Goal: Task Accomplishment & Management: Manage account settings

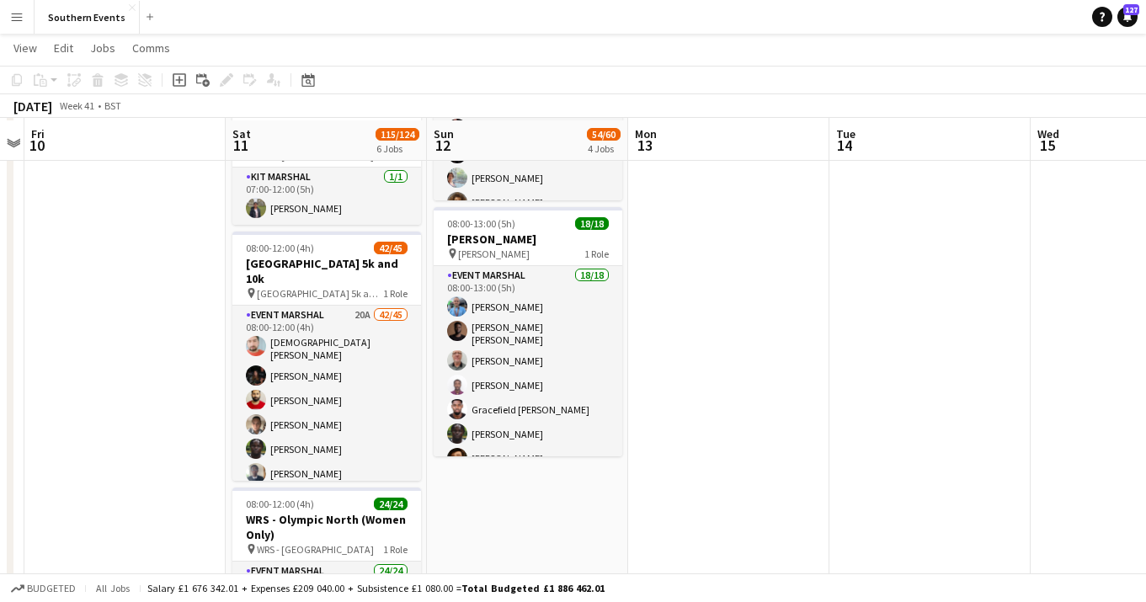
scroll to position [523, 0]
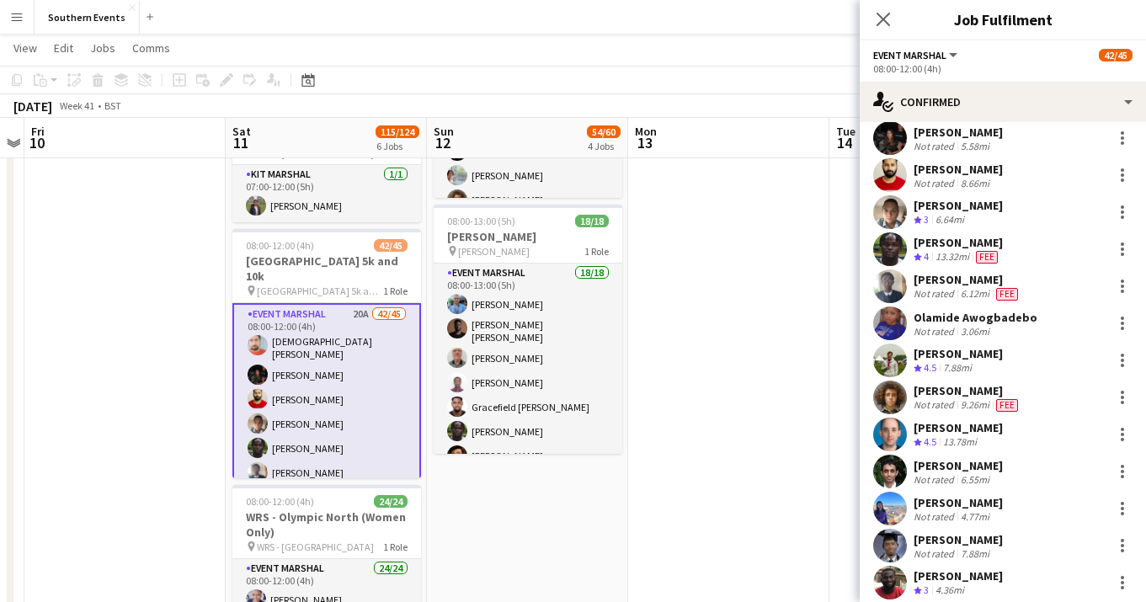
scroll to position [98, 0]
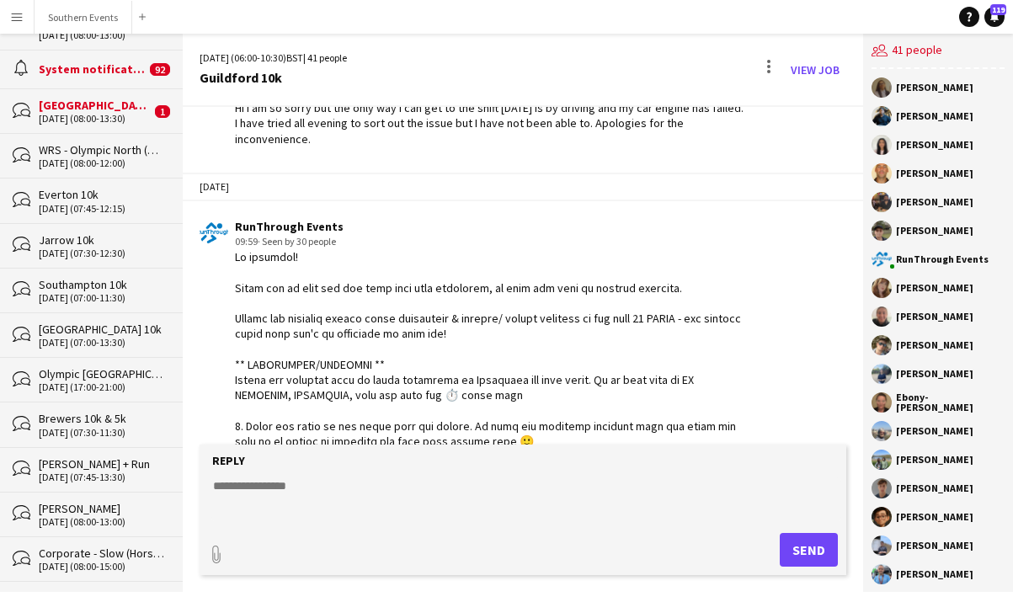
scroll to position [481, 0]
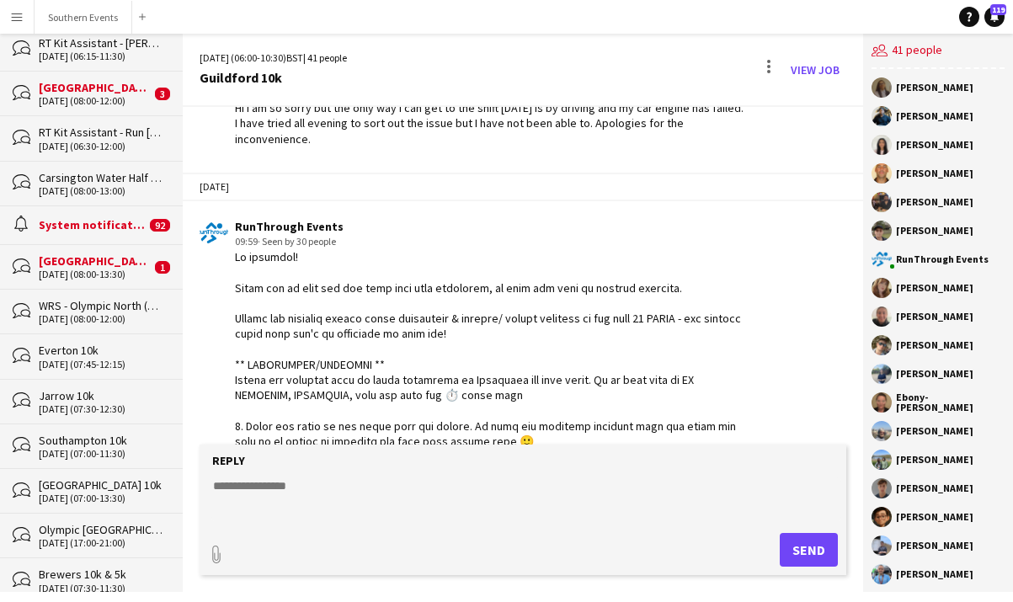
click at [104, 82] on div "[GEOGRAPHIC_DATA] 5k and 10k" at bounding box center [95, 87] width 112 height 15
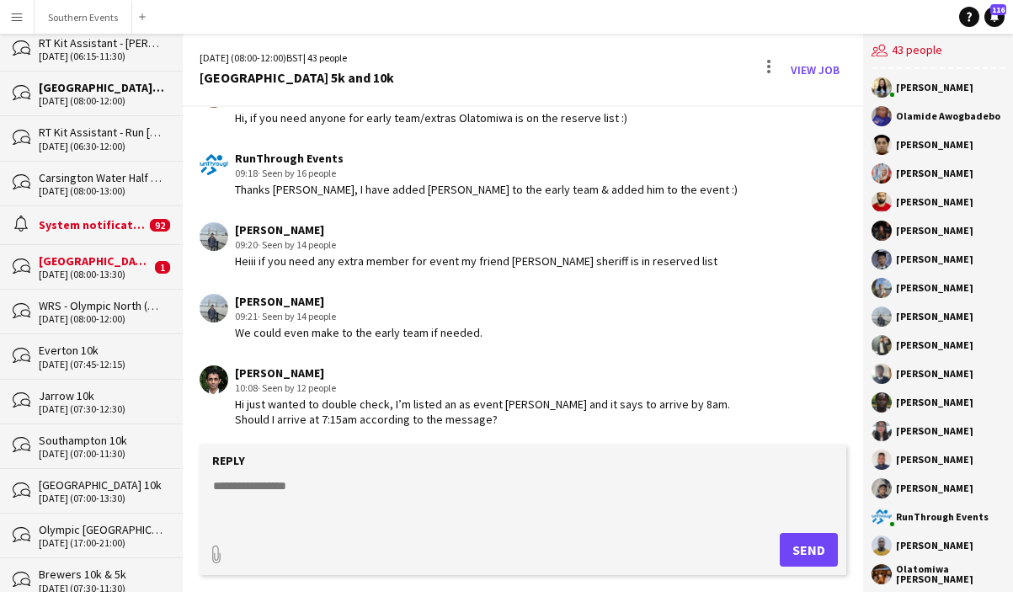
scroll to position [893, 0]
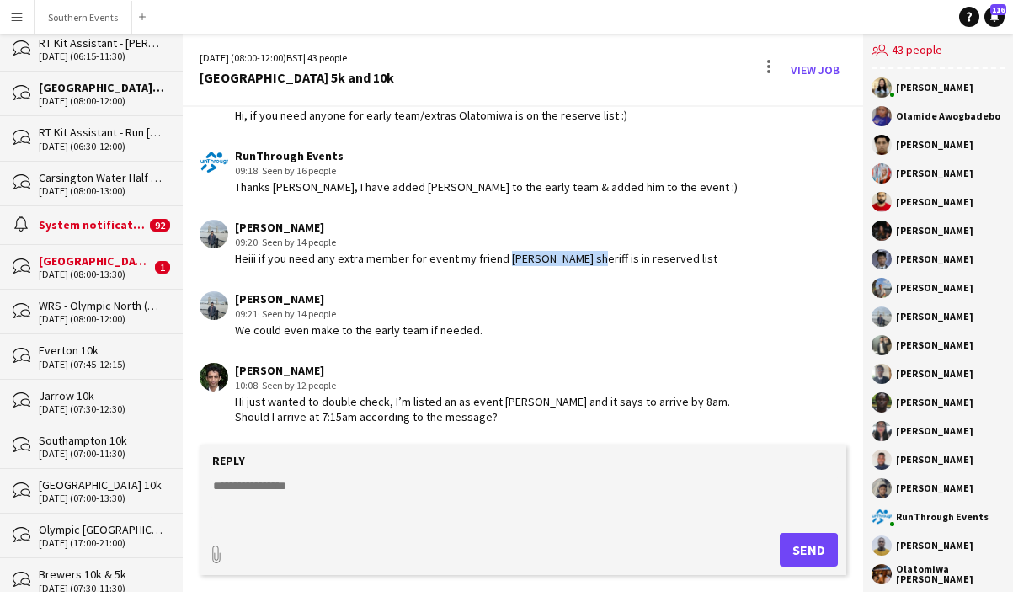
drag, startPoint x: 588, startPoint y: 260, endPoint x: 499, endPoint y: 260, distance: 88.4
click at [499, 260] on div "Heiii if you need any extra member for event my friend Mohammed Siraj sheriff i…" at bounding box center [476, 258] width 482 height 15
click at [604, 331] on div "Manas buri 09:21 · Seen by 14 people We could even make to the early team if ne…" at bounding box center [471, 314] width 545 height 46
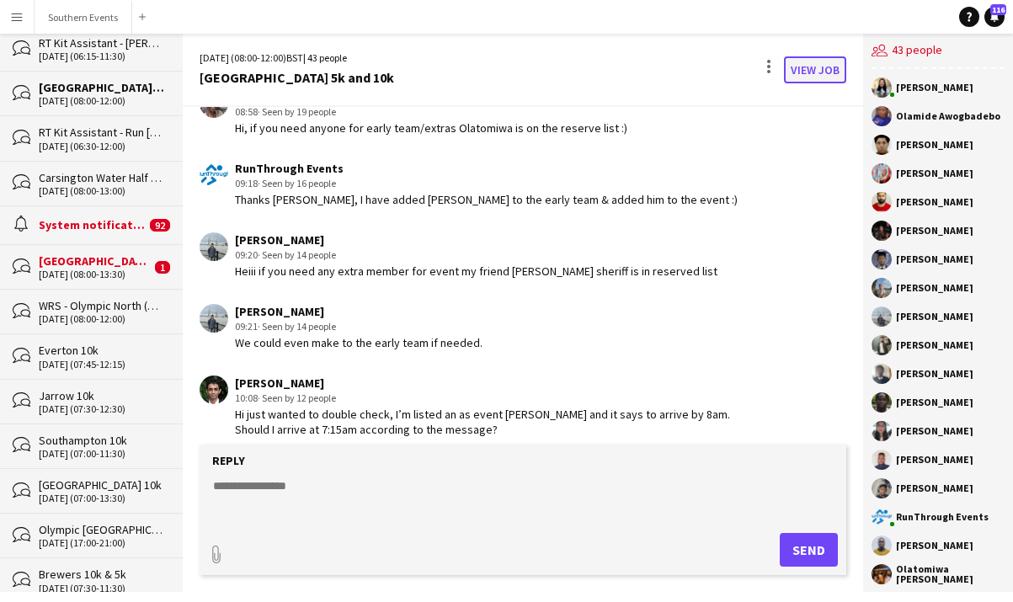
click at [813, 68] on link "View Job" at bounding box center [815, 69] width 62 height 27
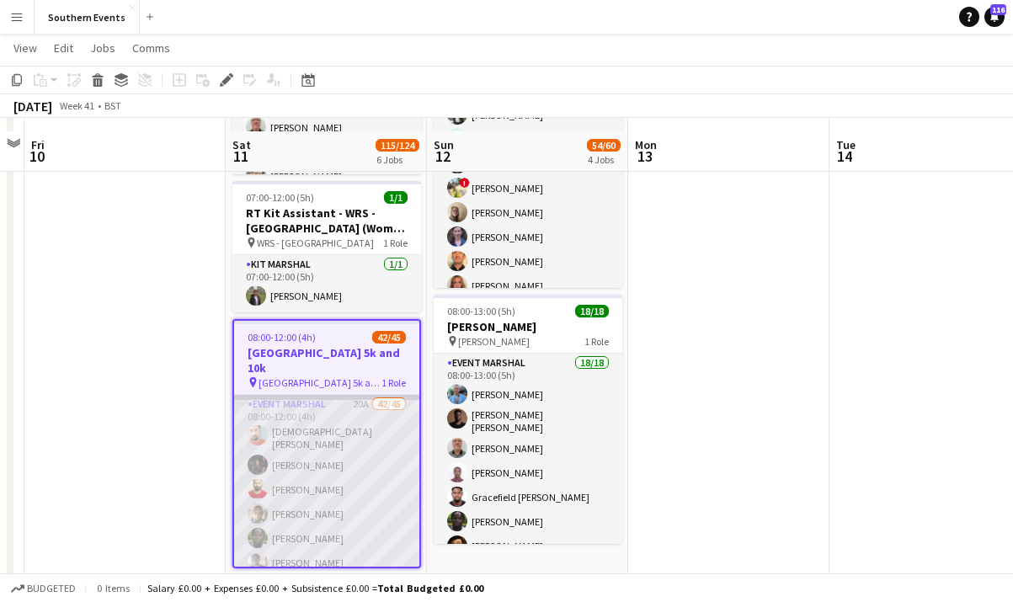
scroll to position [446, 0]
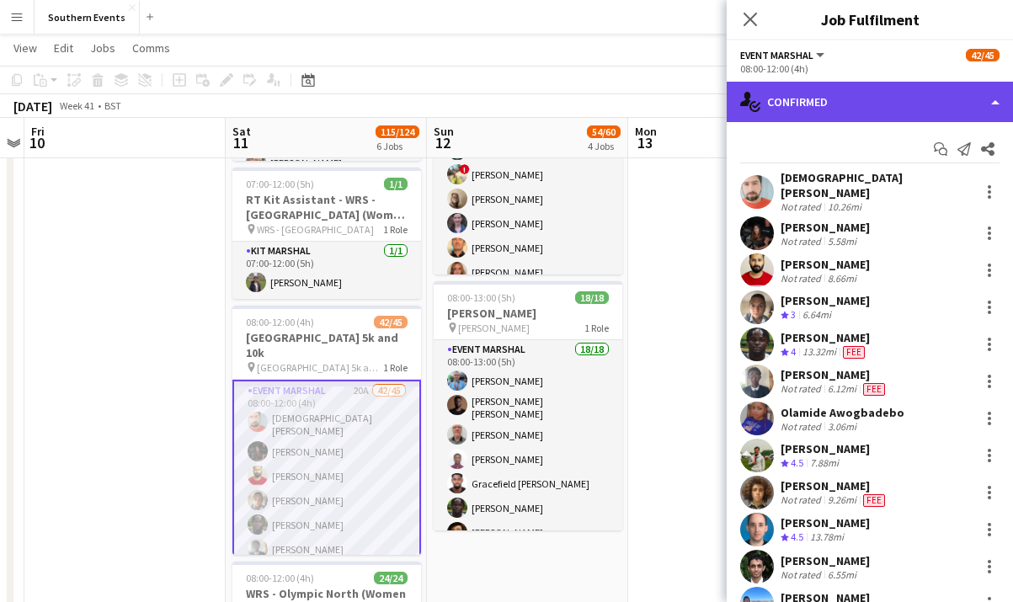
click at [951, 106] on div "single-neutral-actions-check-2 Confirmed" at bounding box center [869, 102] width 286 height 40
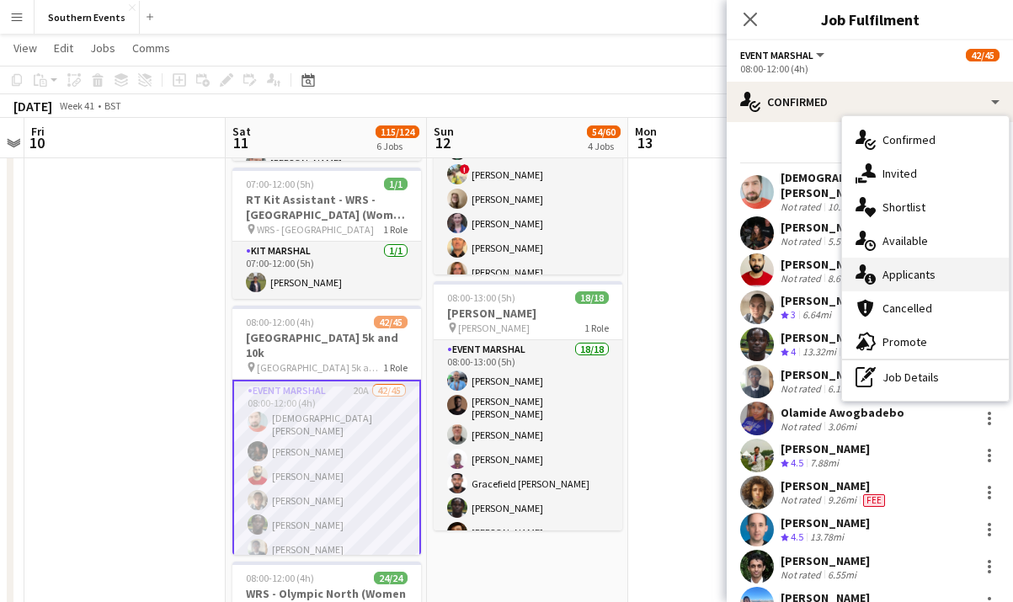
click at [931, 274] on span "Applicants" at bounding box center [908, 274] width 53 height 15
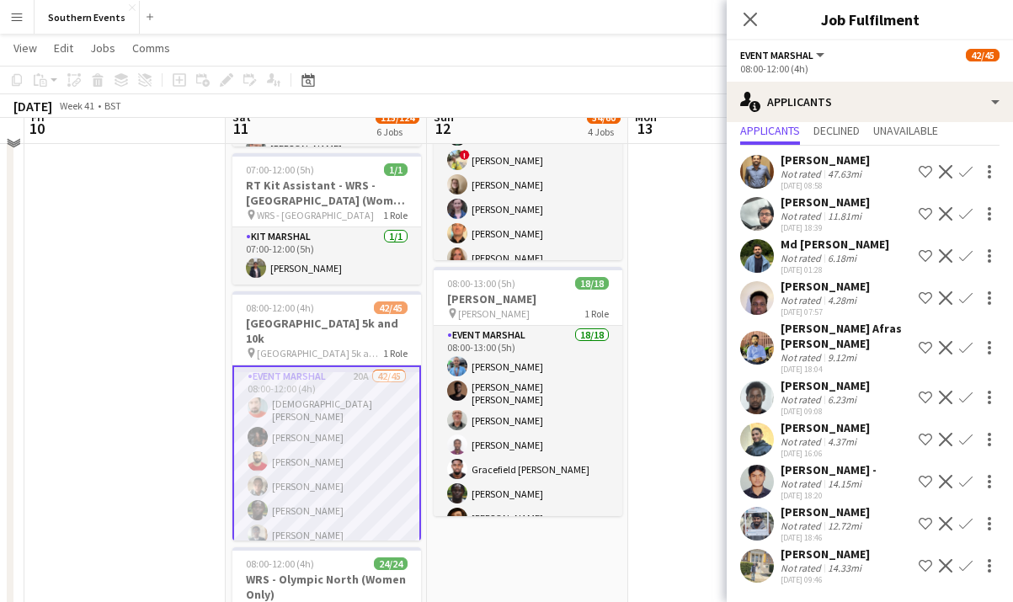
scroll to position [461, 0]
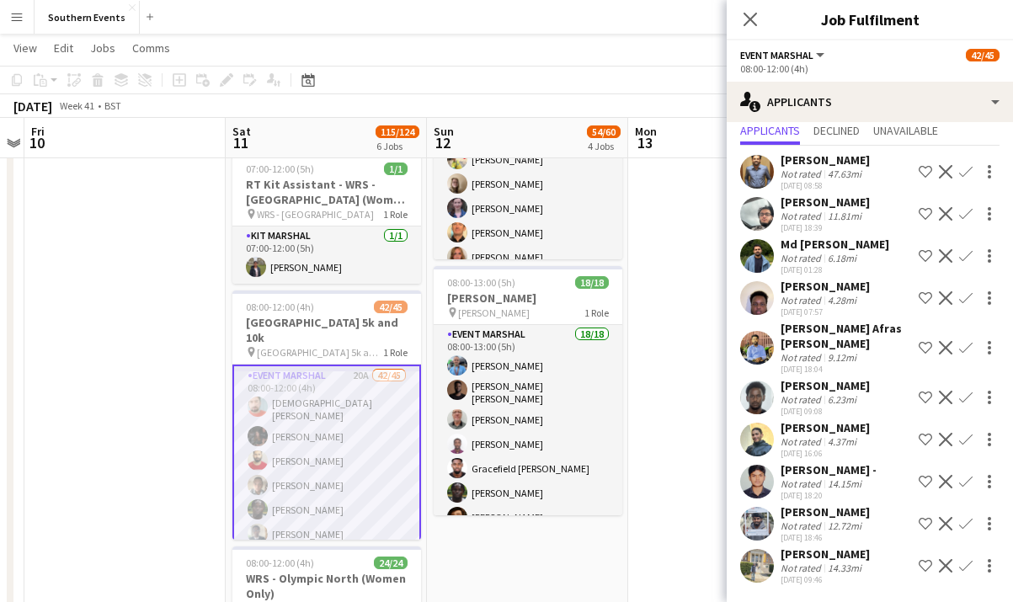
click at [862, 474] on div "[PERSON_NAME] -" at bounding box center [828, 469] width 96 height 15
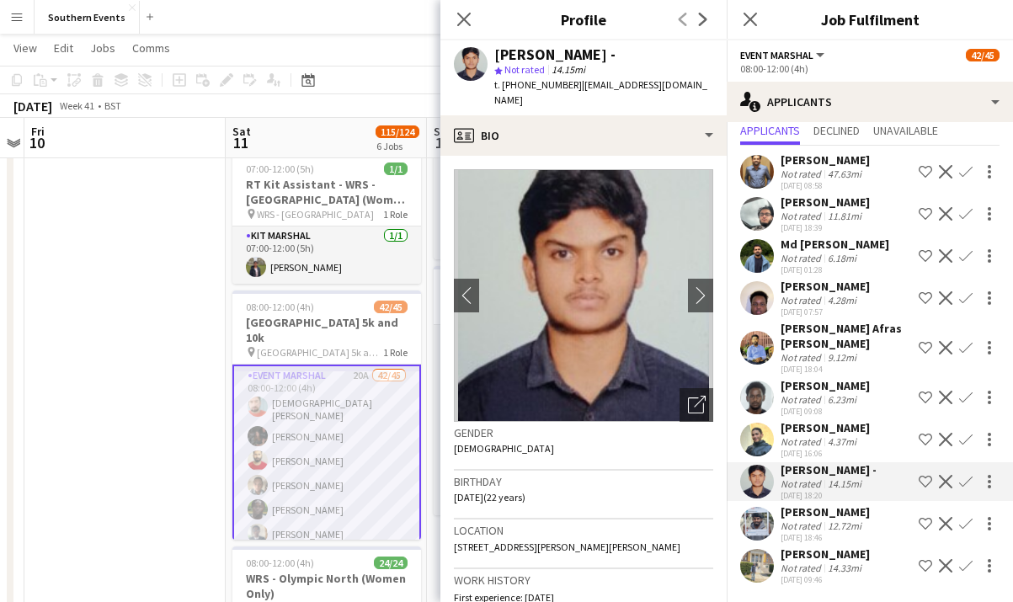
drag, startPoint x: 651, startPoint y: 55, endPoint x: 497, endPoint y: 56, distance: 153.2
click at [497, 55] on div "[PERSON_NAME] -" at bounding box center [603, 54] width 219 height 15
copy div "[PERSON_NAME] -"
click at [870, 481] on div "Not rated 14.15mi" at bounding box center [828, 483] width 96 height 13
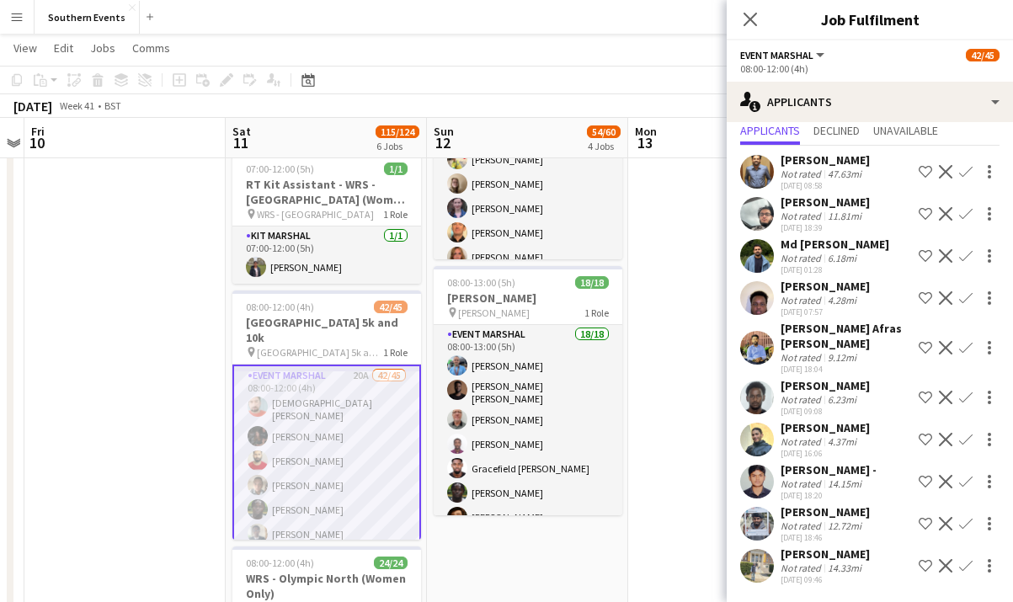
click at [968, 480] on app-icon "Confirm" at bounding box center [965, 481] width 13 height 13
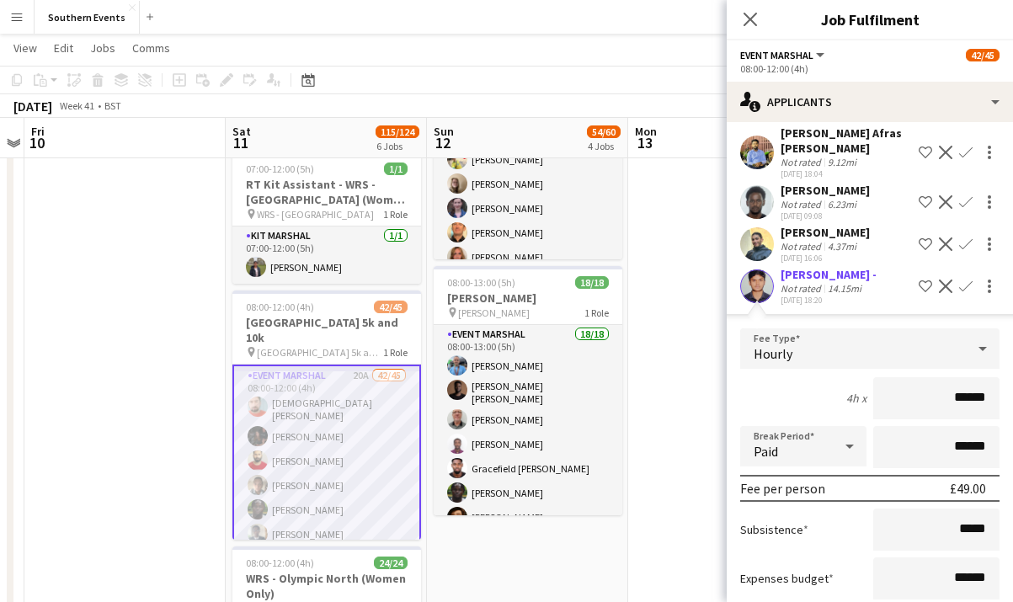
scroll to position [433, 0]
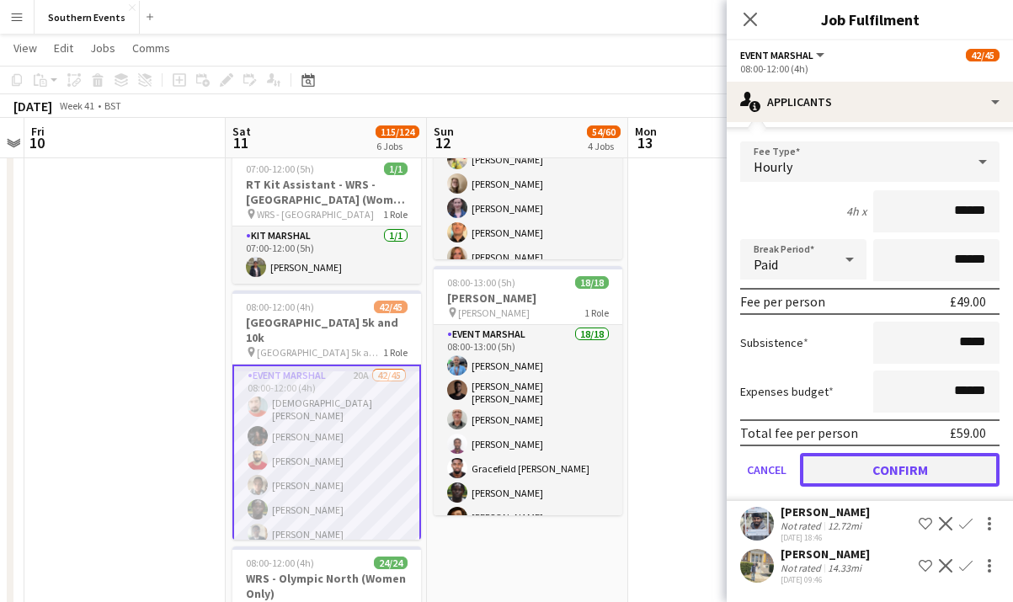
click at [950, 474] on button "Confirm" at bounding box center [899, 470] width 199 height 34
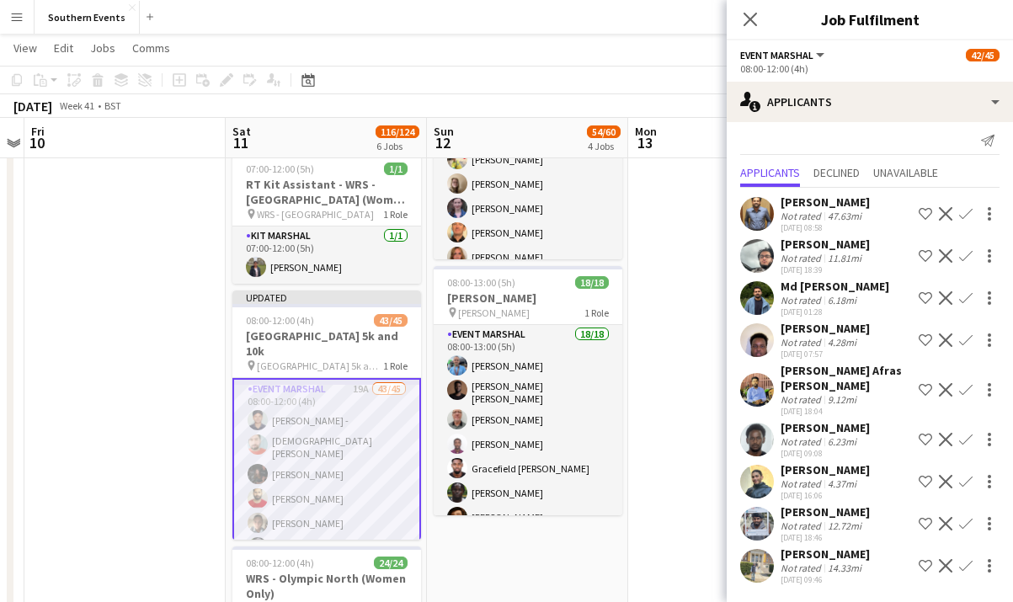
scroll to position [8, 0]
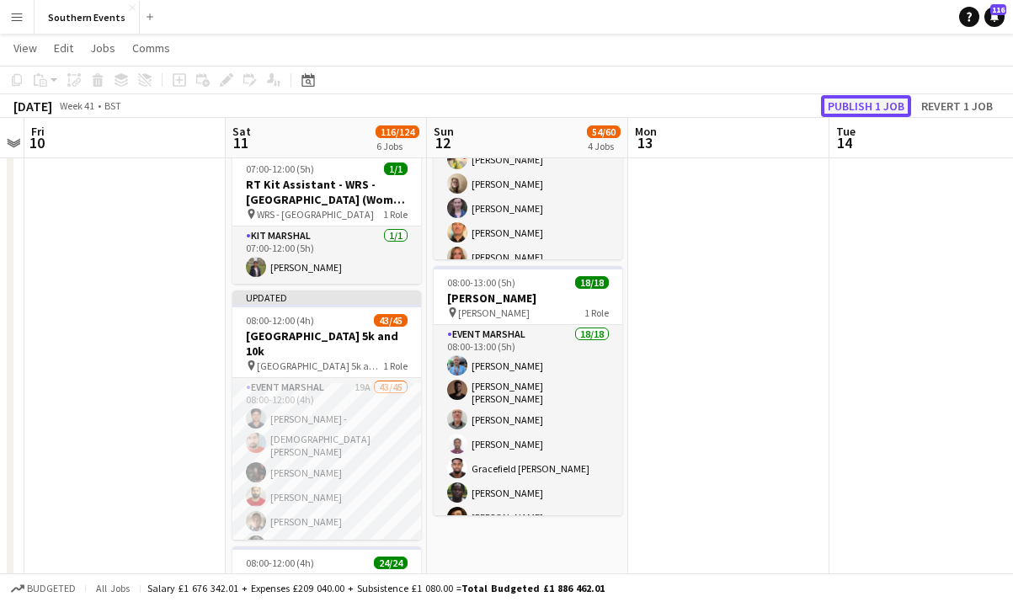
click at [867, 108] on button "Publish 1 job" at bounding box center [866, 106] width 90 height 22
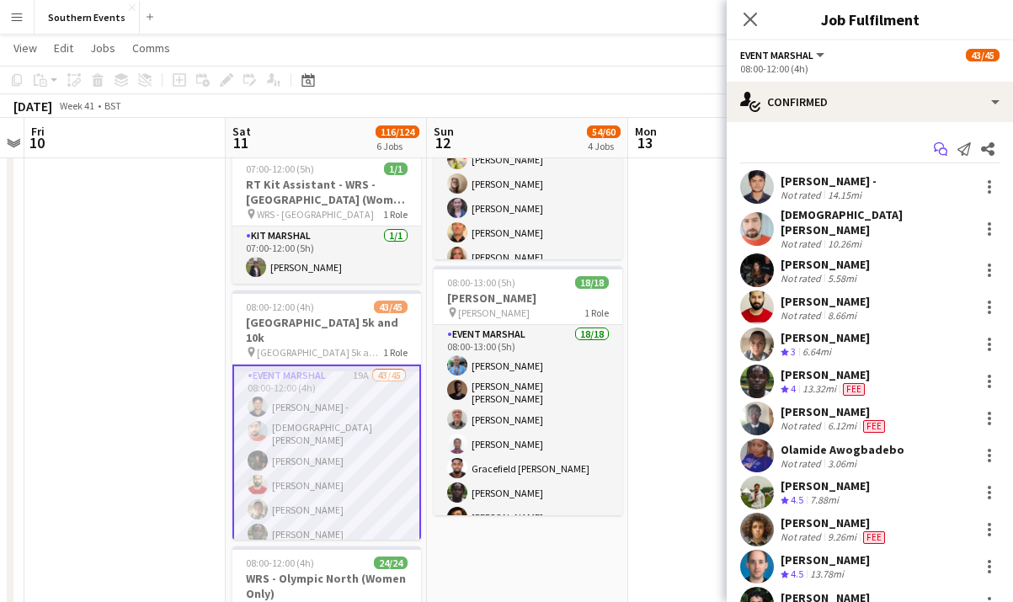
click at [942, 150] on icon "Start chat" at bounding box center [940, 148] width 13 height 13
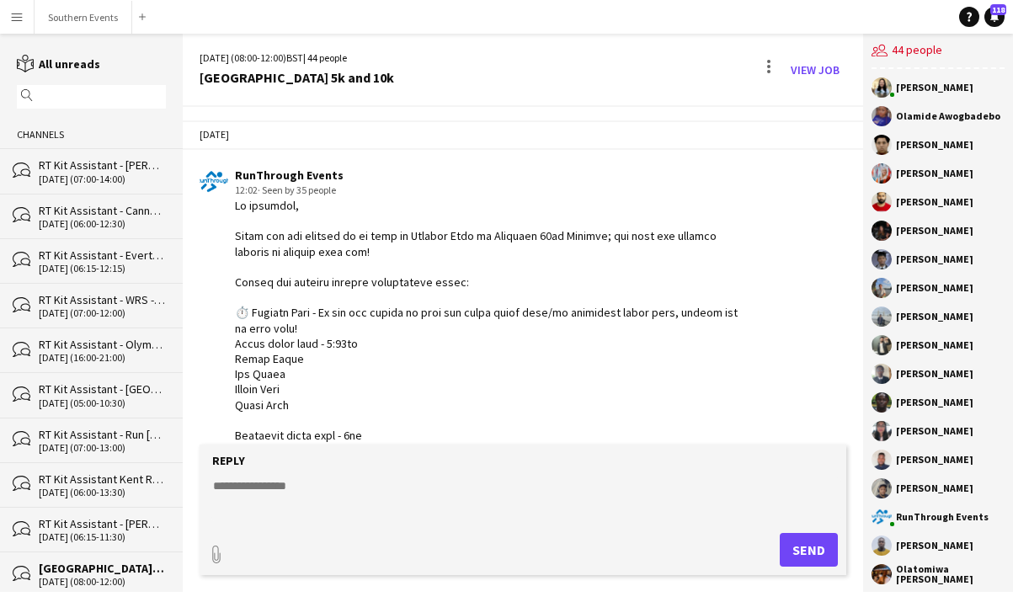
scroll to position [893, 0]
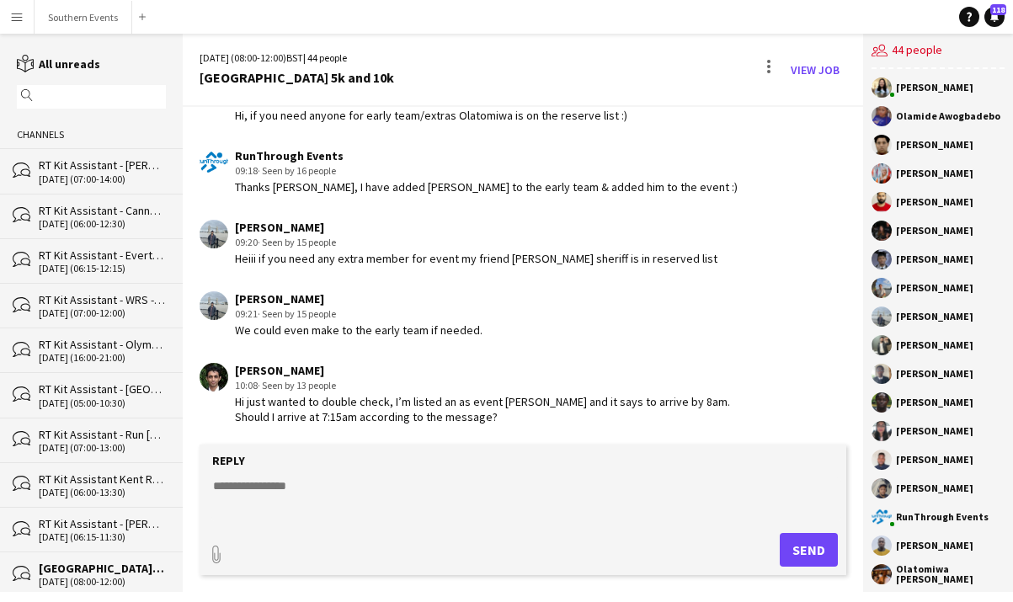
click at [279, 494] on textarea at bounding box center [526, 499] width 630 height 44
click at [827, 72] on link "View Job" at bounding box center [815, 69] width 62 height 27
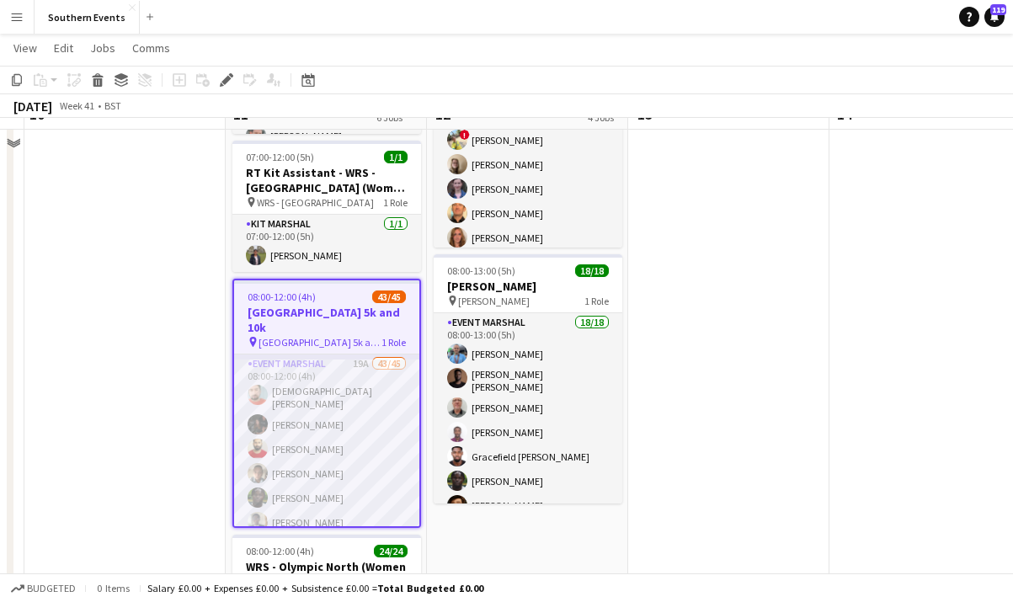
scroll to position [490, 0]
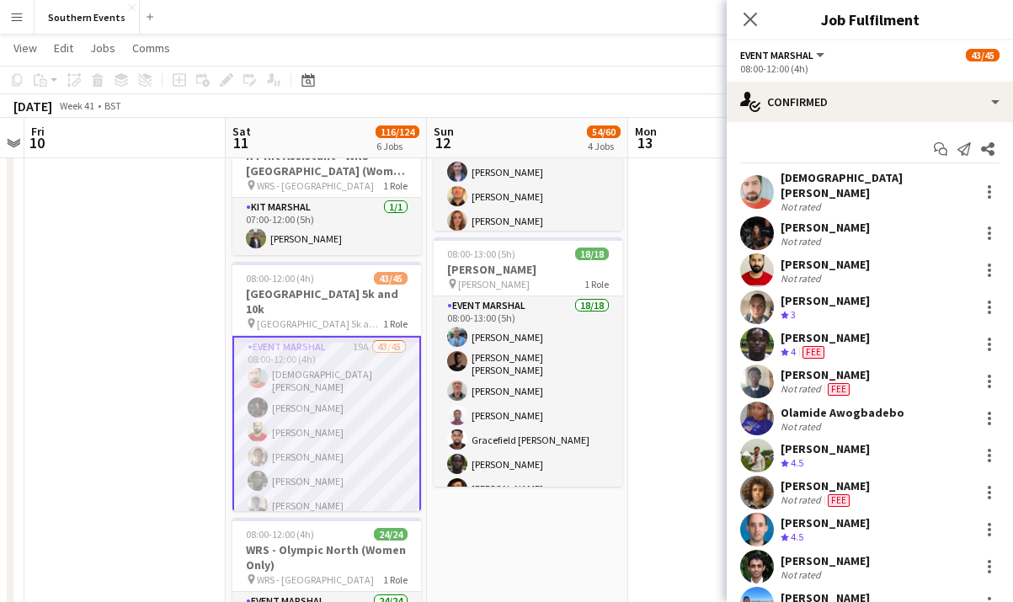
click at [942, 145] on div "Start chat Send notification Share" at bounding box center [869, 150] width 259 height 28
click at [944, 147] on icon "Start chat" at bounding box center [940, 148] width 13 height 13
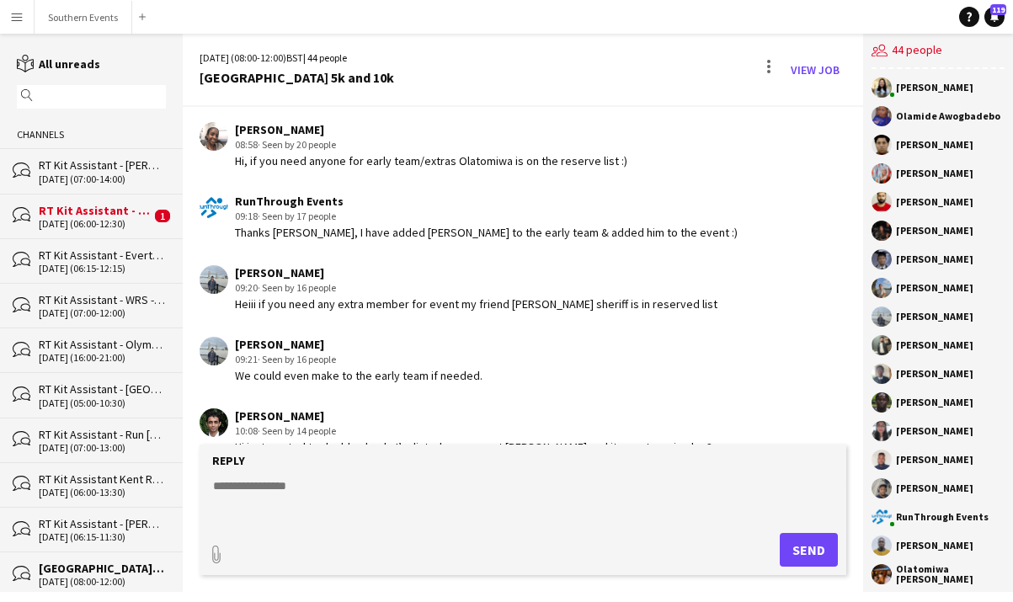
scroll to position [879, 0]
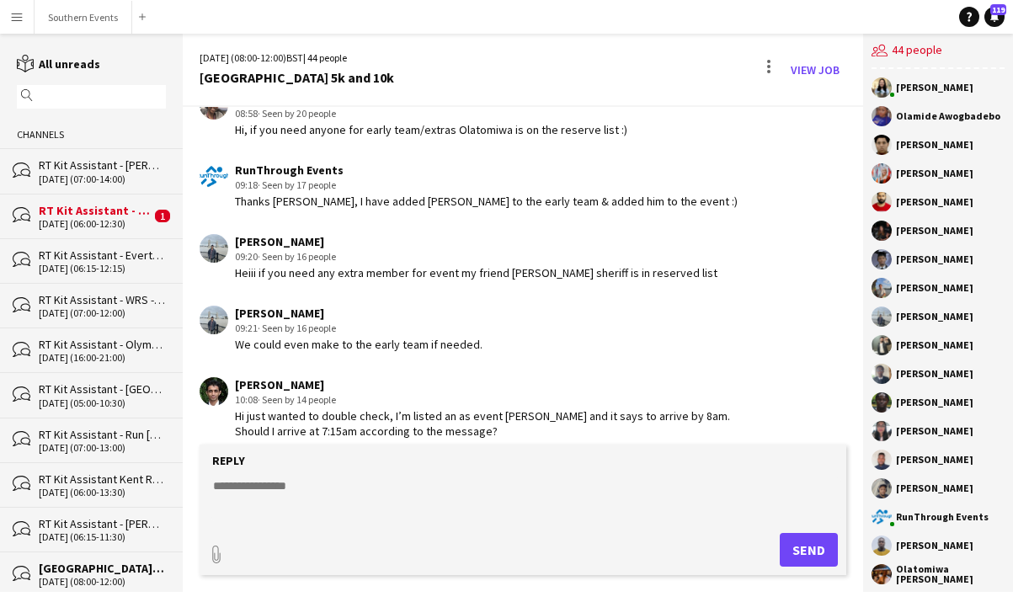
click at [332, 491] on textarea at bounding box center [526, 499] width 630 height 44
drag, startPoint x: 260, startPoint y: 490, endPoint x: 156, endPoint y: 488, distance: 104.4
click at [157, 489] on div "reading All unreads magnifier Channels bubbles RT Kit Assistant - Richmond HM 1…" at bounding box center [506, 313] width 1013 height 558
click at [326, 507] on textarea "**********" at bounding box center [526, 499] width 630 height 44
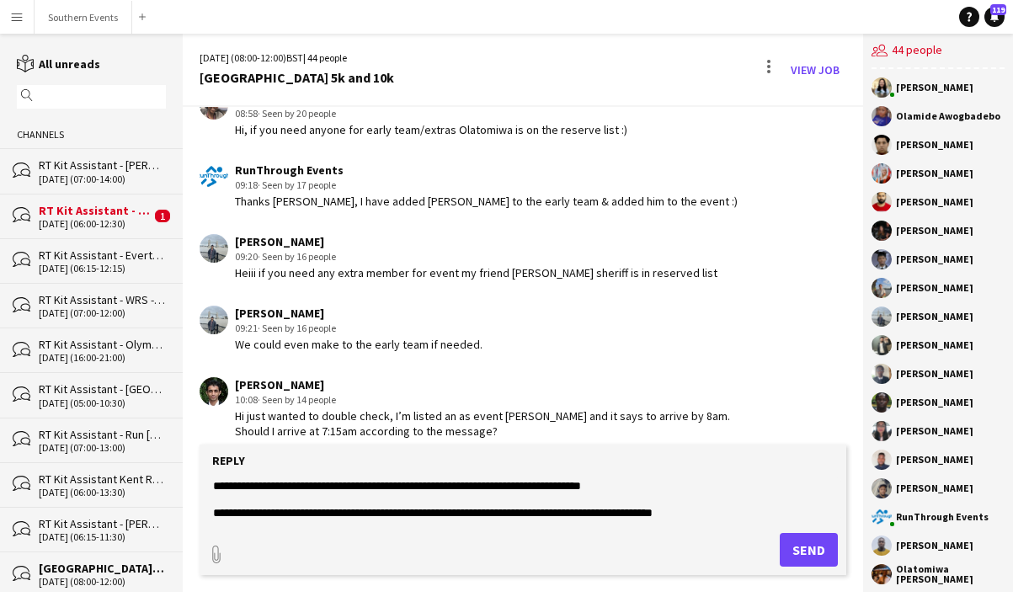
drag, startPoint x: 721, startPoint y: 513, endPoint x: 695, endPoint y: 513, distance: 26.1
click at [695, 513] on textarea "**********" at bounding box center [526, 499] width 630 height 44
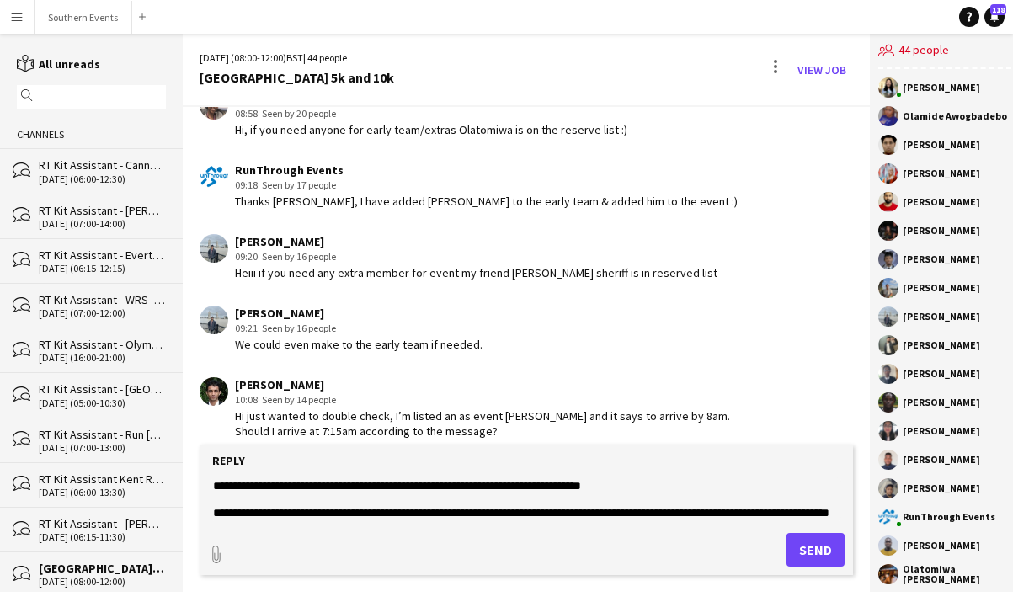
scroll to position [40, 0]
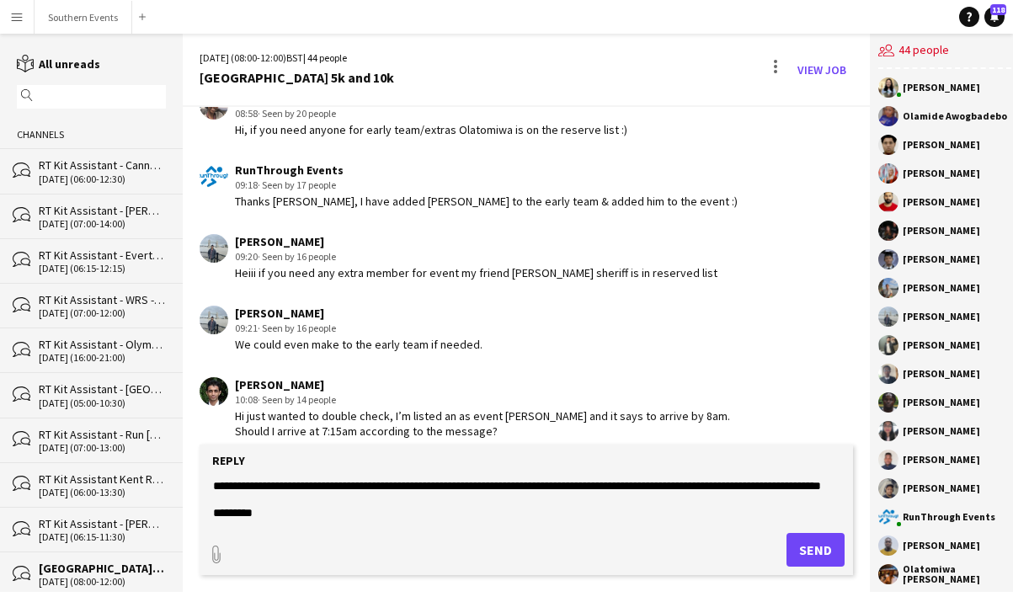
type textarea "**********"
click at [801, 550] on button "Send" at bounding box center [815, 550] width 58 height 34
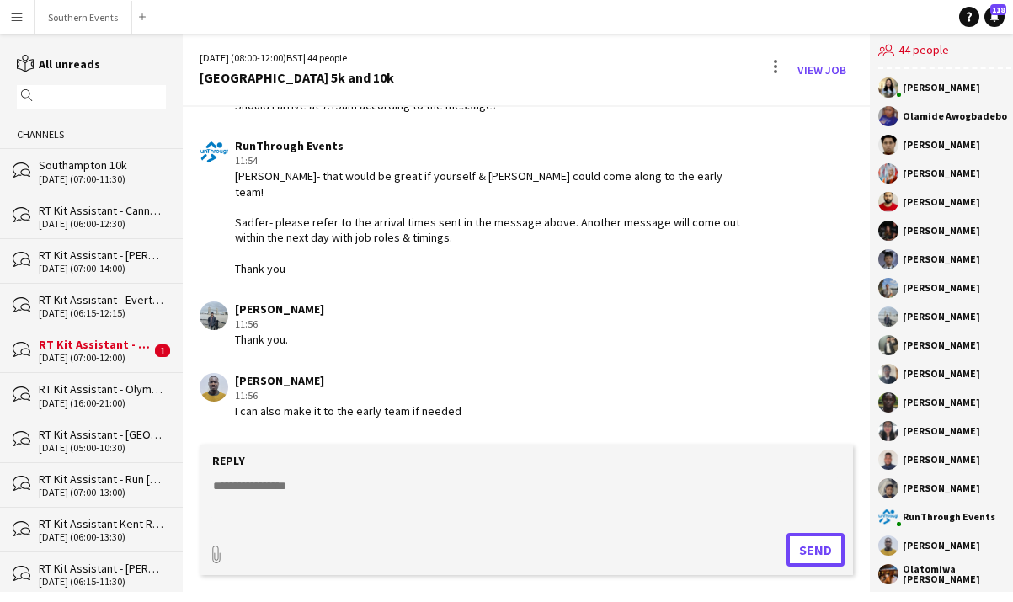
scroll to position [1256, 0]
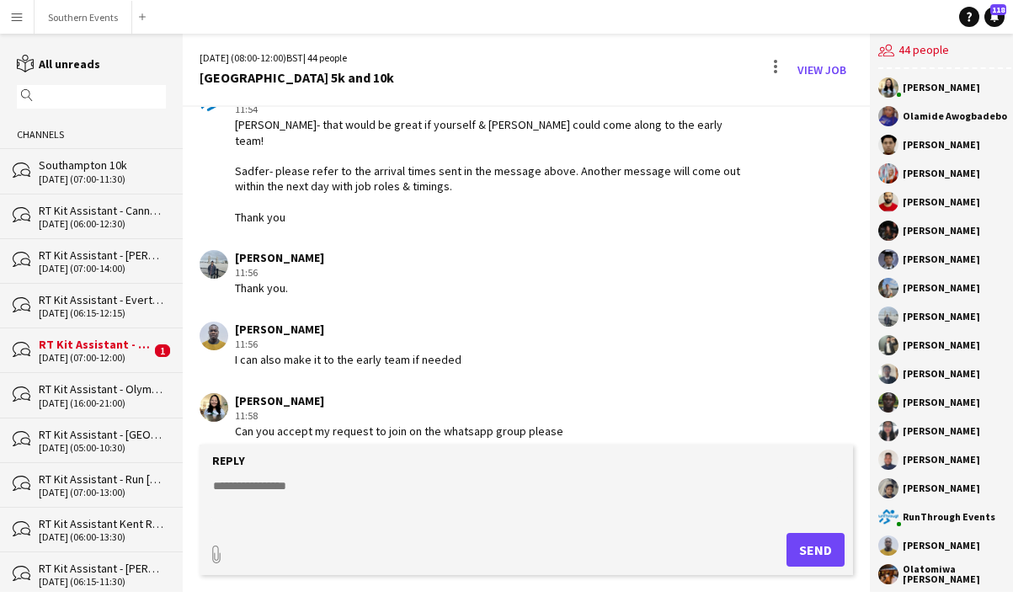
click at [265, 492] on textarea at bounding box center [526, 499] width 630 height 44
click at [382, 492] on textarea "**********" at bounding box center [526, 499] width 630 height 44
click at [434, 492] on textarea "**********" at bounding box center [526, 499] width 630 height 44
type textarea "**********"
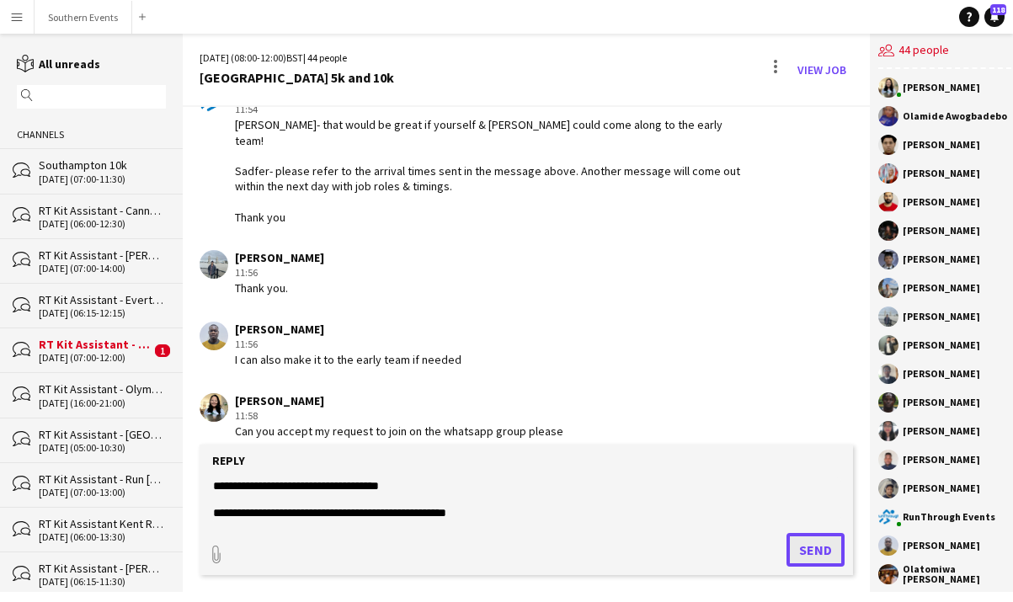
click at [787, 549] on button "Send" at bounding box center [815, 550] width 58 height 34
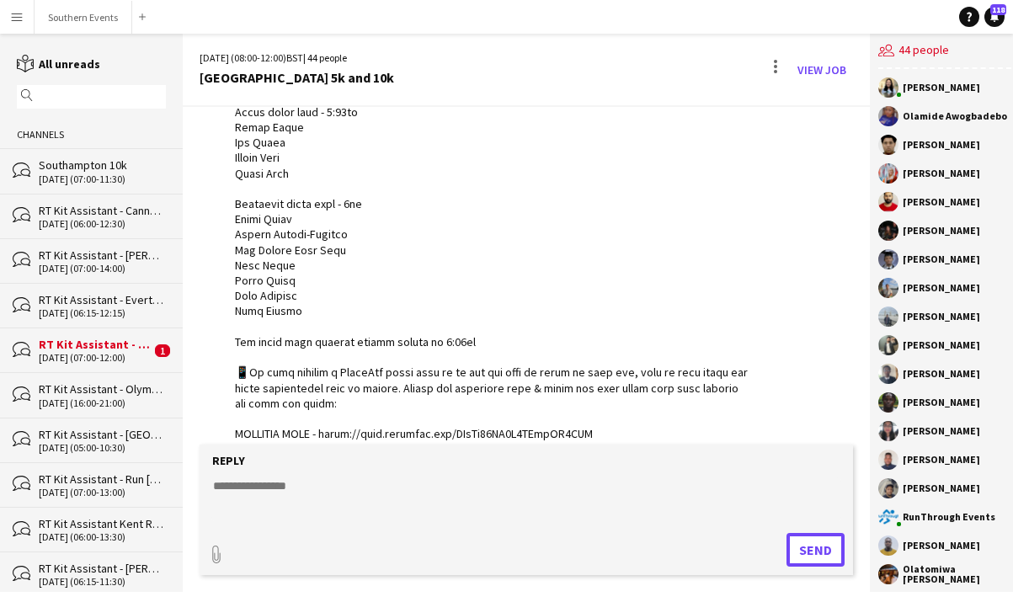
scroll to position [197, 0]
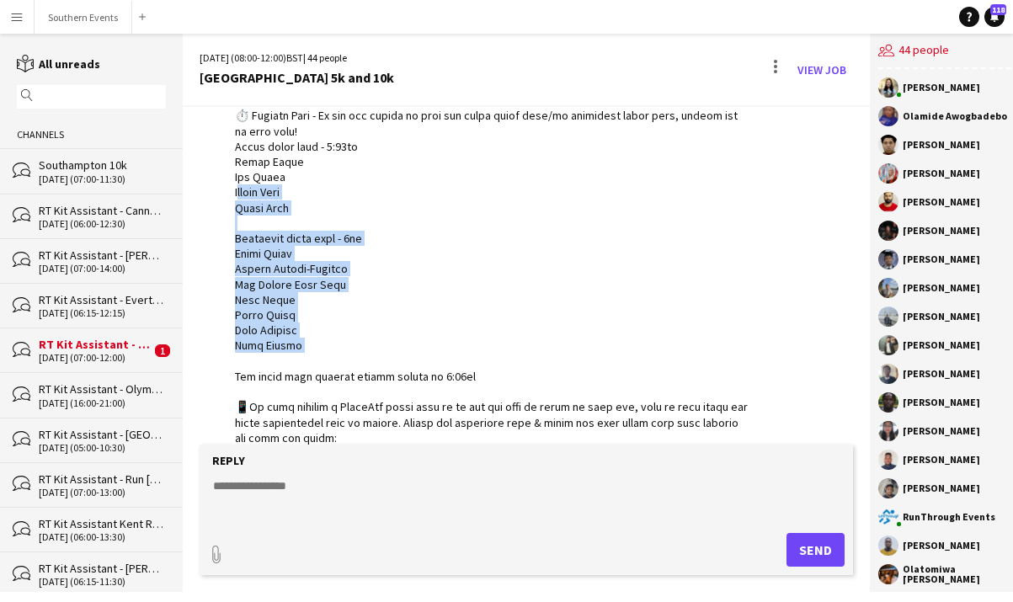
drag, startPoint x: 311, startPoint y: 348, endPoint x: 221, endPoint y: 199, distance: 175.3
click at [221, 198] on div "RunThrough Events 12:02 · Seen by 36 people" at bounding box center [474, 300] width 550 height 659
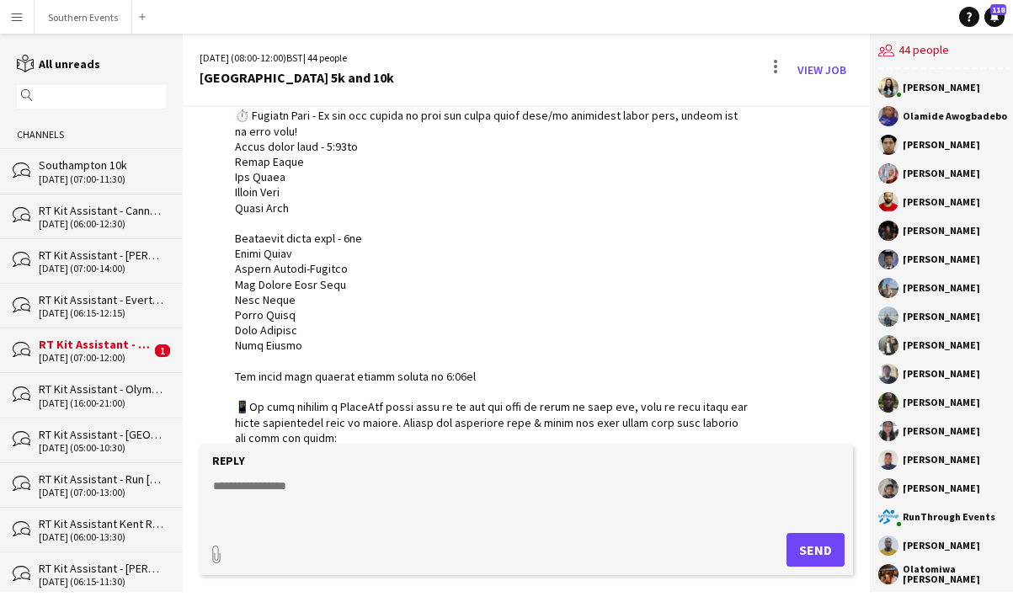
click at [481, 374] on div at bounding box center [492, 315] width 514 height 628
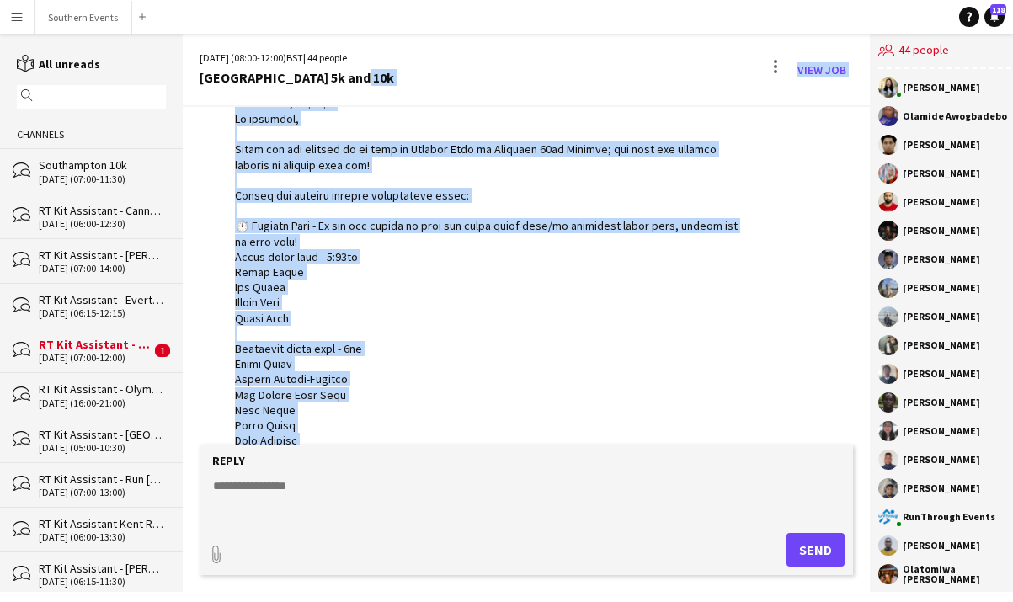
scroll to position [0, 0]
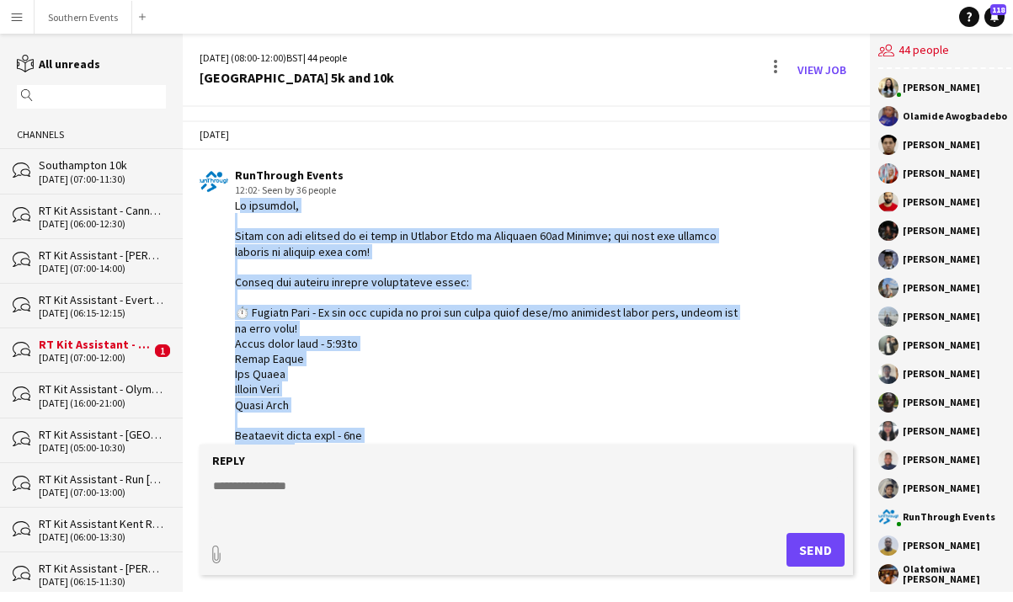
drag, startPoint x: 477, startPoint y: 379, endPoint x: 235, endPoint y: 215, distance: 292.8
click at [235, 211] on div at bounding box center [492, 512] width 514 height 628
copy div "Hi everyone, Thank you for signing up to work at Regents Park on Saturday 11th …"
click at [539, 305] on div at bounding box center [492, 512] width 514 height 628
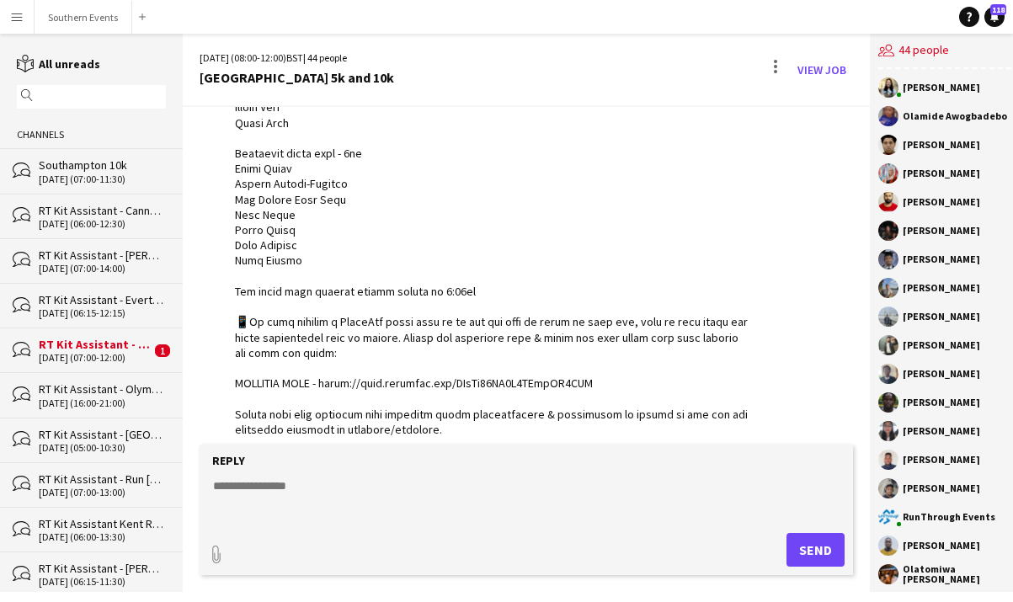
scroll to position [305, 0]
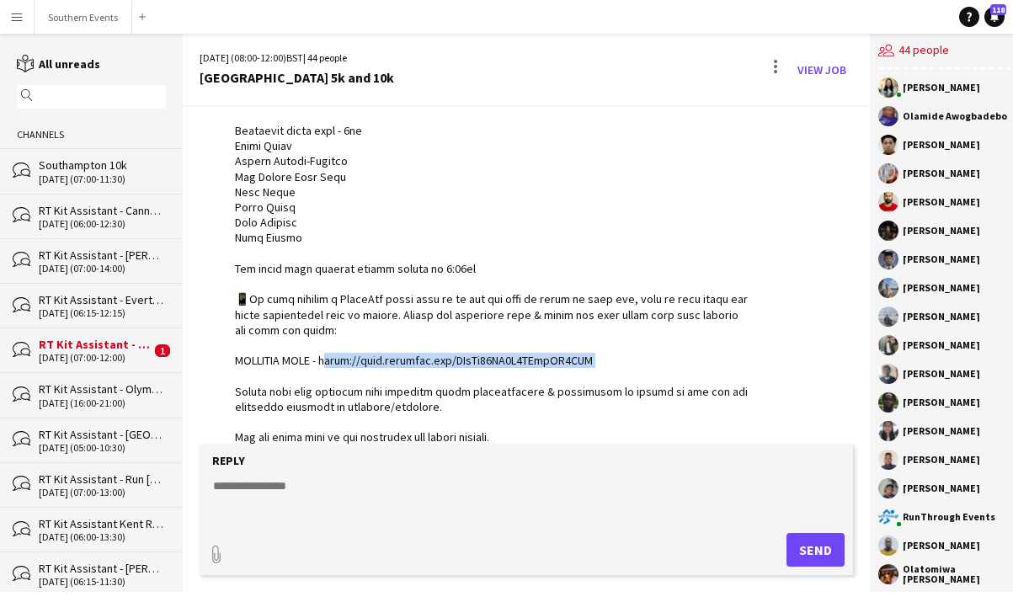
drag, startPoint x: 610, startPoint y: 355, endPoint x: 324, endPoint y: 365, distance: 286.4
click at [324, 365] on div at bounding box center [492, 207] width 514 height 628
copy div "ttps://chat.whatsapp.com/GTeYr97BX9U4GMjuJT7MZZ"
click at [326, 492] on textarea at bounding box center [526, 499] width 630 height 44
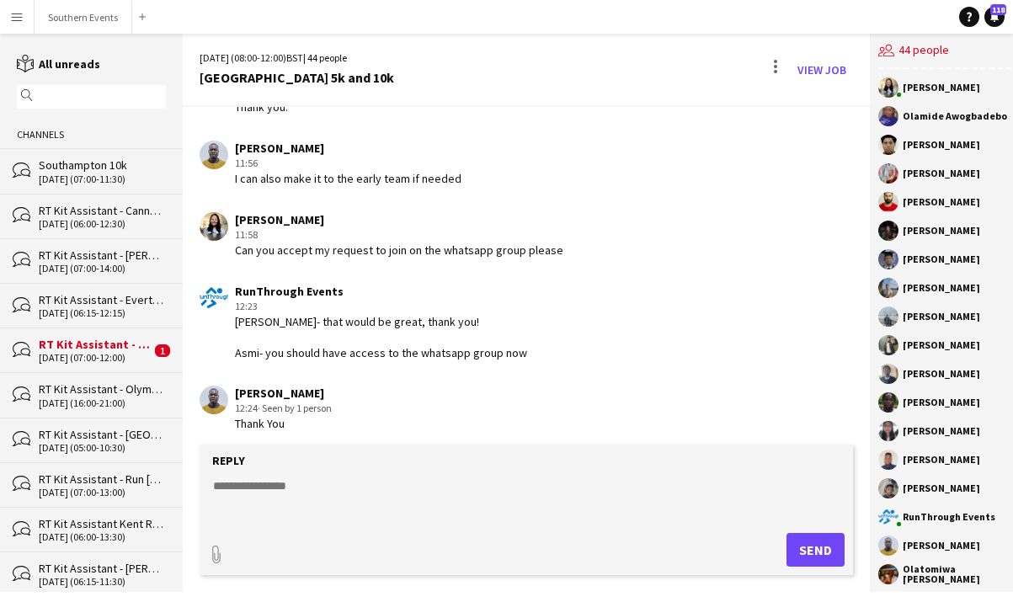
scroll to position [1501, 0]
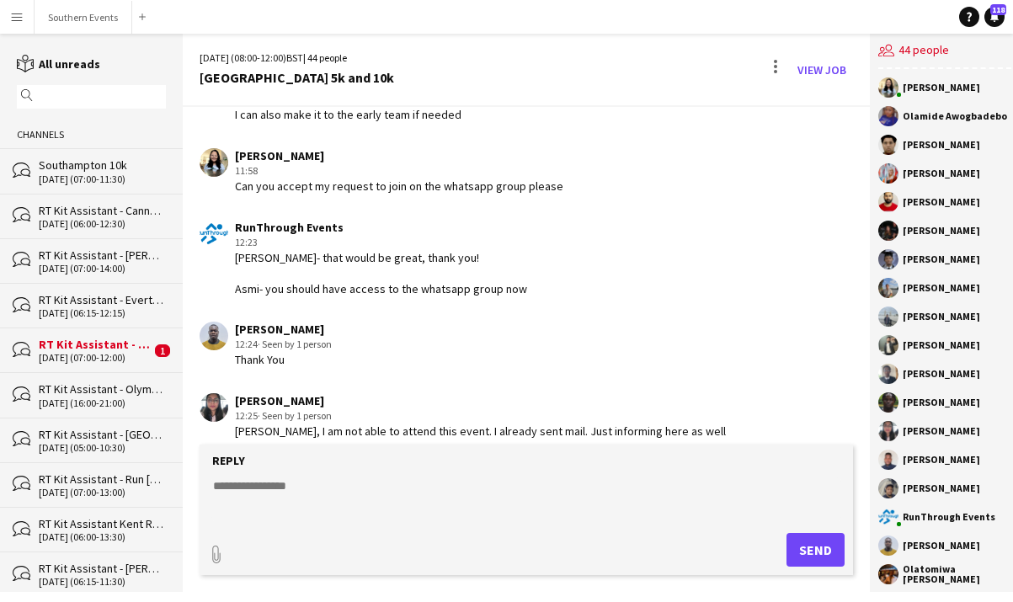
click at [290, 488] on textarea at bounding box center [526, 499] width 630 height 44
click at [827, 73] on link "View Job" at bounding box center [821, 69] width 62 height 27
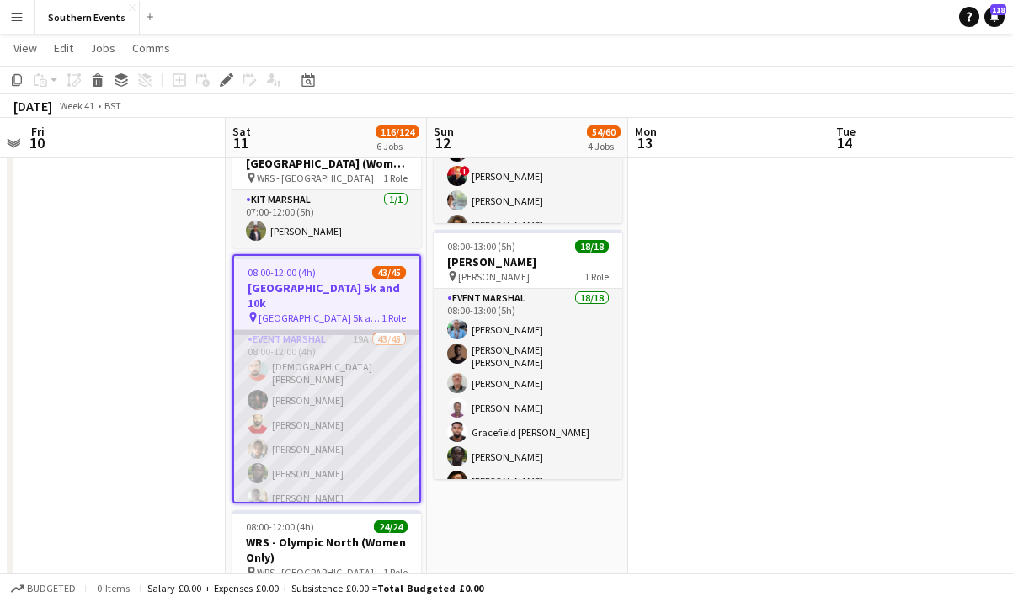
scroll to position [508, 0]
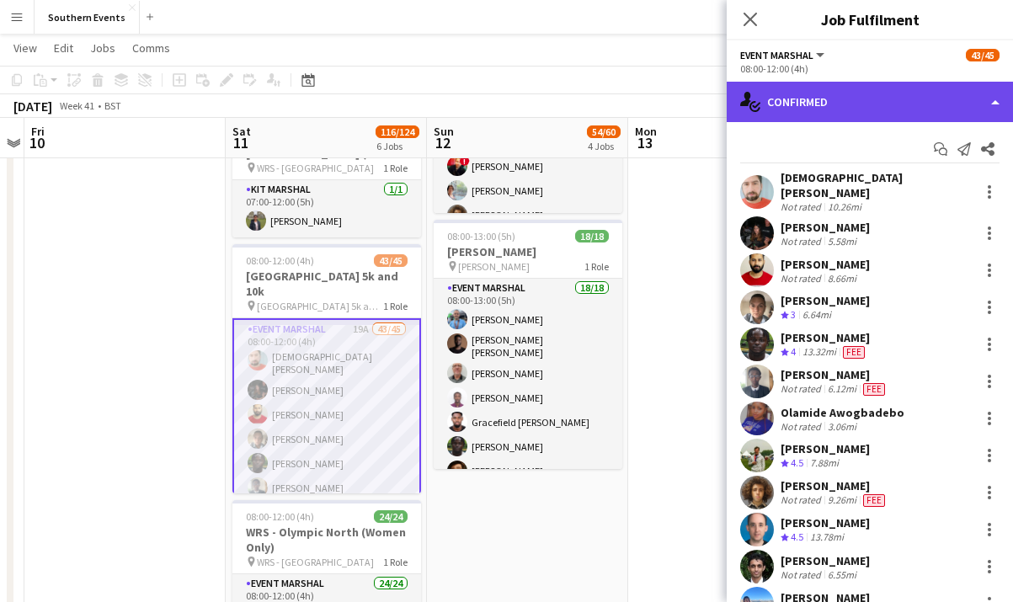
click at [953, 105] on div "single-neutral-actions-check-2 Confirmed" at bounding box center [869, 102] width 286 height 40
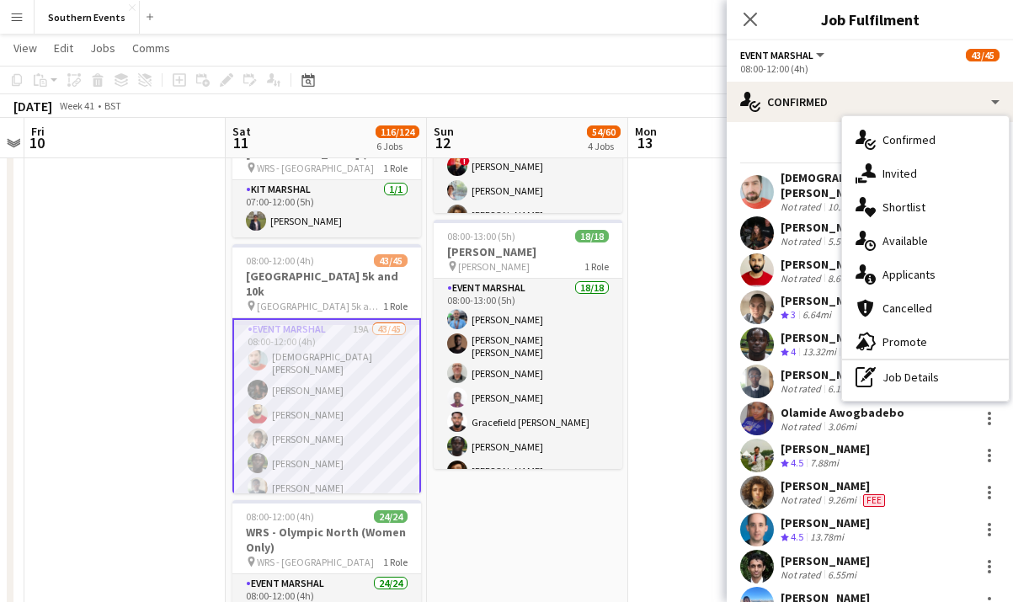
click at [812, 145] on div "Start chat Send notification Share" at bounding box center [869, 150] width 259 height 28
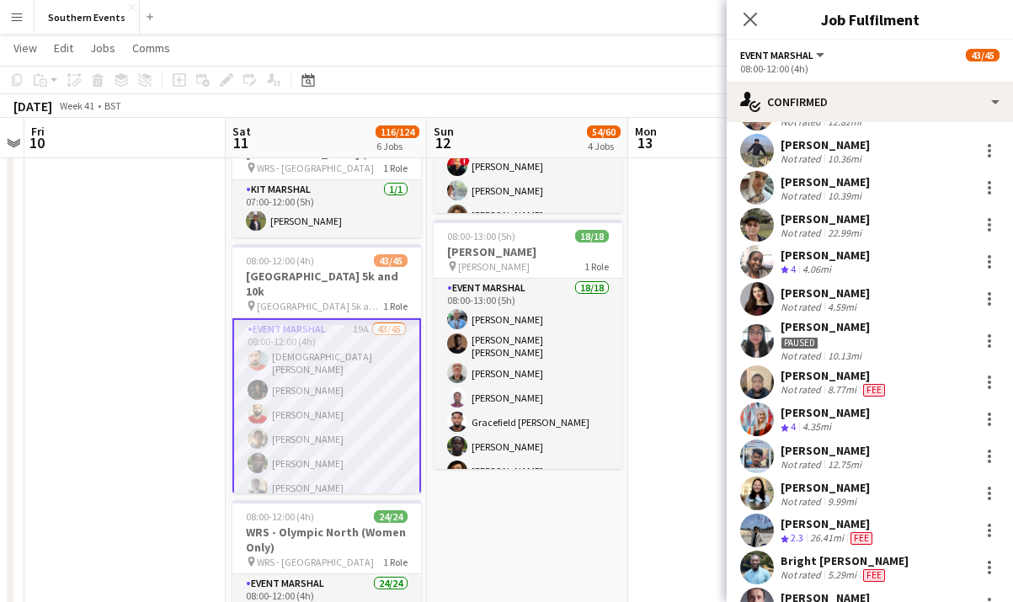
scroll to position [805, 0]
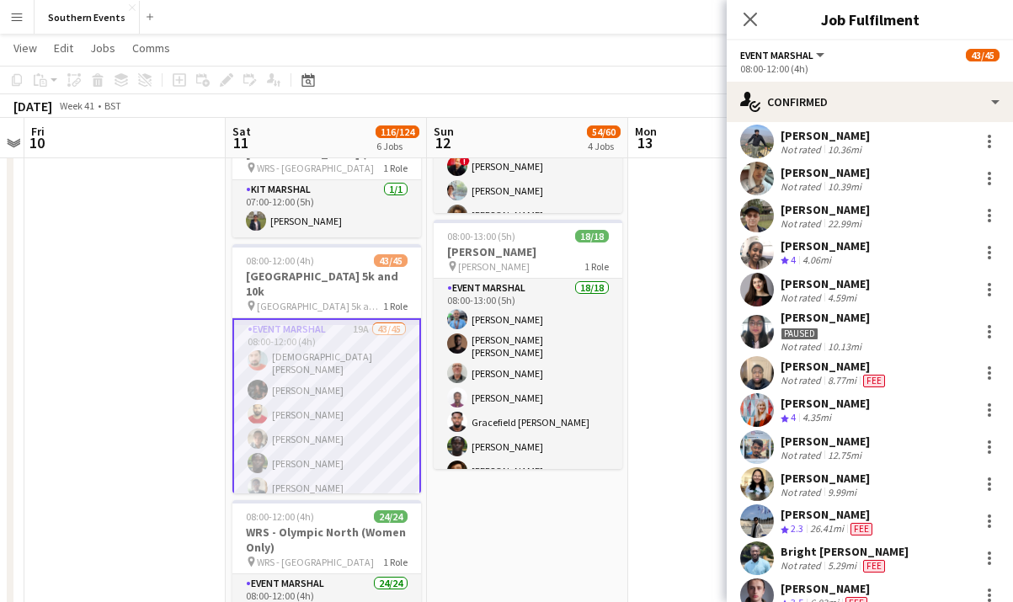
click at [913, 317] on div "Gurpreet Kaur Paused Not rated 10.13mi" at bounding box center [869, 331] width 286 height 43
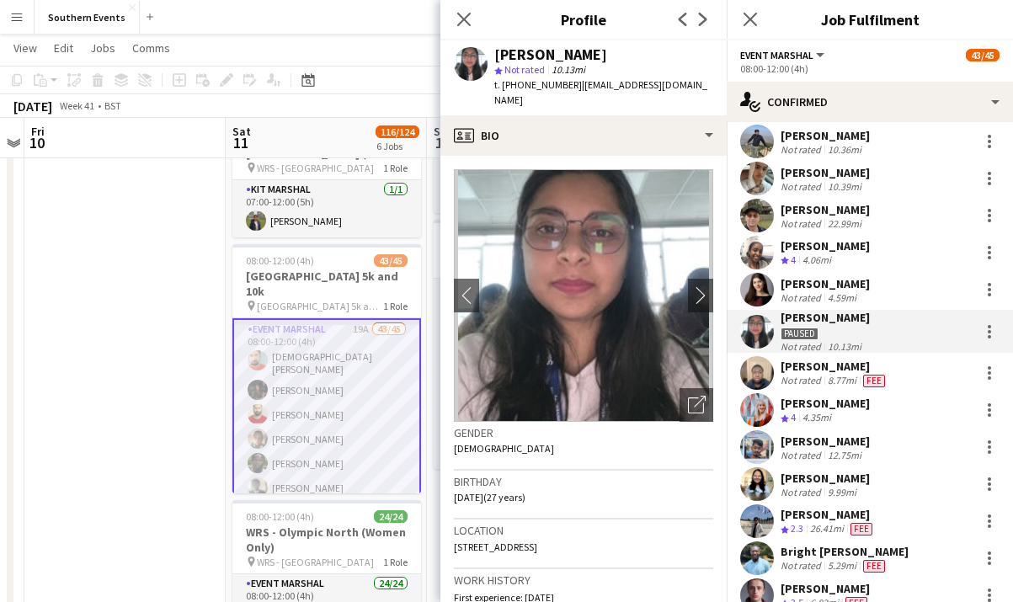
click at [957, 319] on div "Gurpreet Kaur Paused Not rated 10.13mi" at bounding box center [869, 331] width 286 height 43
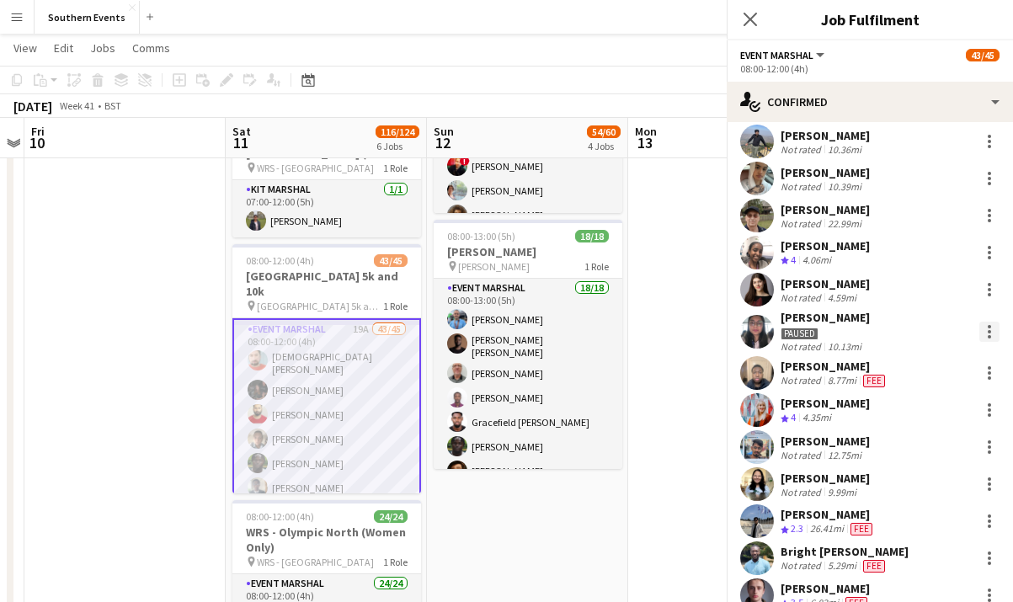
click at [991, 322] on div at bounding box center [989, 332] width 20 height 20
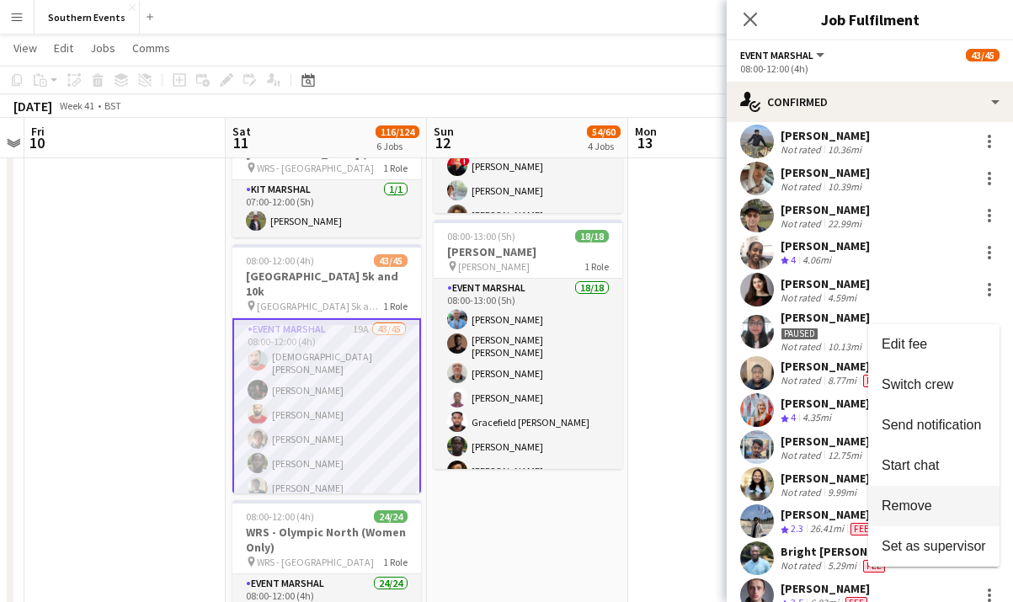
click at [912, 499] on span "Remove" at bounding box center [906, 505] width 51 height 14
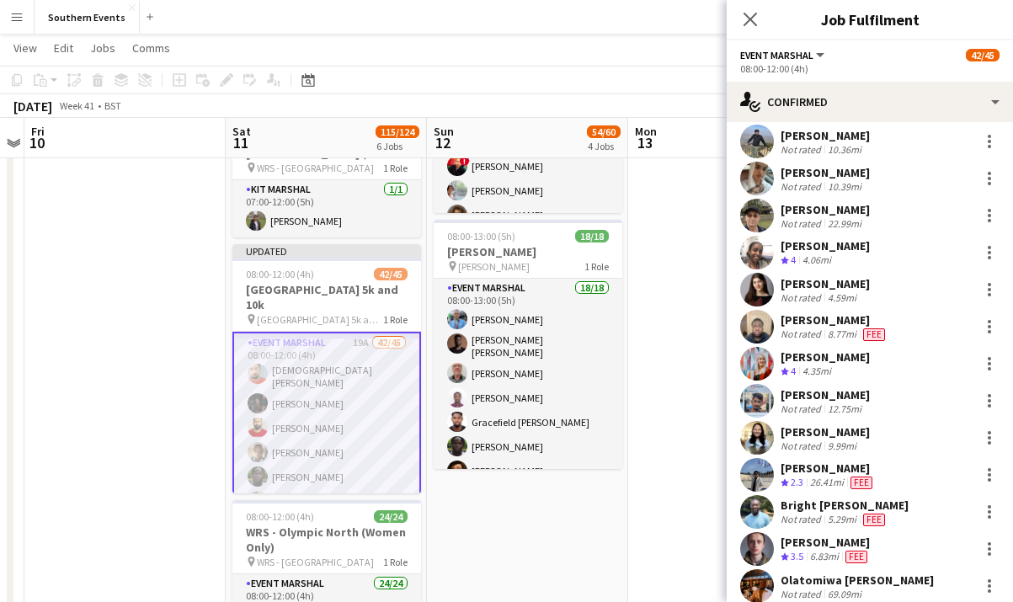
click at [183, 328] on app-date-cell at bounding box center [124, 361] width 201 height 1360
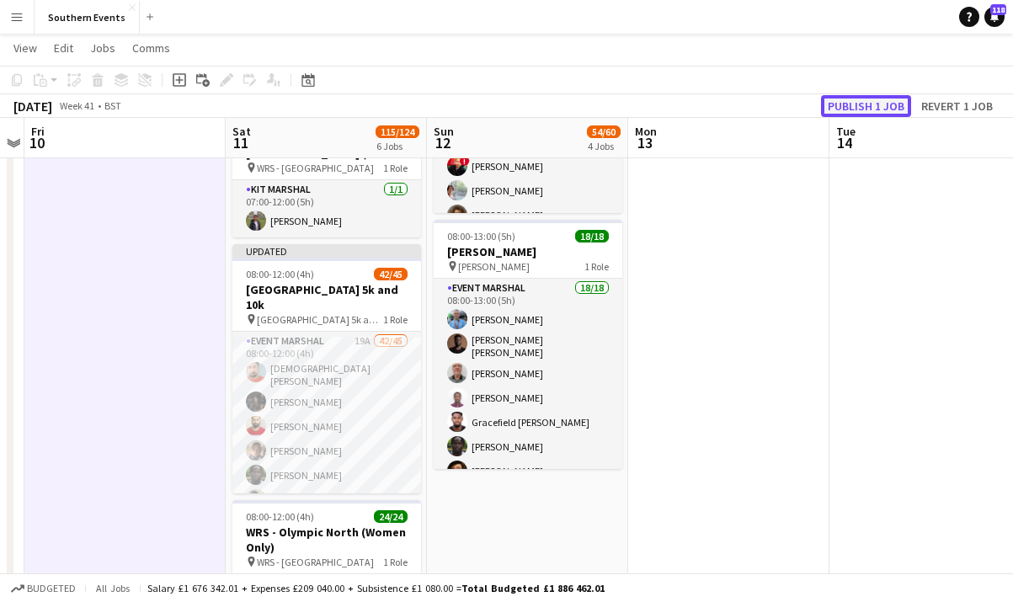
click at [832, 103] on button "Publish 1 job" at bounding box center [866, 106] width 90 height 22
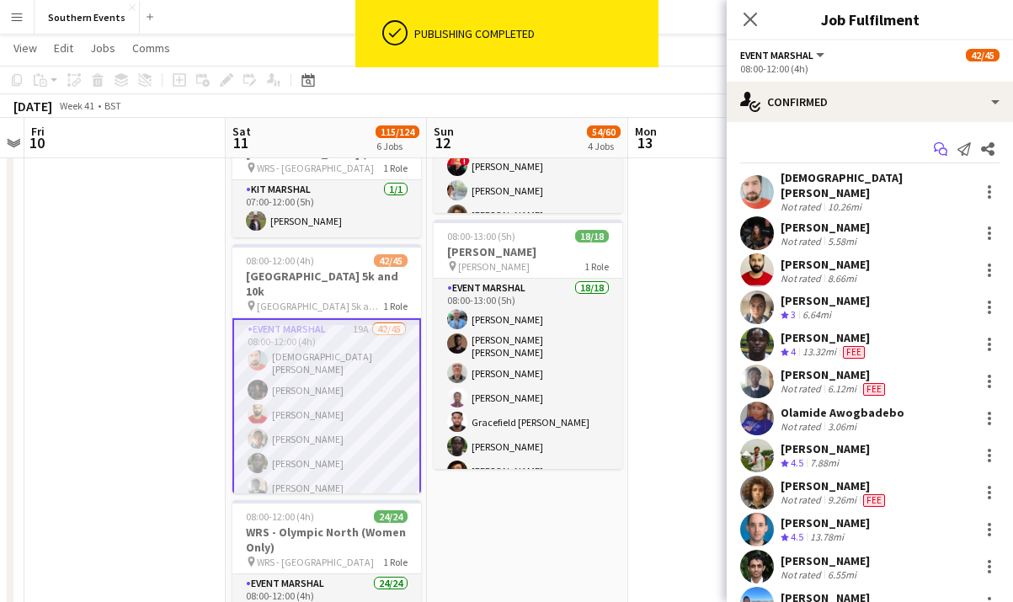
click at [936, 149] on icon "Start chat" at bounding box center [940, 148] width 13 height 13
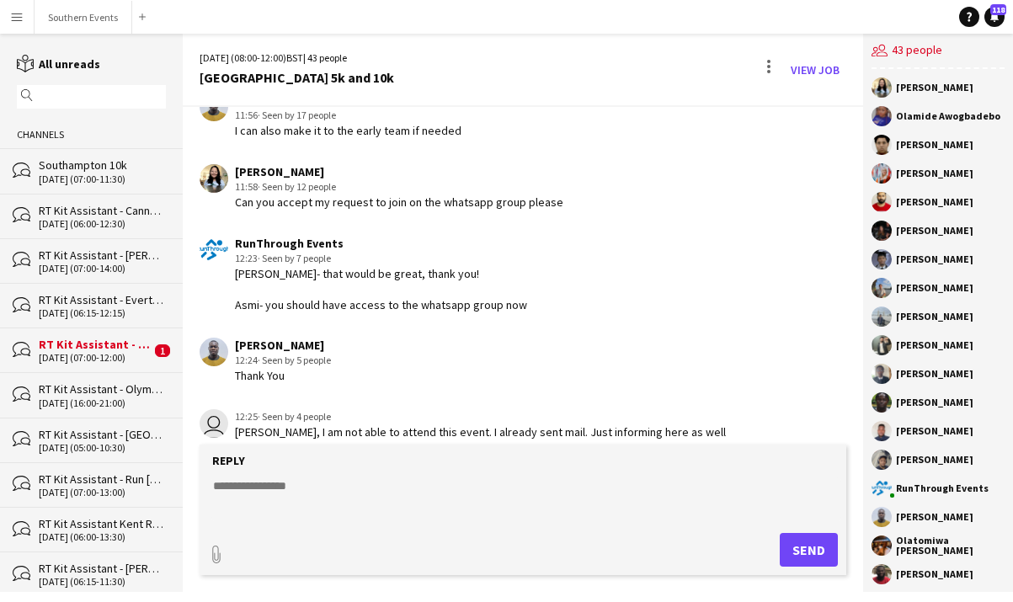
scroll to position [1501, 0]
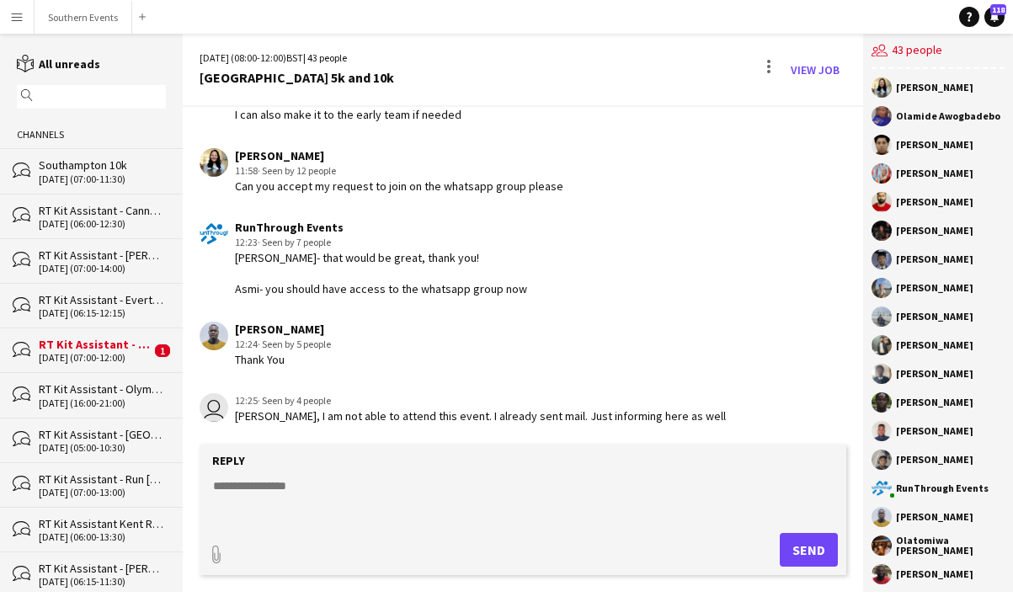
click at [307, 487] on textarea at bounding box center [526, 499] width 630 height 44
paste textarea "**********"
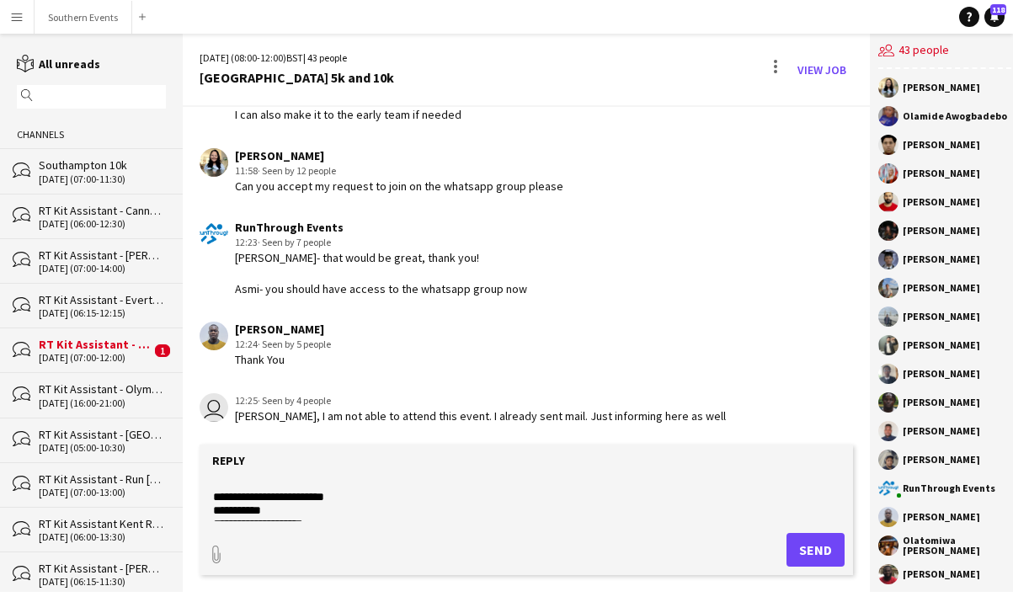
scroll to position [149, 0]
click at [370, 502] on textarea at bounding box center [526, 499] width 630 height 44
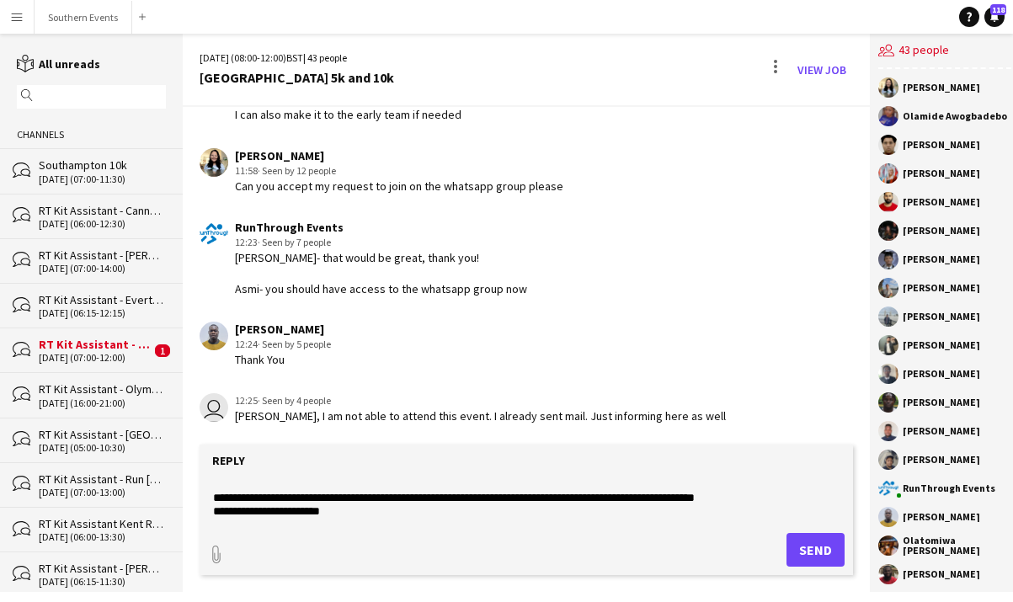
scroll to position [45, 0]
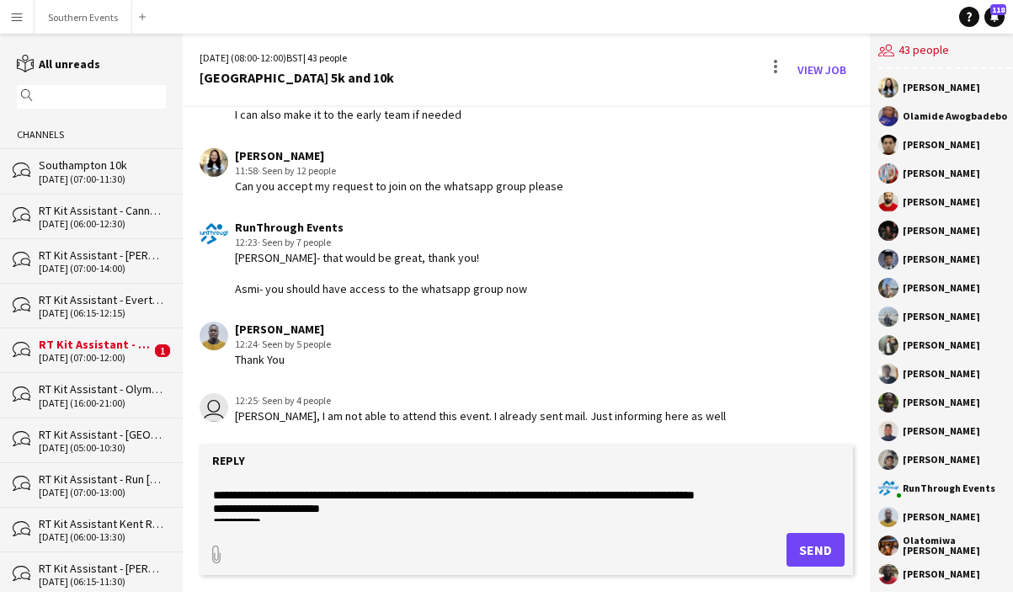
click at [211, 510] on textarea at bounding box center [526, 499] width 630 height 44
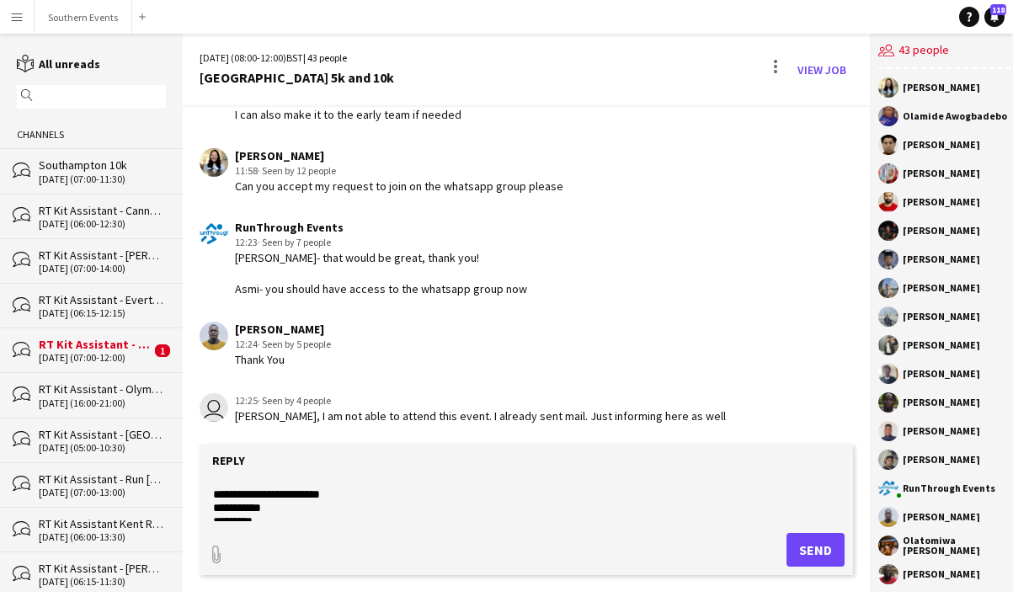
scroll to position [75, 0]
click at [334, 489] on textarea at bounding box center [526, 499] width 630 height 44
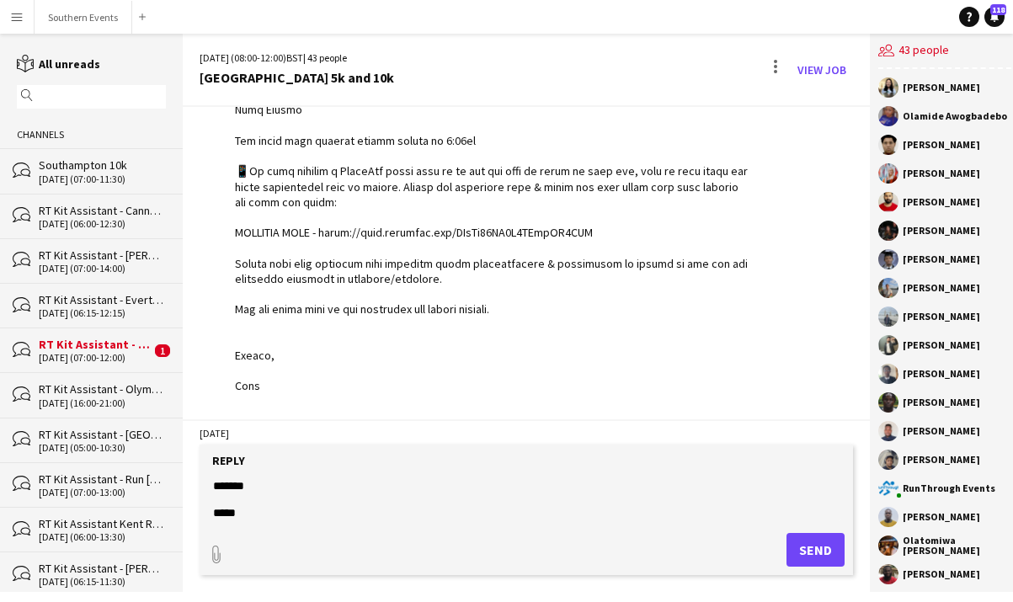
scroll to position [457, 0]
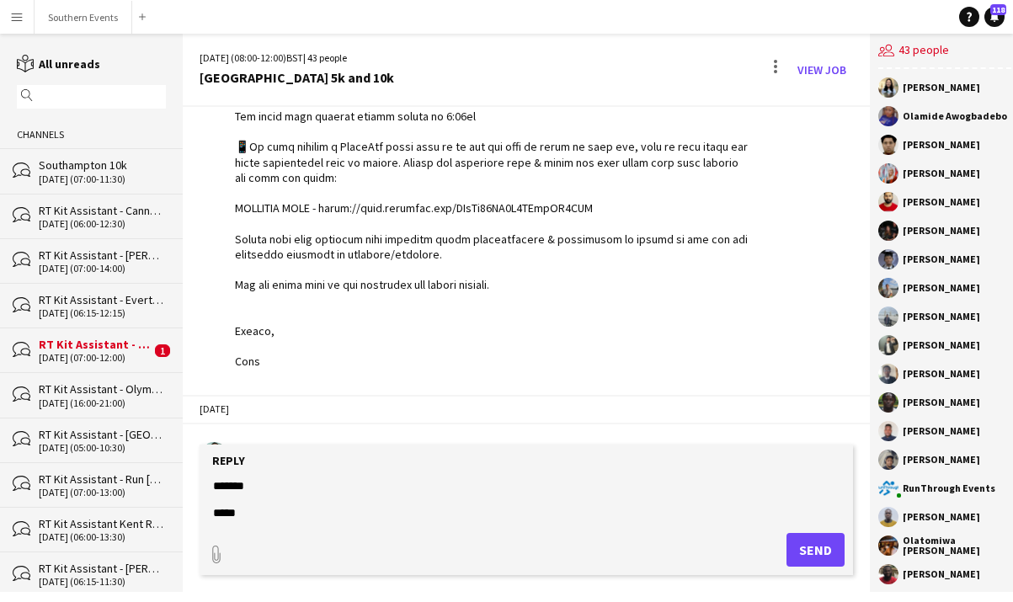
type textarea "**********"
click at [816, 551] on button "Send" at bounding box center [815, 550] width 58 height 34
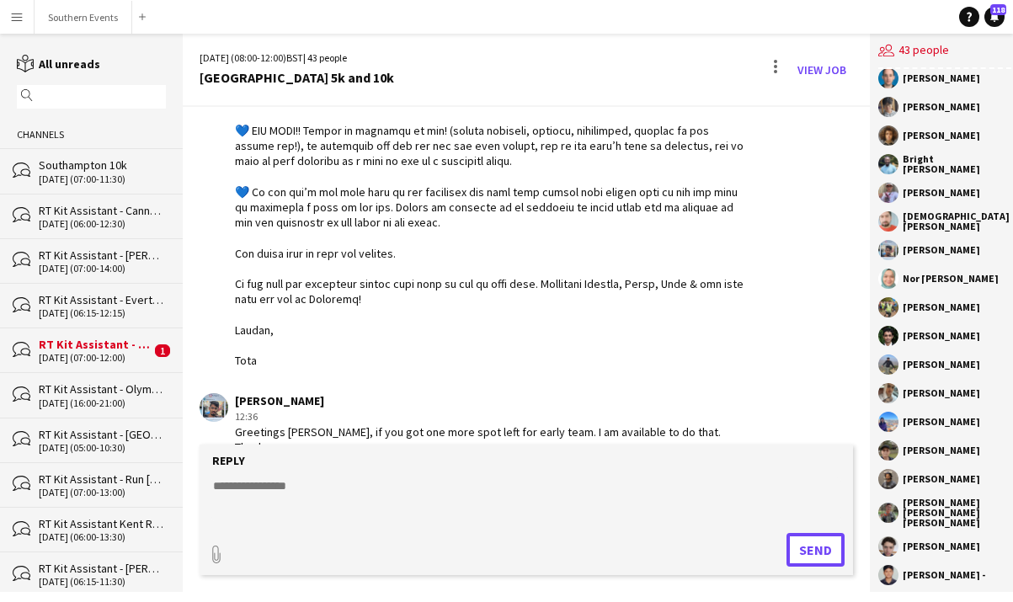
scroll to position [0, 0]
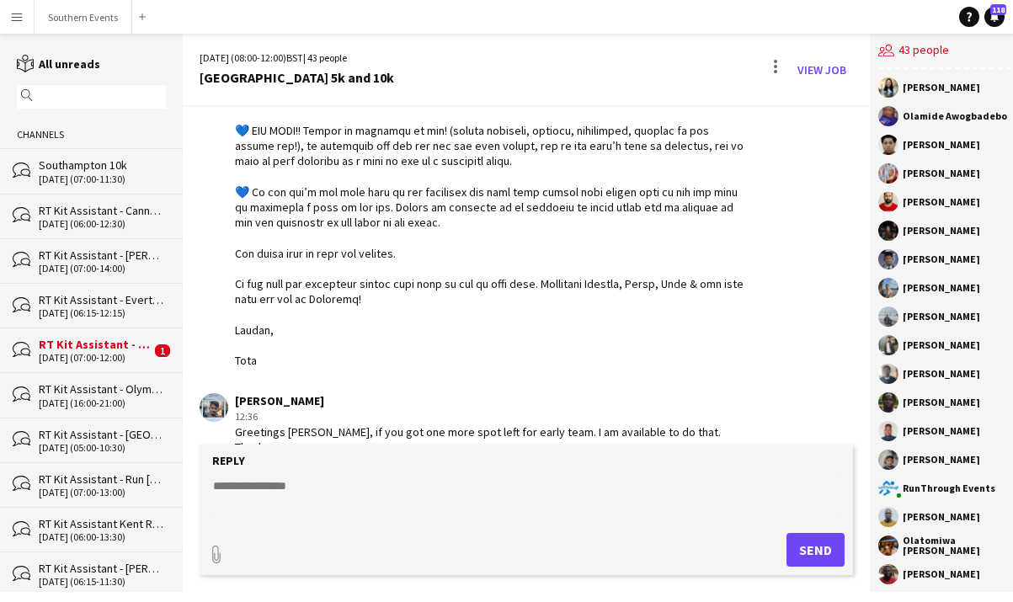
click at [921, 115] on div "Olamide Awogbadebo" at bounding box center [954, 116] width 104 height 10
click at [811, 70] on link "View Job" at bounding box center [821, 69] width 62 height 27
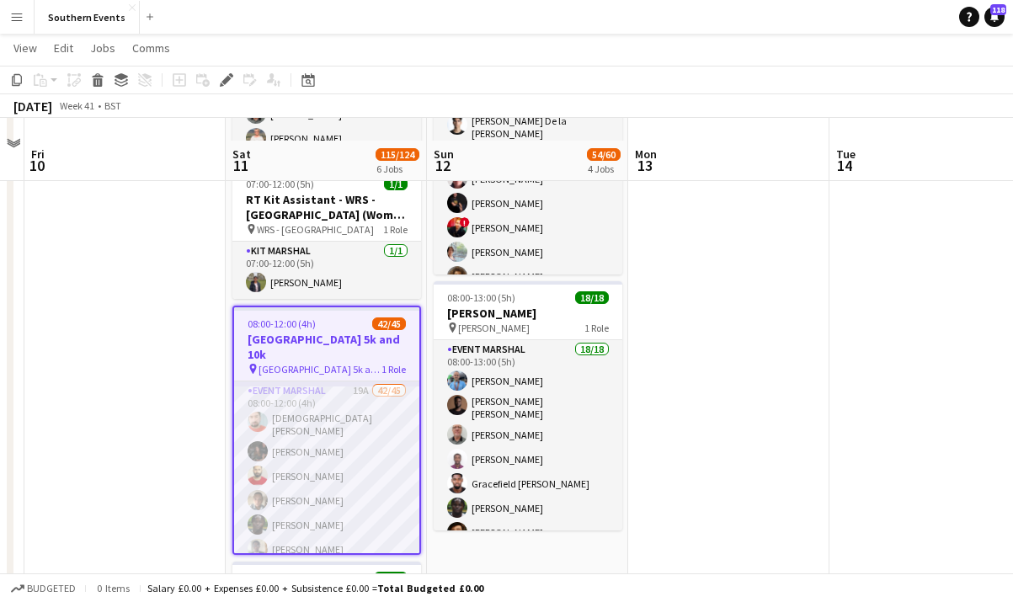
scroll to position [517, 0]
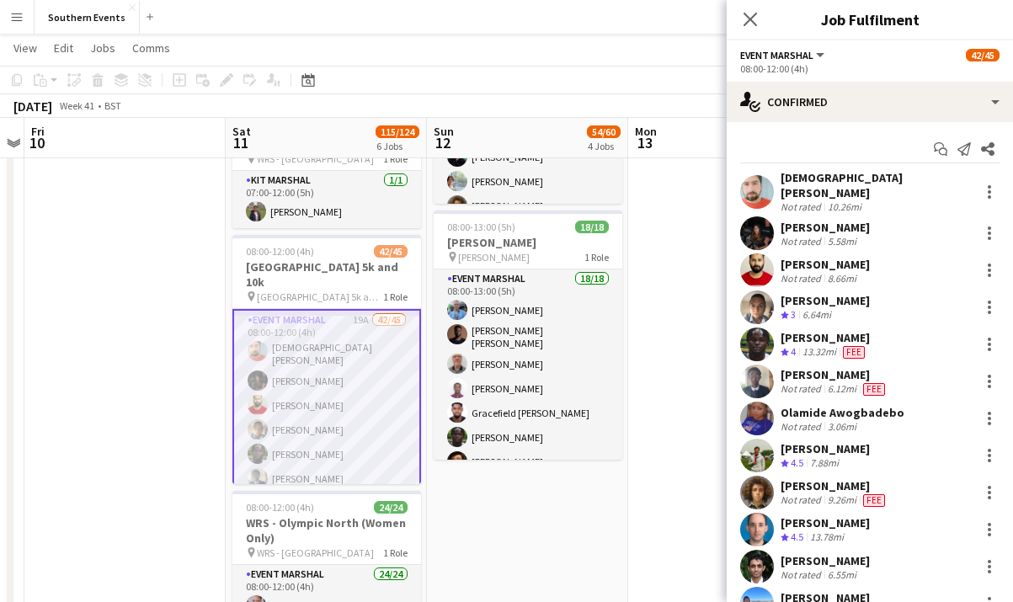
scroll to position [60, 0]
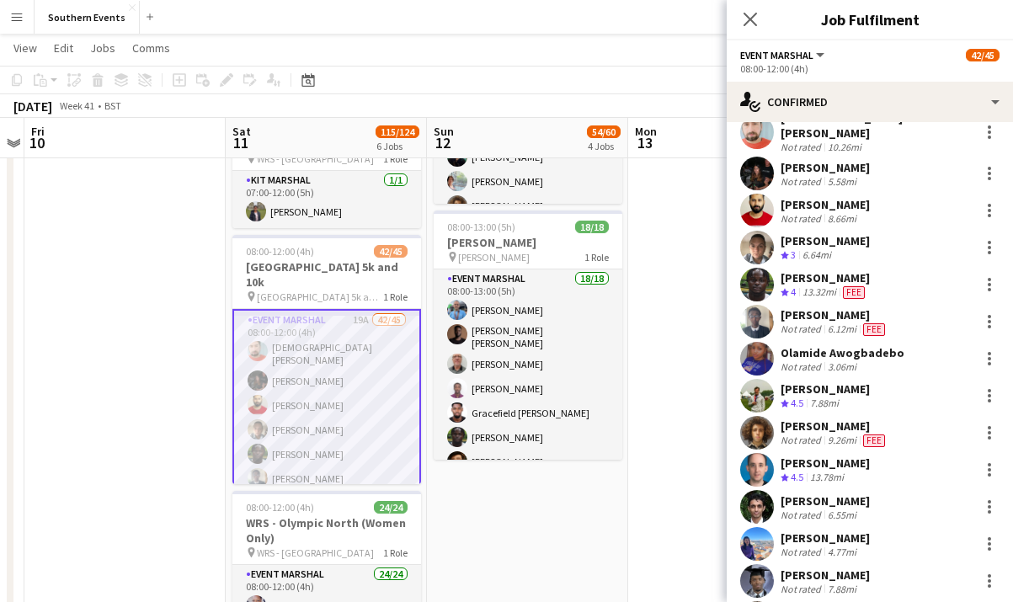
click at [883, 347] on div "Olamide Awogbadebo" at bounding box center [842, 352] width 124 height 15
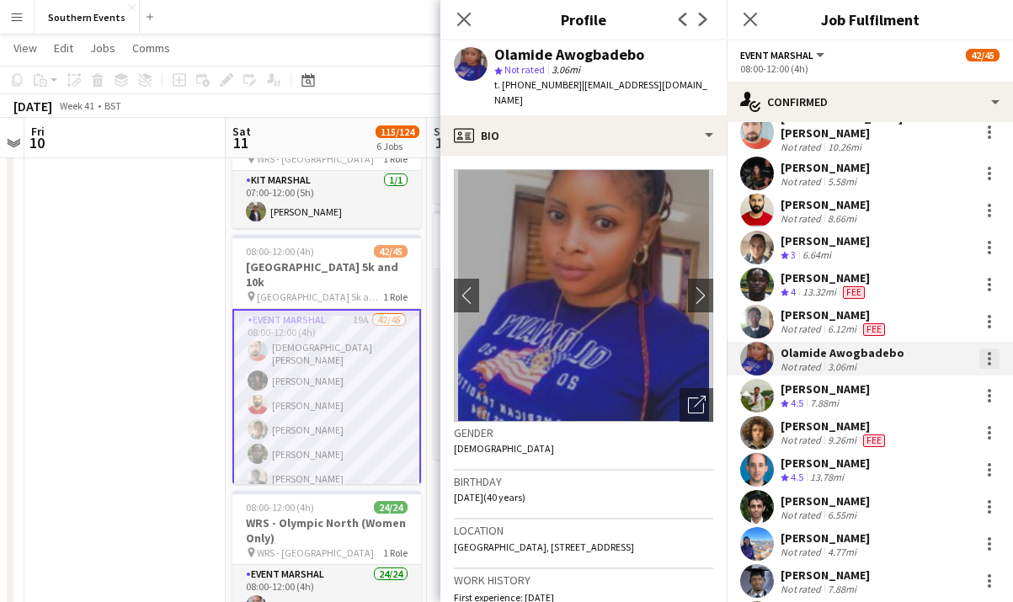
click at [986, 351] on div at bounding box center [989, 358] width 20 height 20
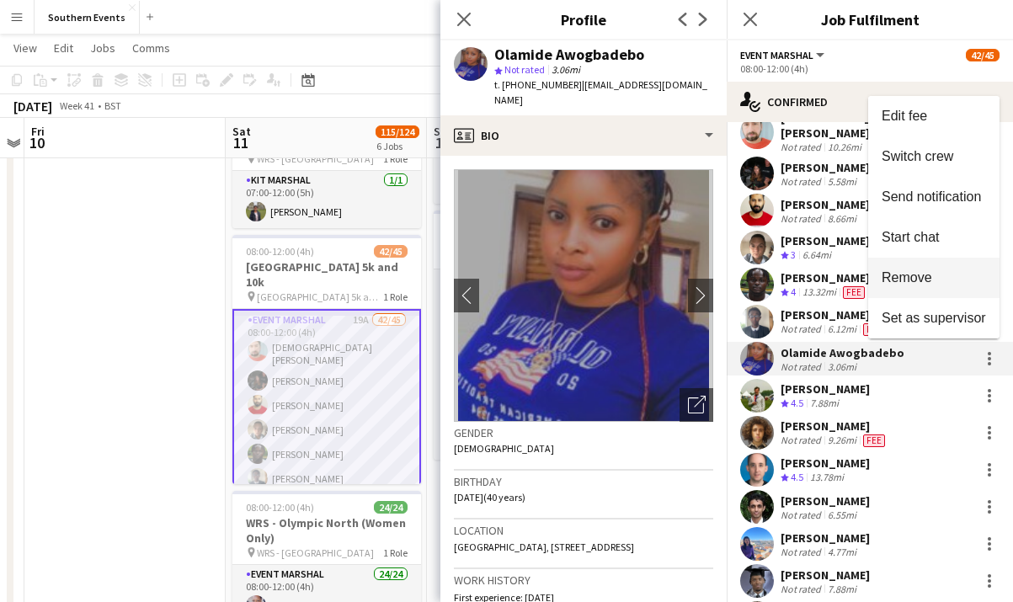
click at [942, 284] on span "Remove" at bounding box center [933, 277] width 104 height 15
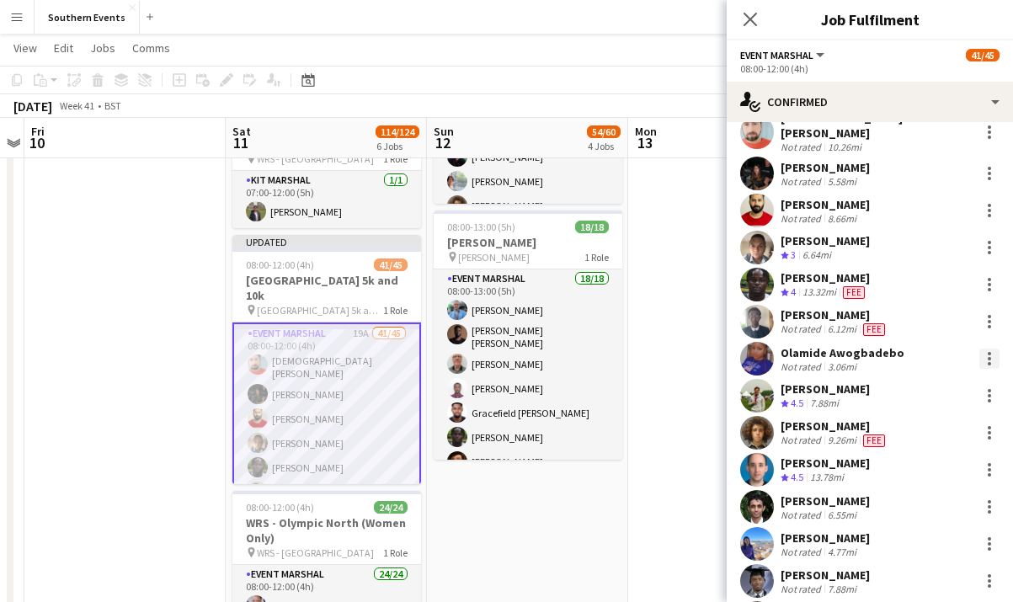
click at [987, 349] on div at bounding box center [989, 358] width 20 height 20
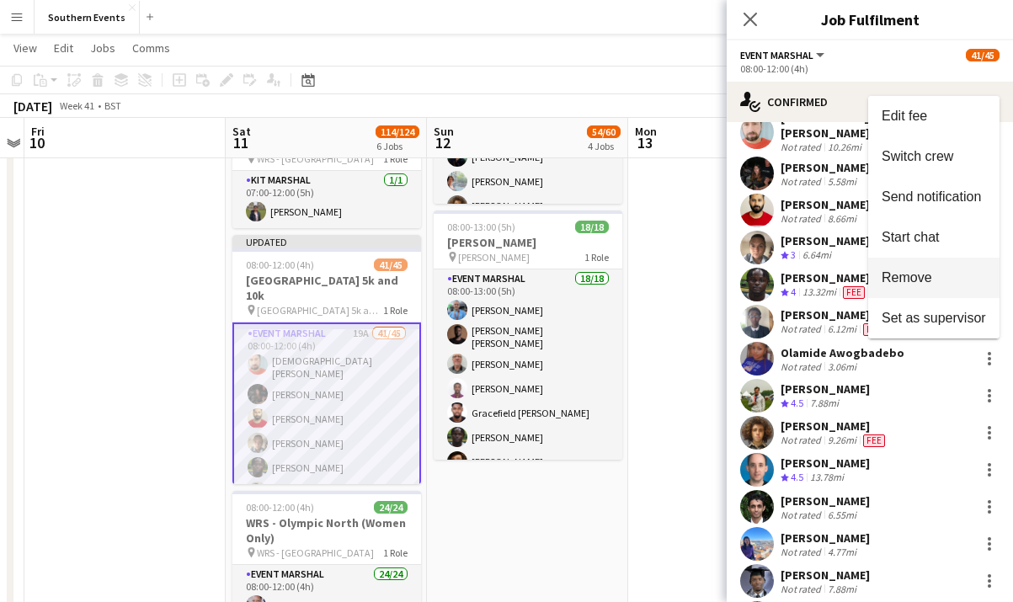
click at [956, 276] on span "Remove" at bounding box center [933, 277] width 104 height 15
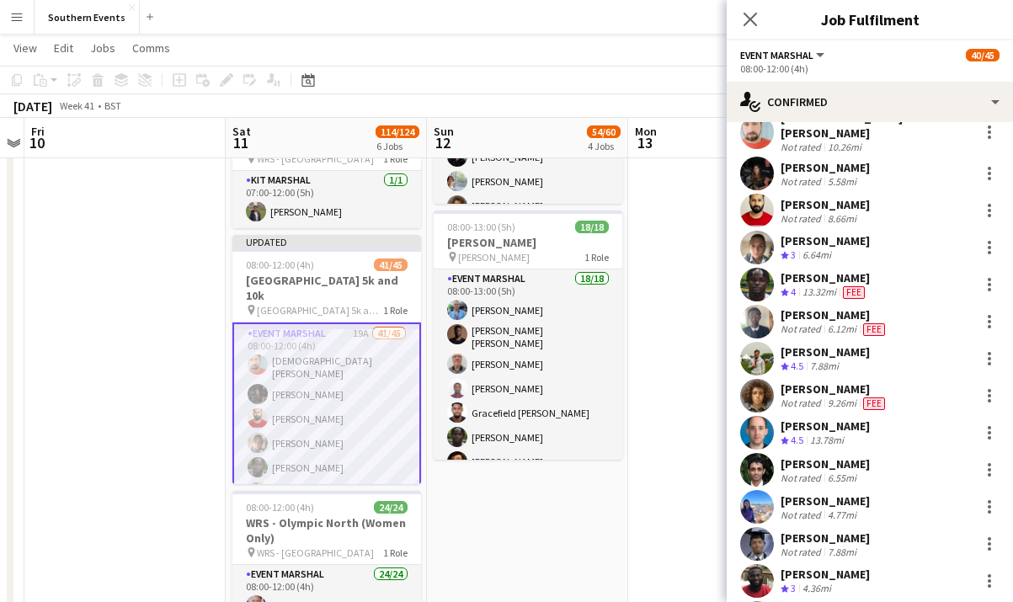
click at [180, 358] on app-date-cell at bounding box center [124, 352] width 201 height 1360
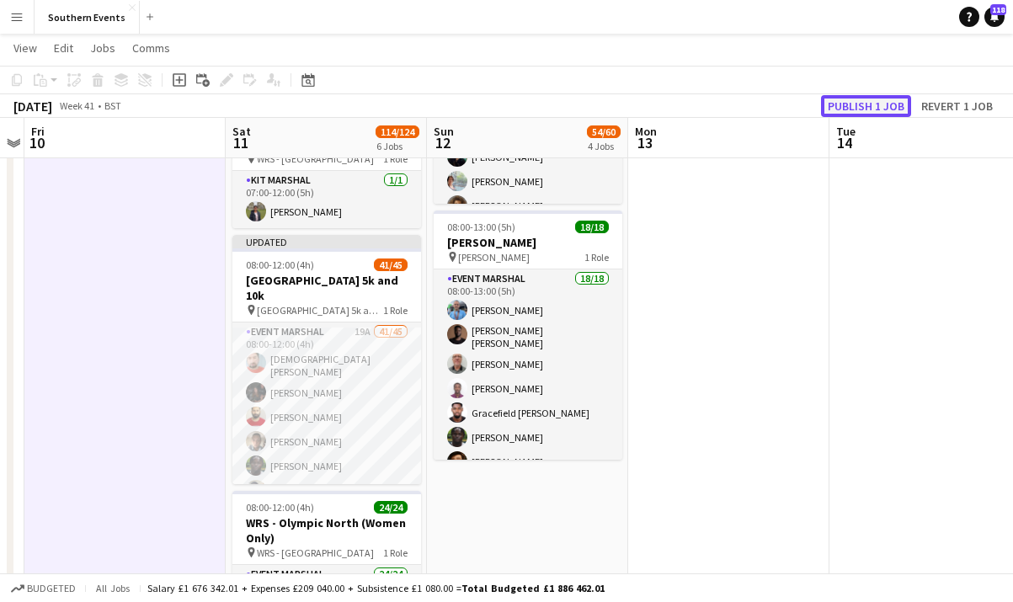
click at [881, 110] on button "Publish 1 job" at bounding box center [866, 106] width 90 height 22
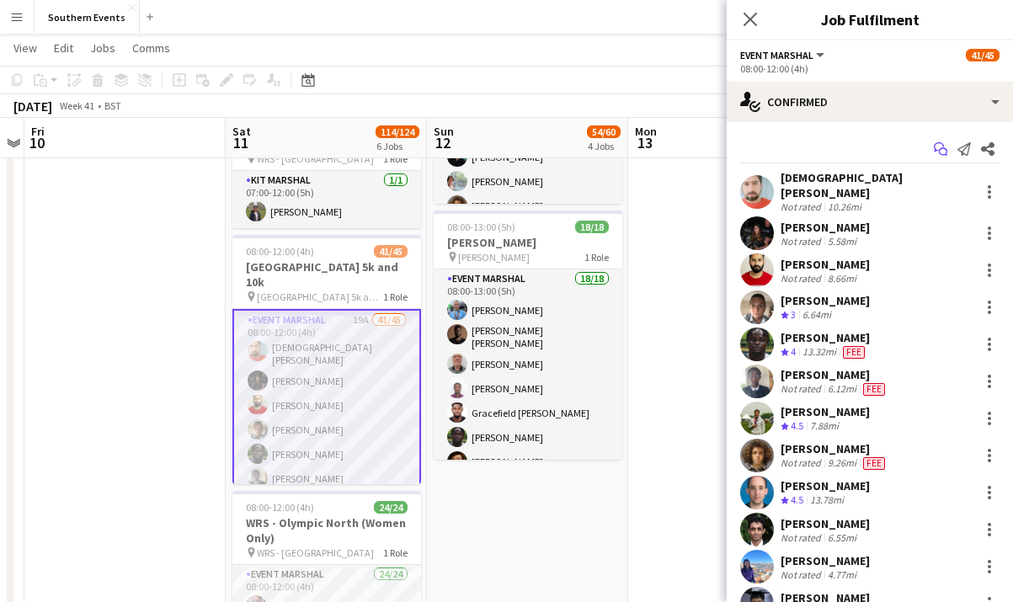
click at [946, 149] on icon "Start chat" at bounding box center [940, 148] width 13 height 13
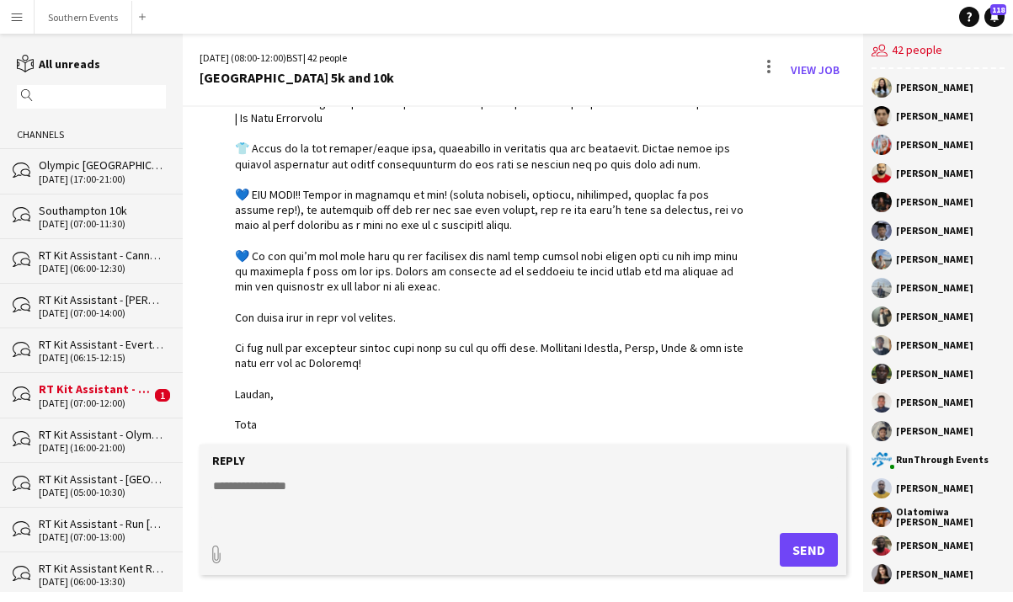
scroll to position [2992, 0]
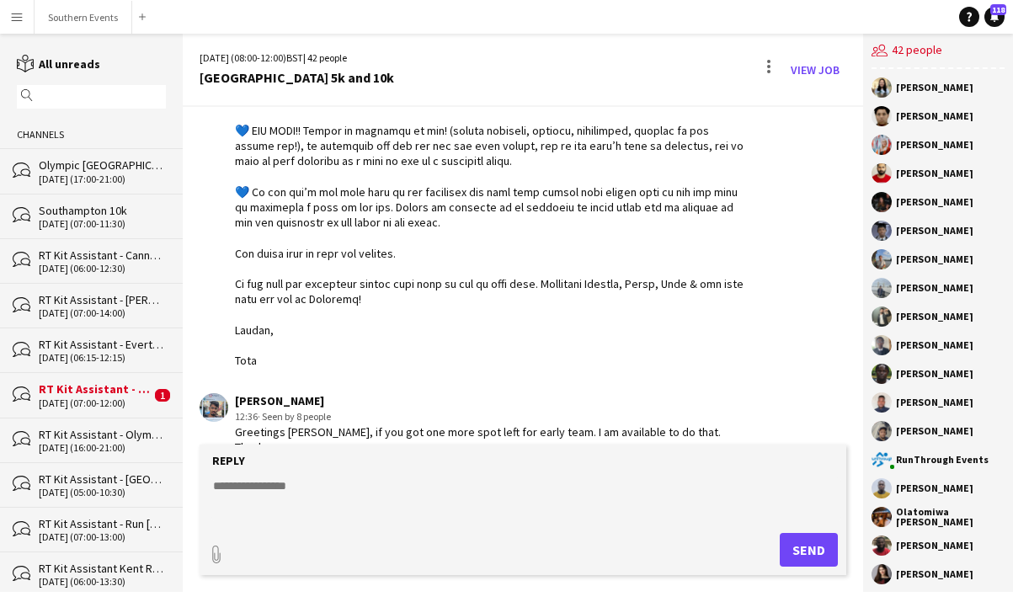
click at [309, 500] on textarea at bounding box center [526, 499] width 630 height 44
type textarea "**********"
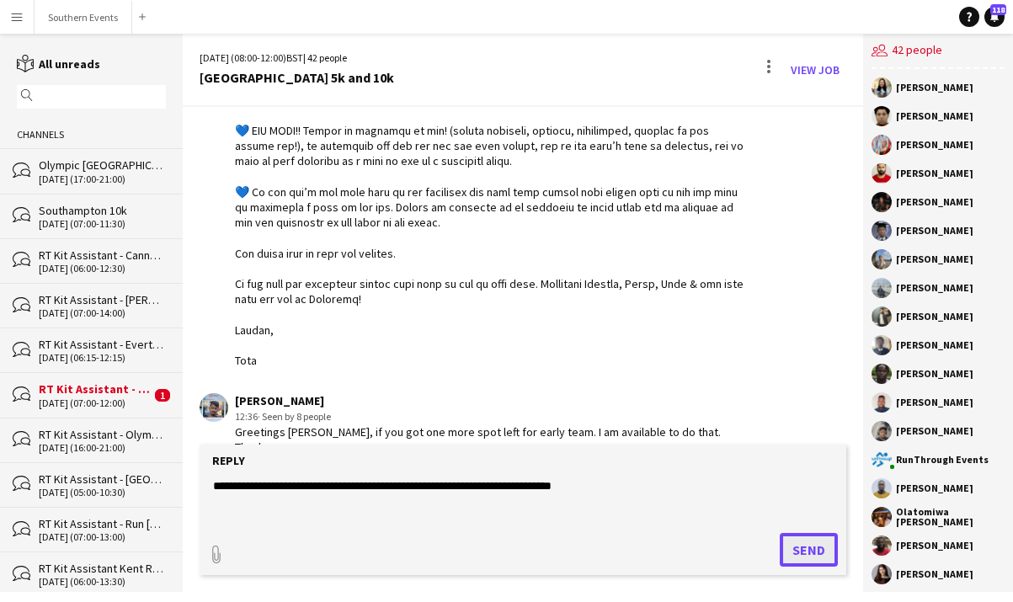
click at [801, 545] on button "Send" at bounding box center [808, 550] width 58 height 34
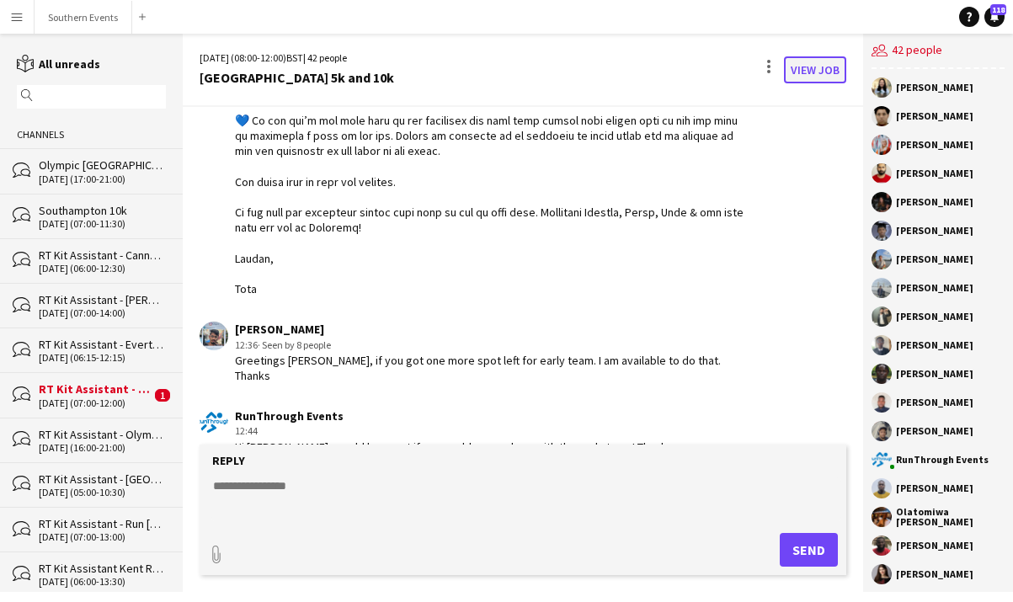
click at [819, 71] on link "View Job" at bounding box center [815, 69] width 62 height 27
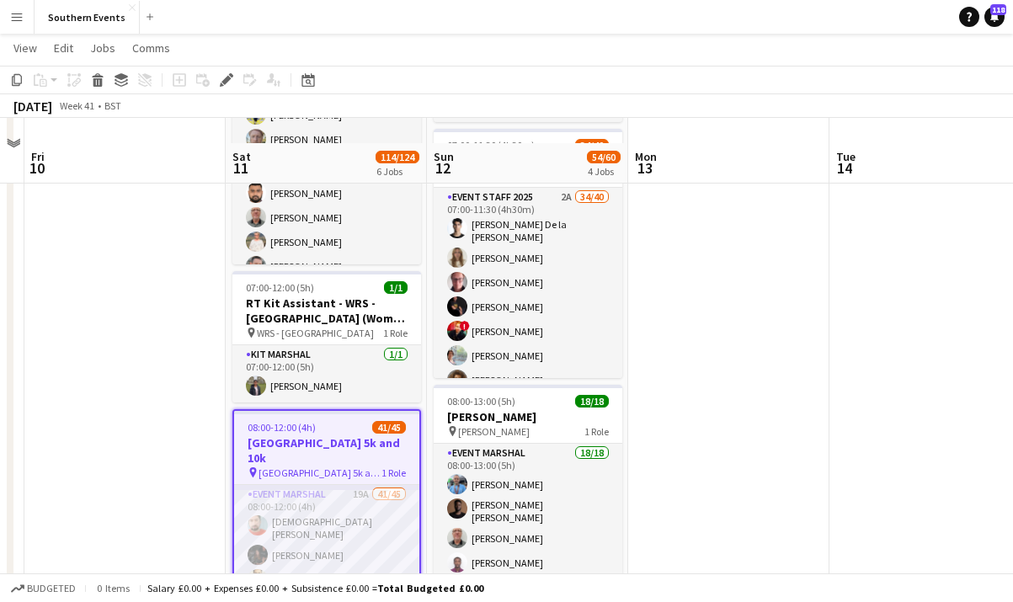
scroll to position [374, 0]
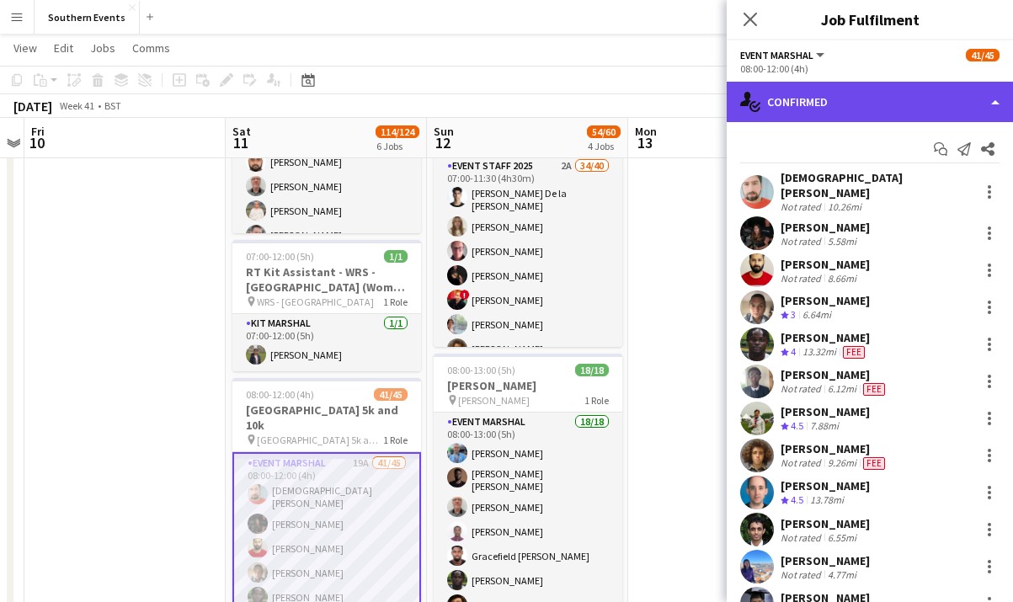
click at [944, 112] on div "single-neutral-actions-check-2 Confirmed" at bounding box center [869, 102] width 286 height 40
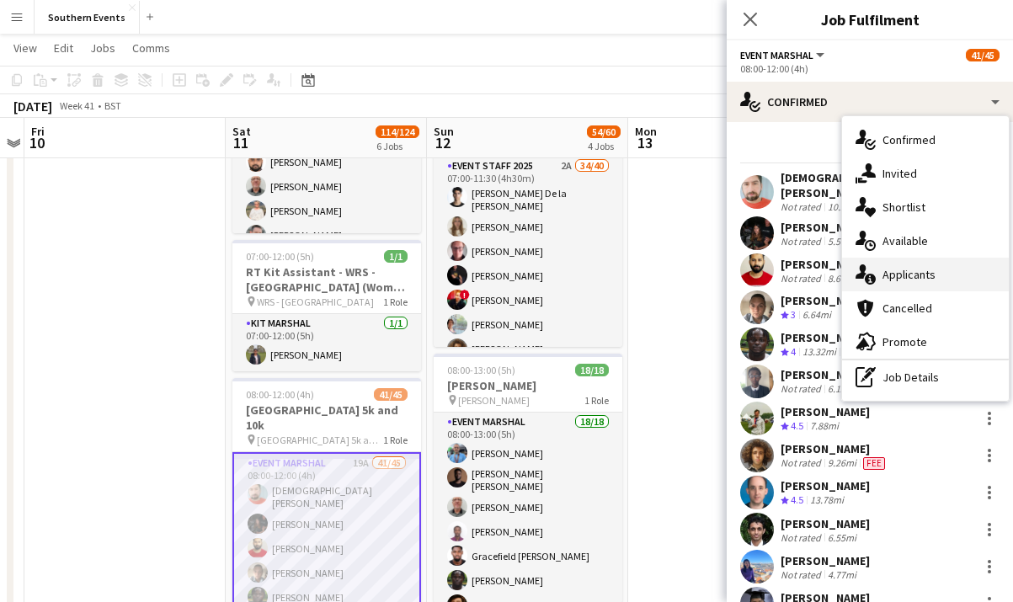
click at [921, 275] on span "Applicants" at bounding box center [908, 274] width 53 height 15
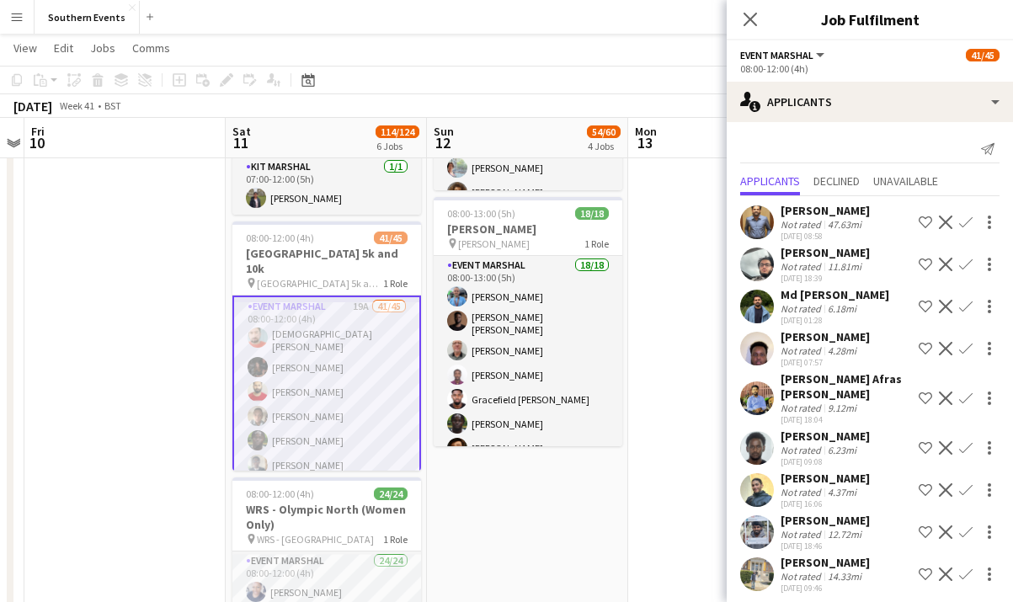
scroll to position [8, 0]
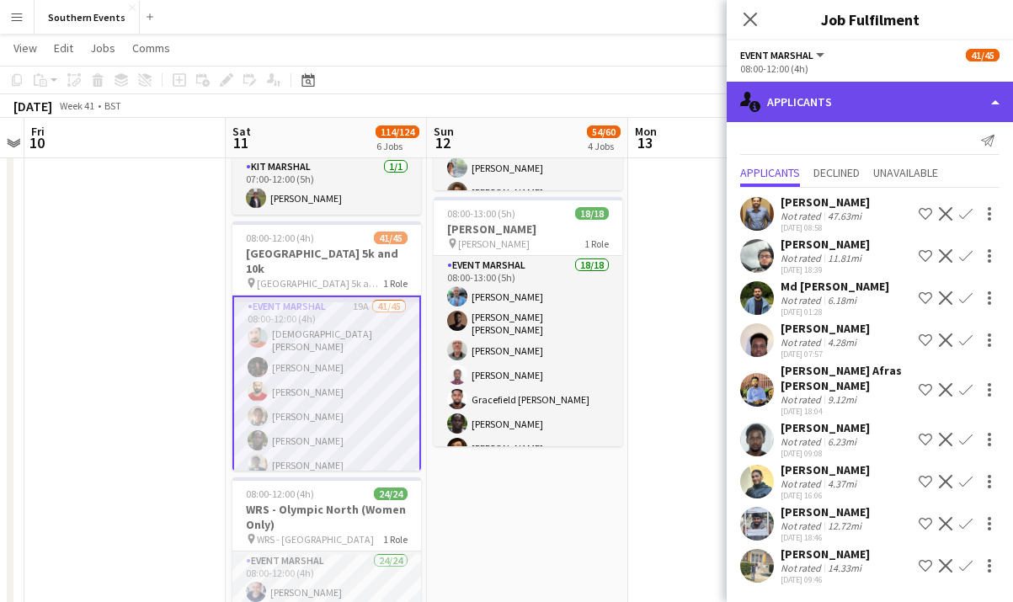
click at [953, 99] on div "single-neutral-actions-information Applicants" at bounding box center [869, 102] width 286 height 40
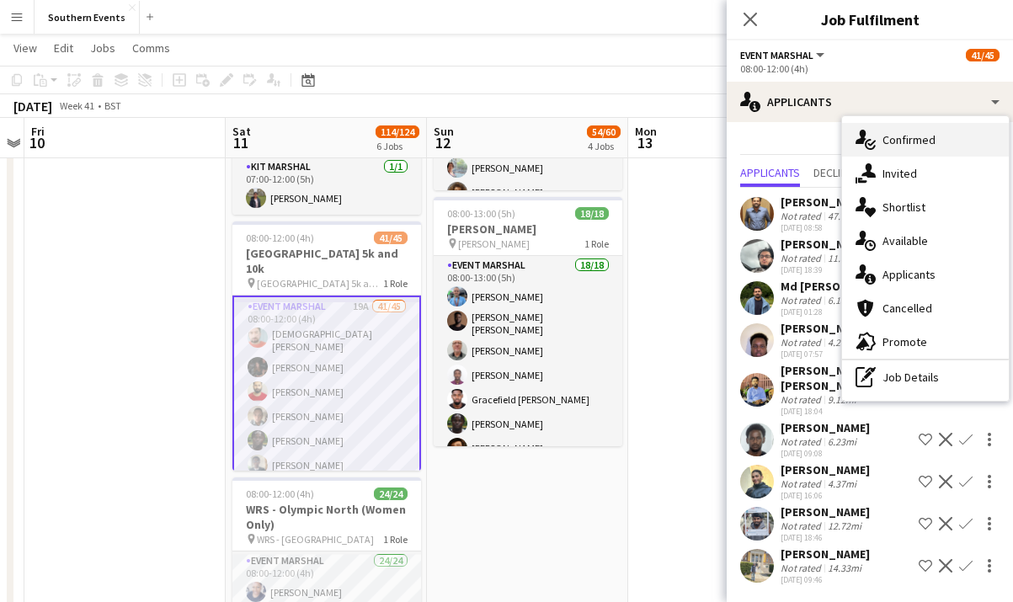
click at [959, 147] on div "single-neutral-actions-check-2 Confirmed" at bounding box center [925, 140] width 167 height 34
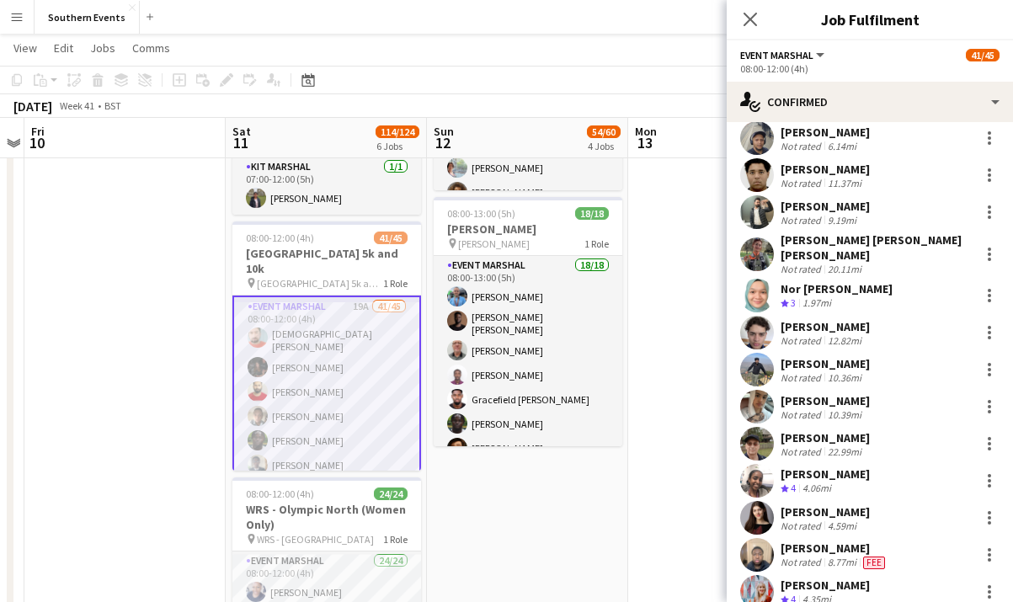
scroll to position [0, 0]
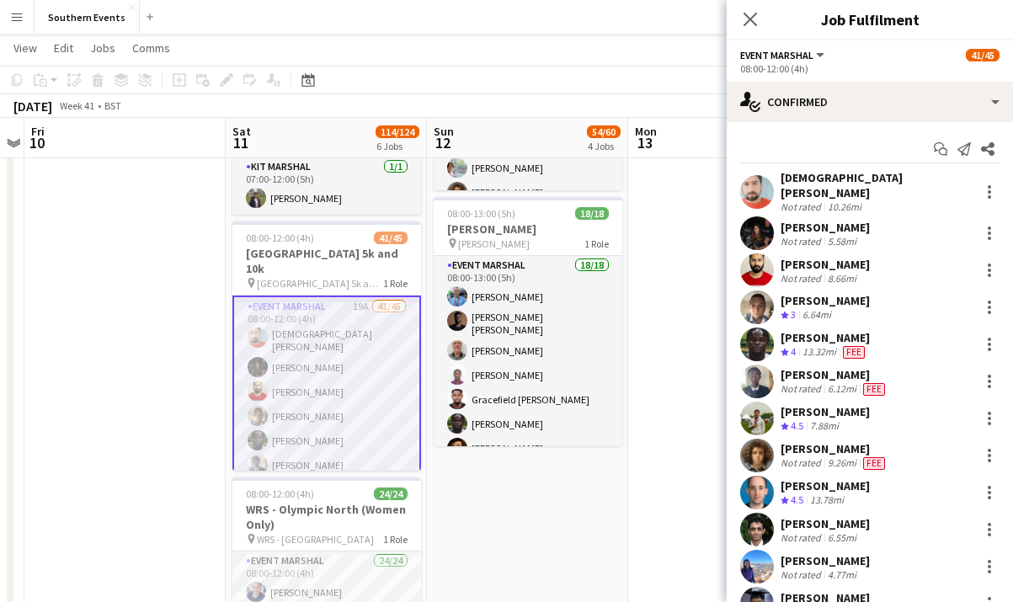
click at [657, 358] on app-date-cell at bounding box center [728, 338] width 201 height 1360
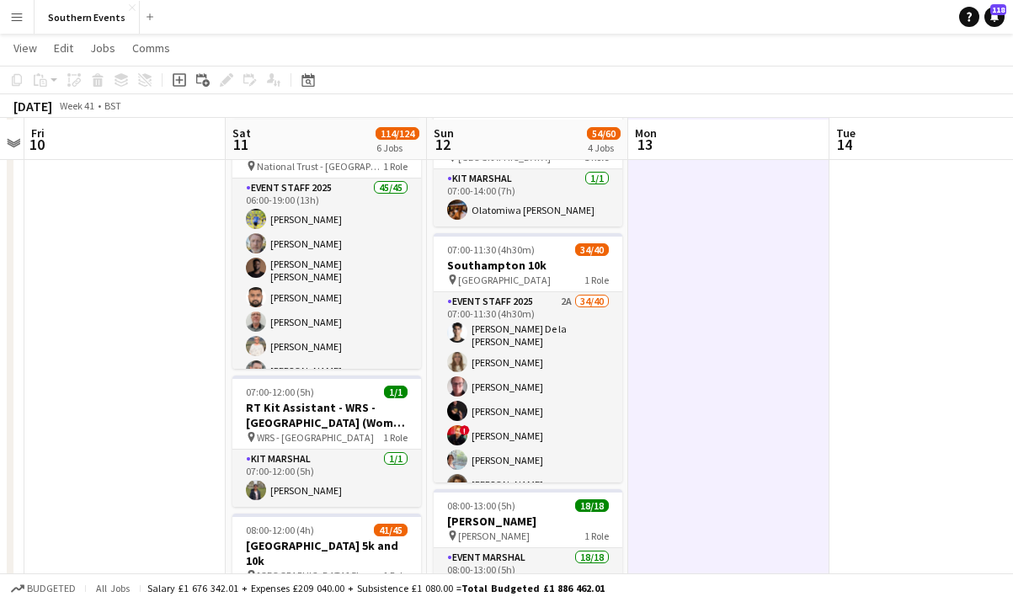
scroll to position [237, 0]
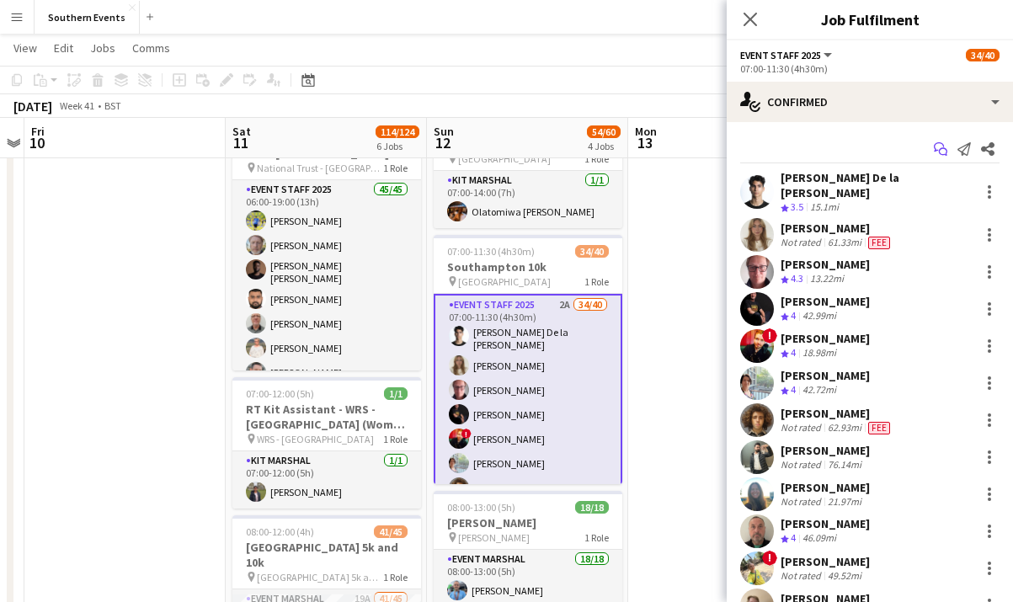
click at [946, 157] on app-icon "Start chat" at bounding box center [940, 149] width 24 height 24
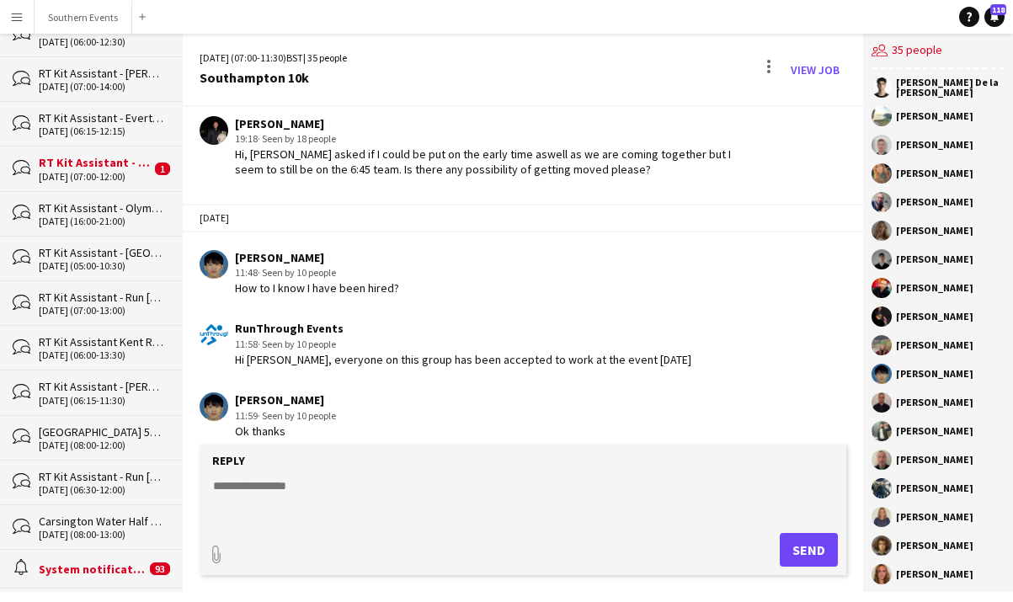
scroll to position [243, 0]
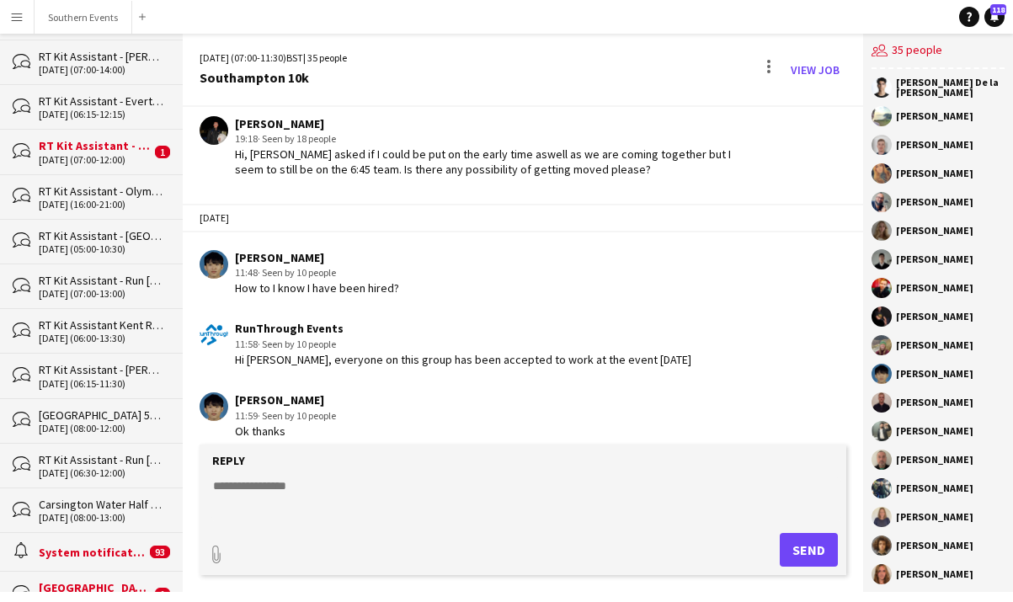
click at [91, 423] on div "11-10-2025 (08:00-12:00)" at bounding box center [102, 429] width 127 height 12
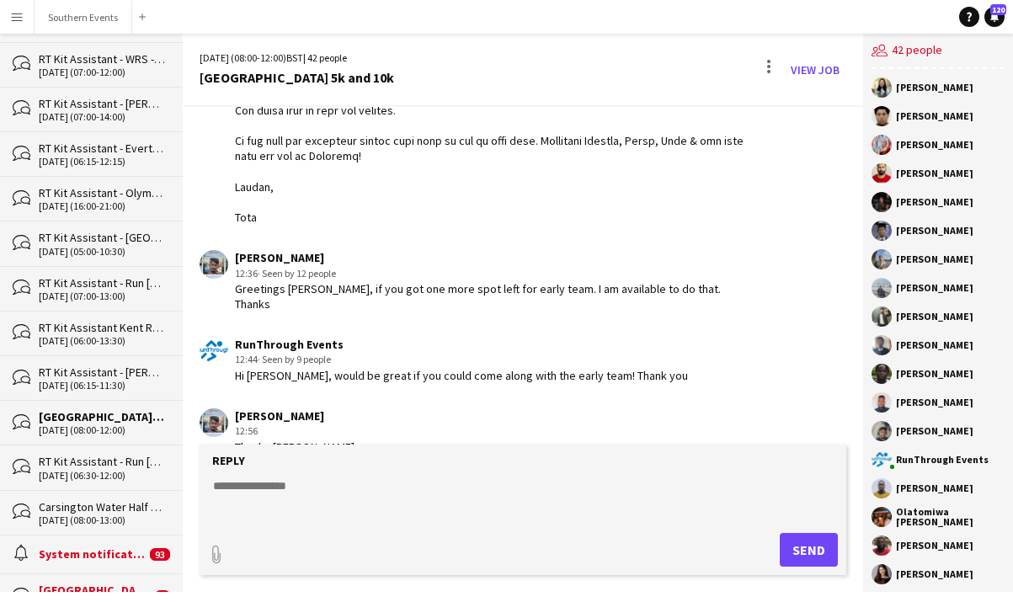
scroll to position [420, 0]
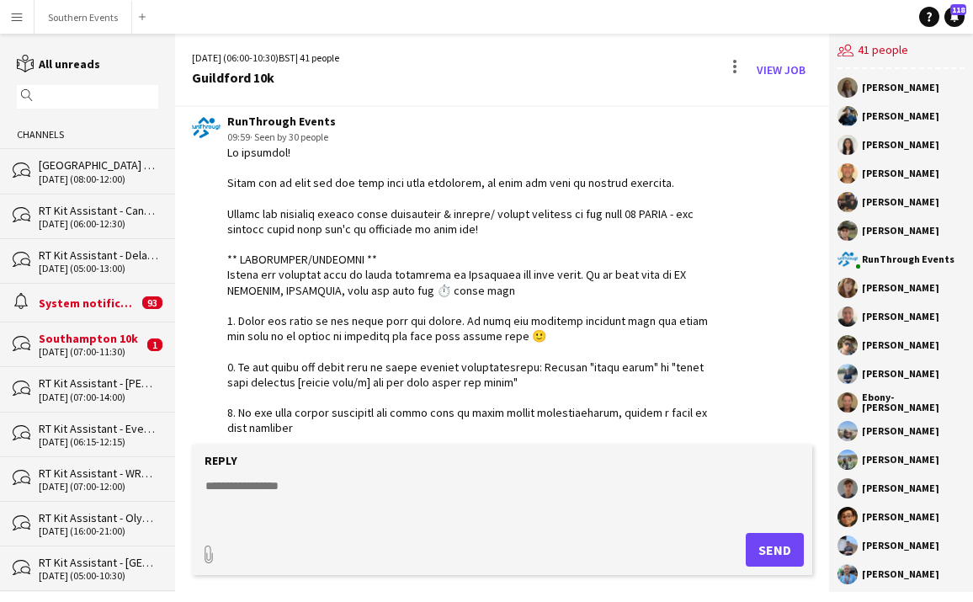
scroll to position [3120, 0]
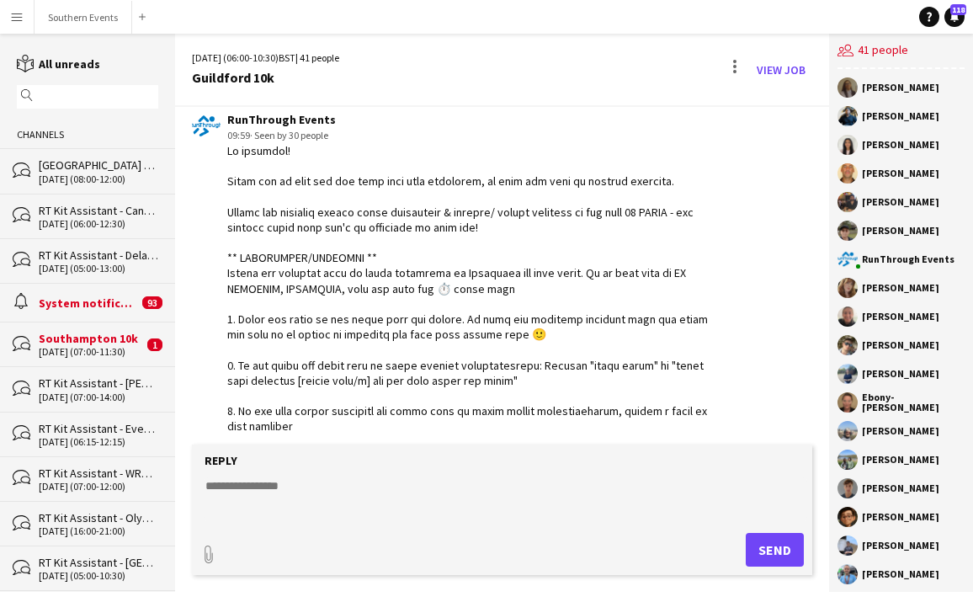
click at [120, 349] on div "[DATE] (07:00-11:30)" at bounding box center [91, 352] width 104 height 12
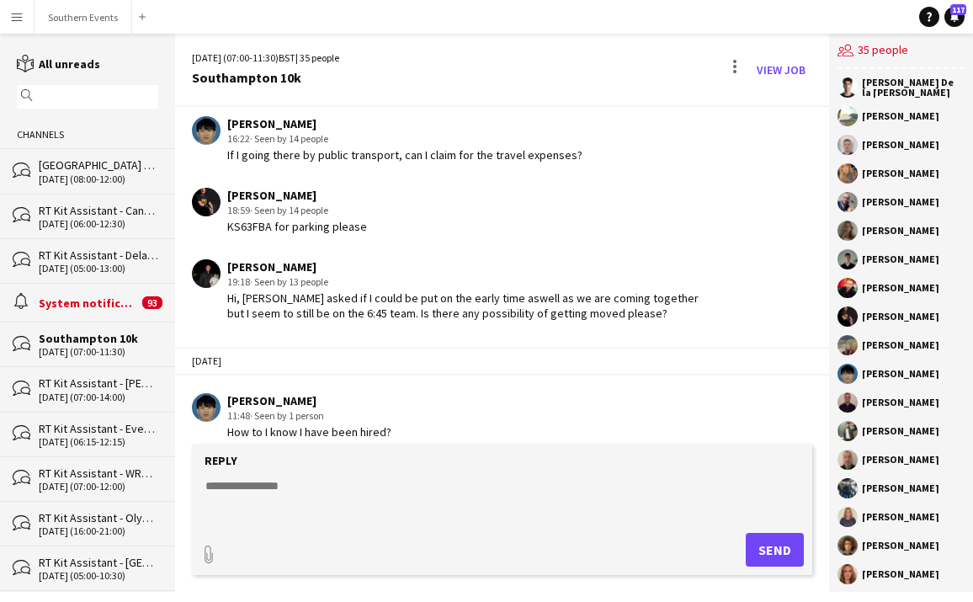
scroll to position [3602, 0]
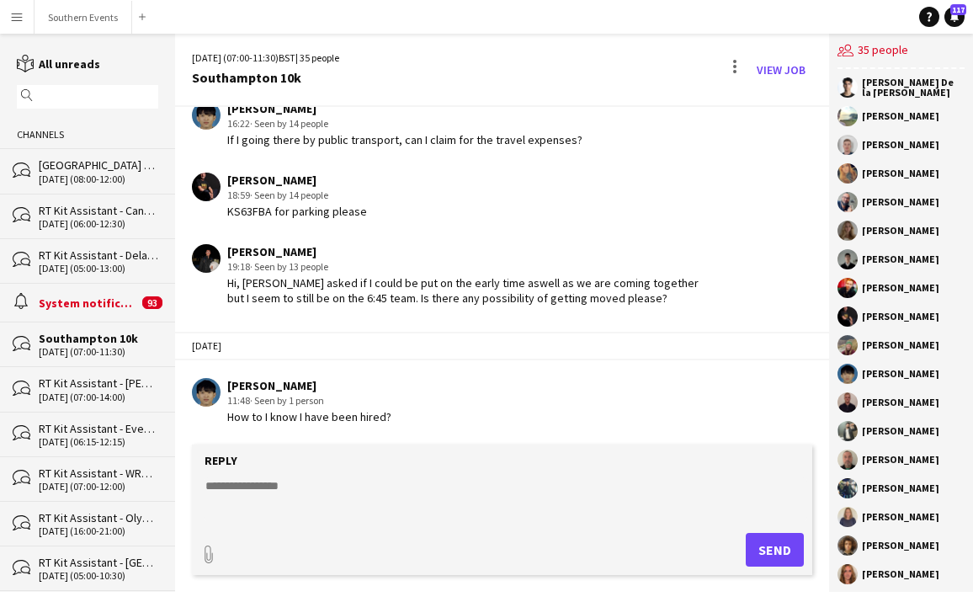
click at [312, 497] on textarea at bounding box center [506, 499] width 604 height 44
type textarea "*"
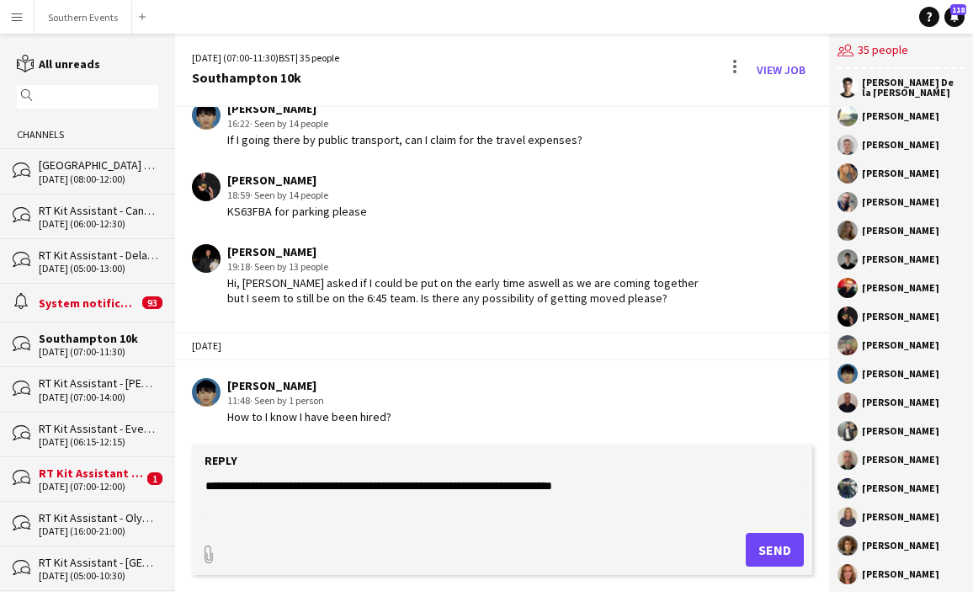
type textarea "**********"
click at [783, 552] on button "Send" at bounding box center [775, 550] width 58 height 34
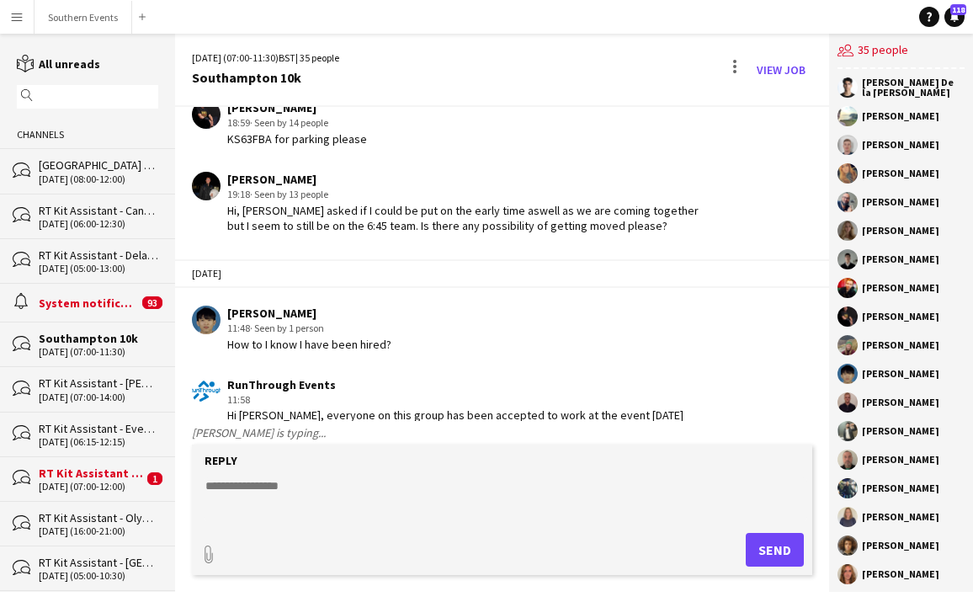
scroll to position [3746, 0]
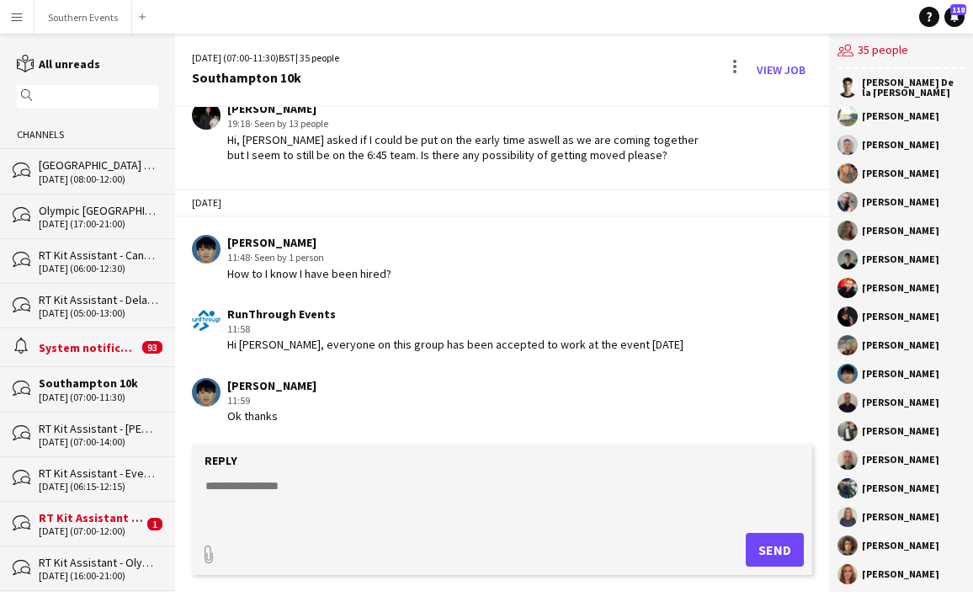
scroll to position [3744, 0]
click at [19, 17] on app-icon "Menu" at bounding box center [16, 16] width 13 height 13
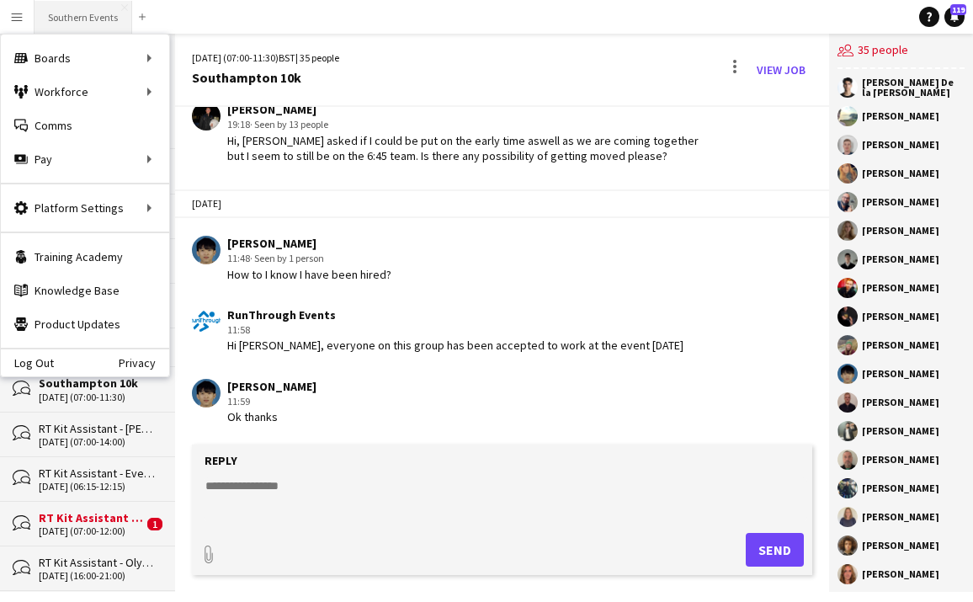
click at [89, 12] on button "Southern Events Close" at bounding box center [84, 17] width 98 height 33
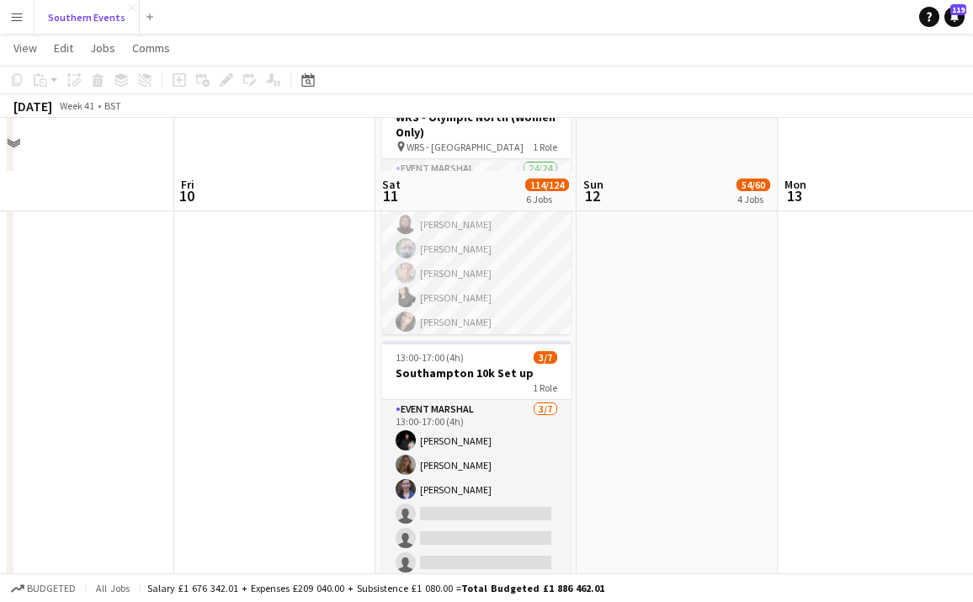
scroll to position [976, 0]
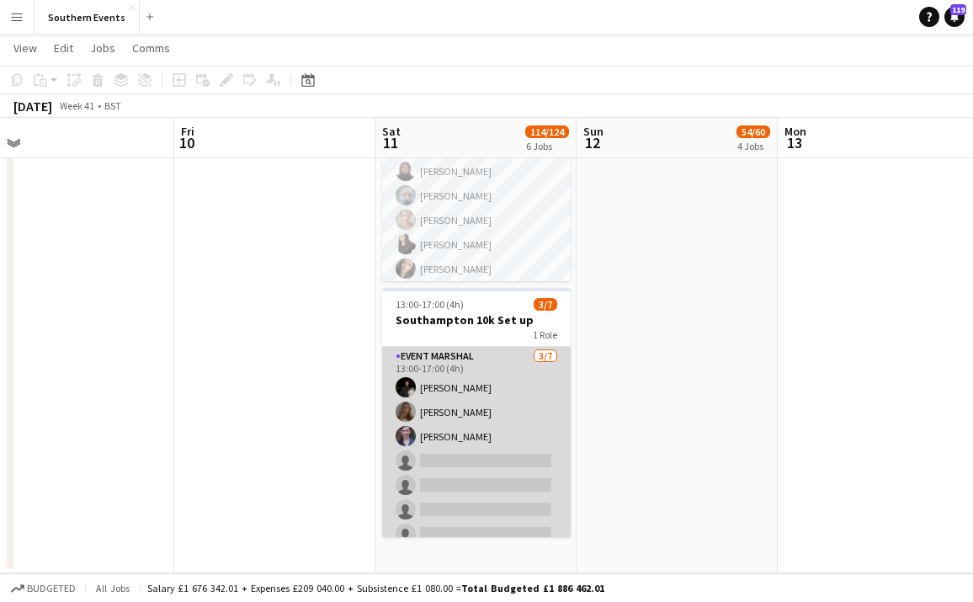
click at [513, 428] on app-card-role "Event Marshal 3/7 13:00-17:00 (4h) Harry Lynch Holly O’Connor Ella Shipley sing…" at bounding box center [476, 449] width 189 height 204
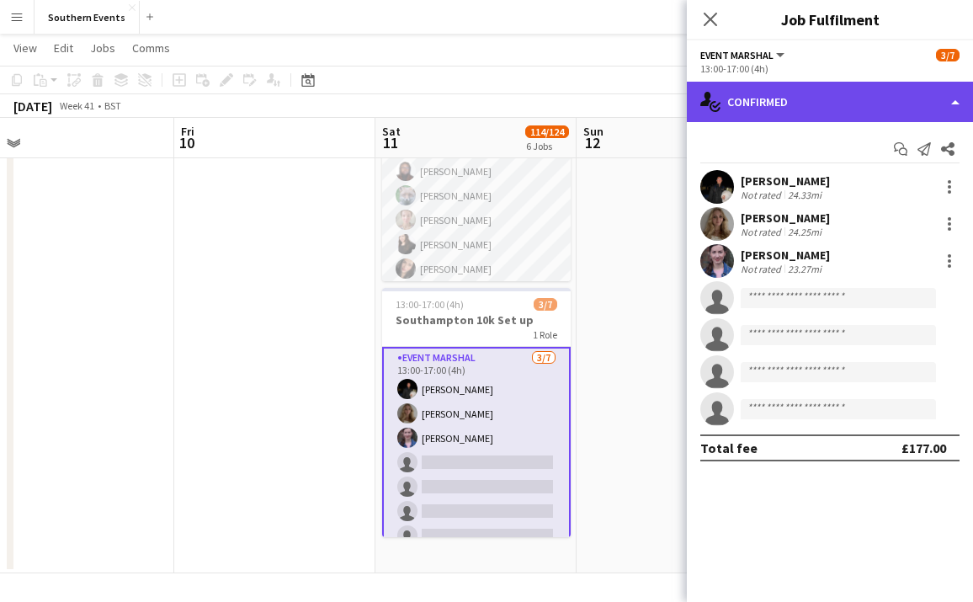
click at [891, 105] on div "single-neutral-actions-check-2 Confirmed" at bounding box center [830, 102] width 286 height 40
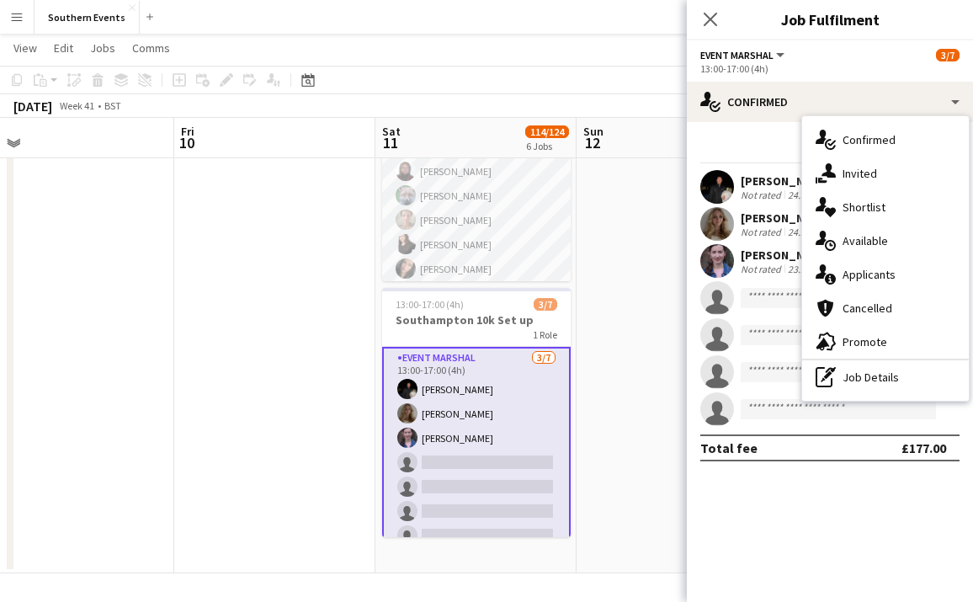
click at [873, 281] on span "Applicants" at bounding box center [869, 274] width 53 height 15
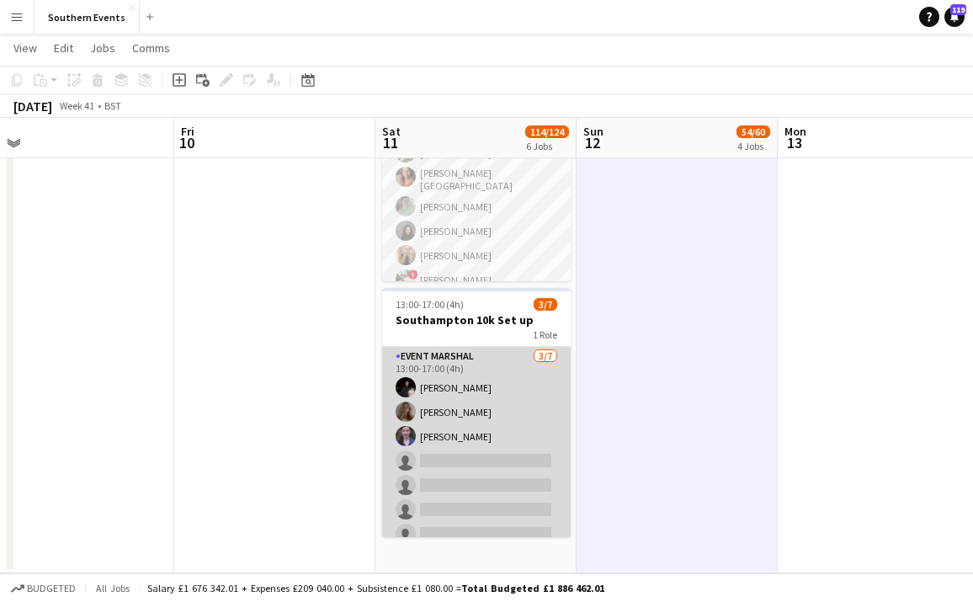
click at [521, 396] on app-card-role "Event Marshal 3/7 13:00-17:00 (4h) Harry Lynch Holly O’Connor Ella Shipley sing…" at bounding box center [476, 449] width 189 height 204
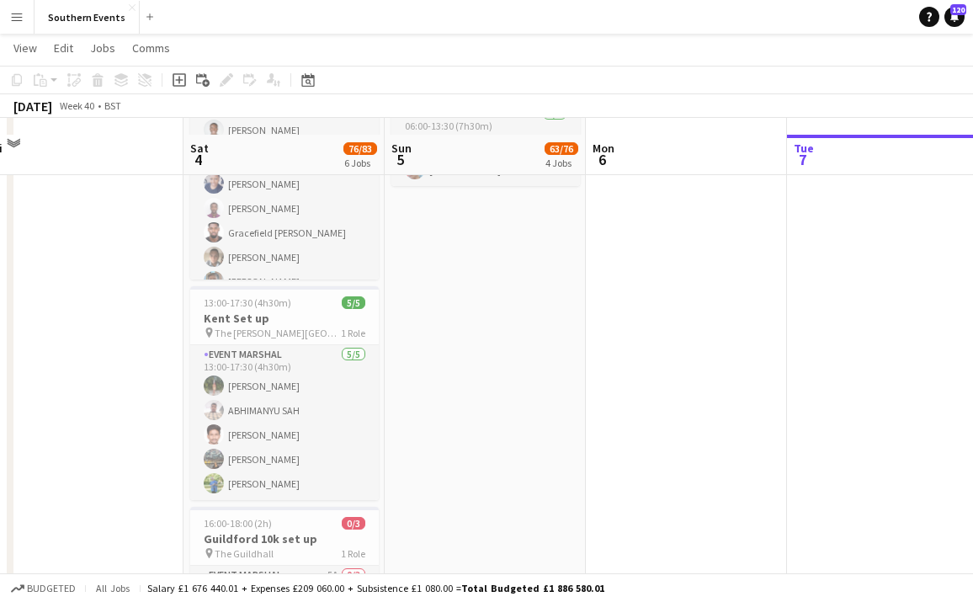
scroll to position [832, 0]
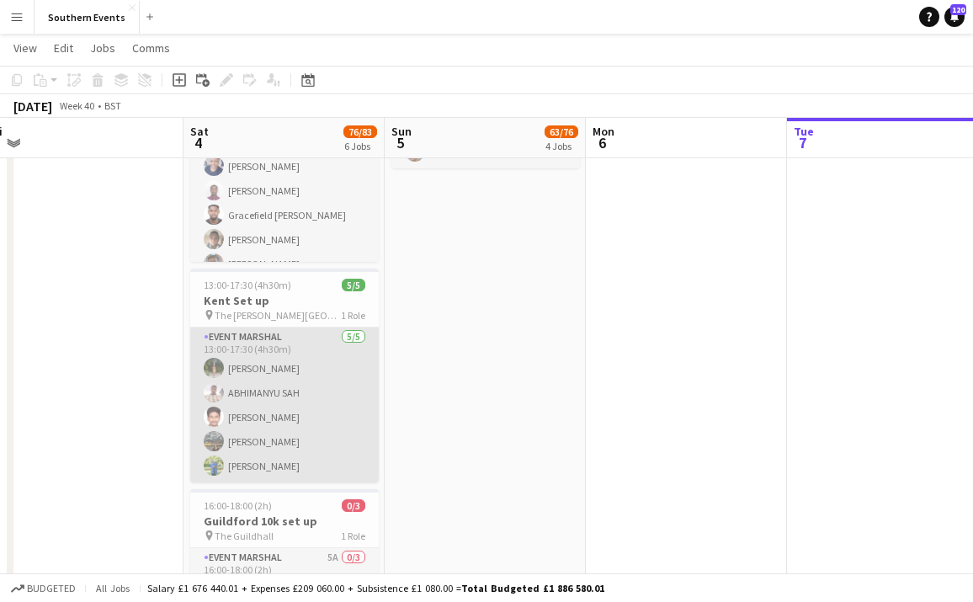
click at [318, 385] on app-card-role "Event Marshal 5/5 13:00-17:30 (4h30m) Maisie Dalrymple ABHIMANYU SAH nani nutha…" at bounding box center [284, 404] width 189 height 155
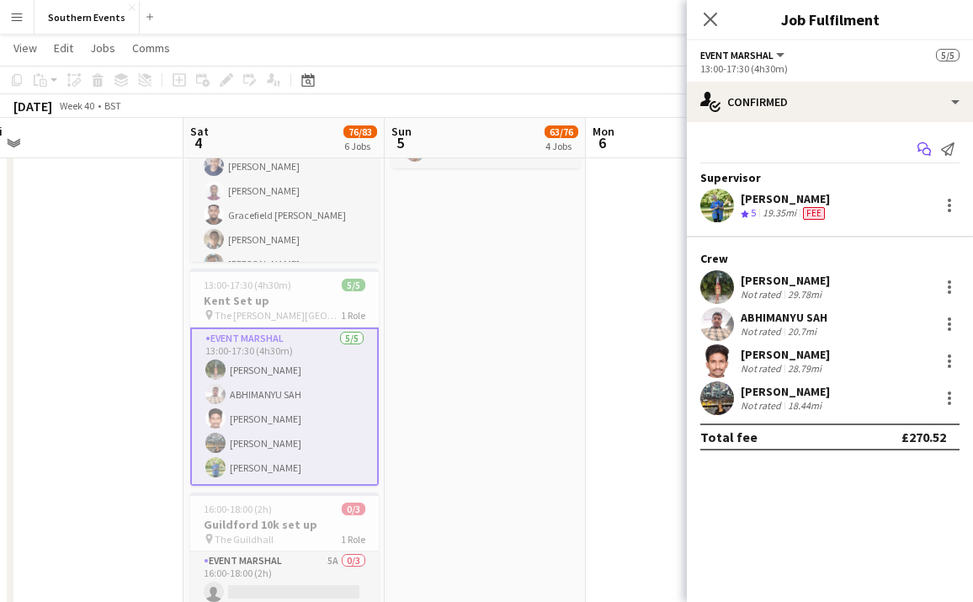
click at [925, 145] on icon "Start chat" at bounding box center [924, 148] width 13 height 13
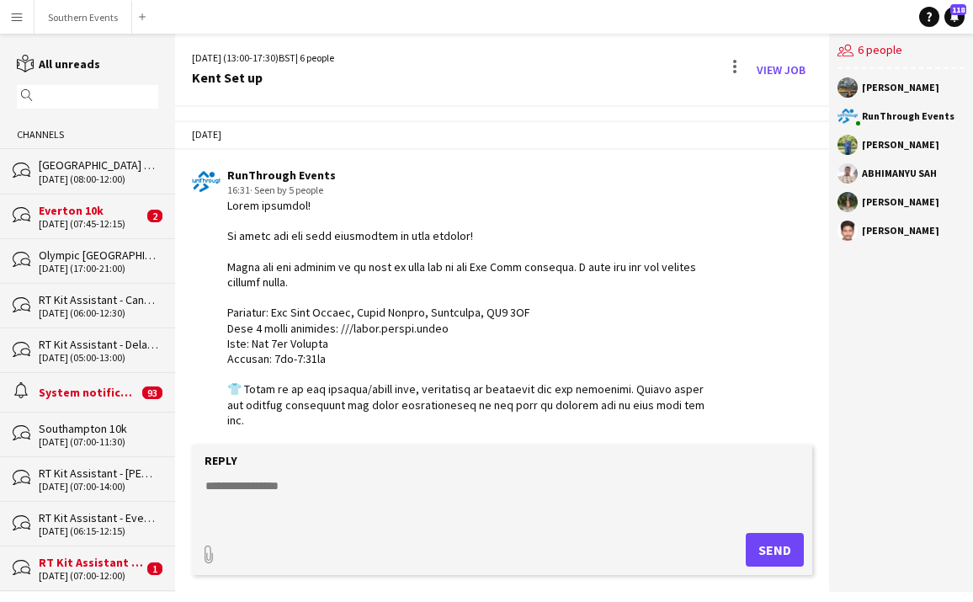
drag, startPoint x: 270, startPoint y: 342, endPoint x: 226, endPoint y: 264, distance: 89.0
click at [226, 264] on div "RunThrough Events 16:31 · Seen by 5 people" at bounding box center [454, 459] width 524 height 582
copy div "Thank you for signing up to help us with set up for Run Kent tomorrow. I will p…"
click at [90, 20] on button "Southern Events Close" at bounding box center [84, 17] width 98 height 33
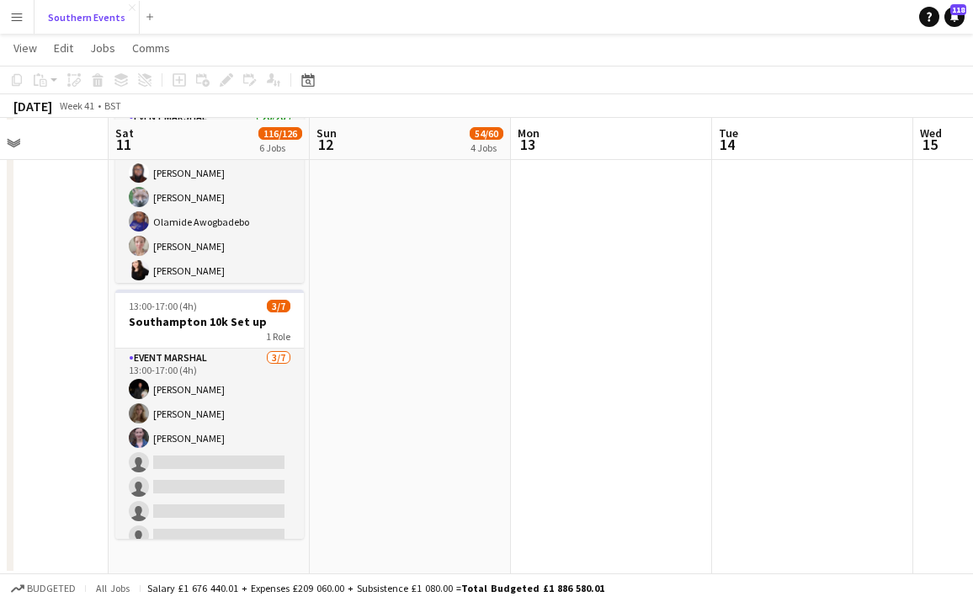
scroll to position [976, 0]
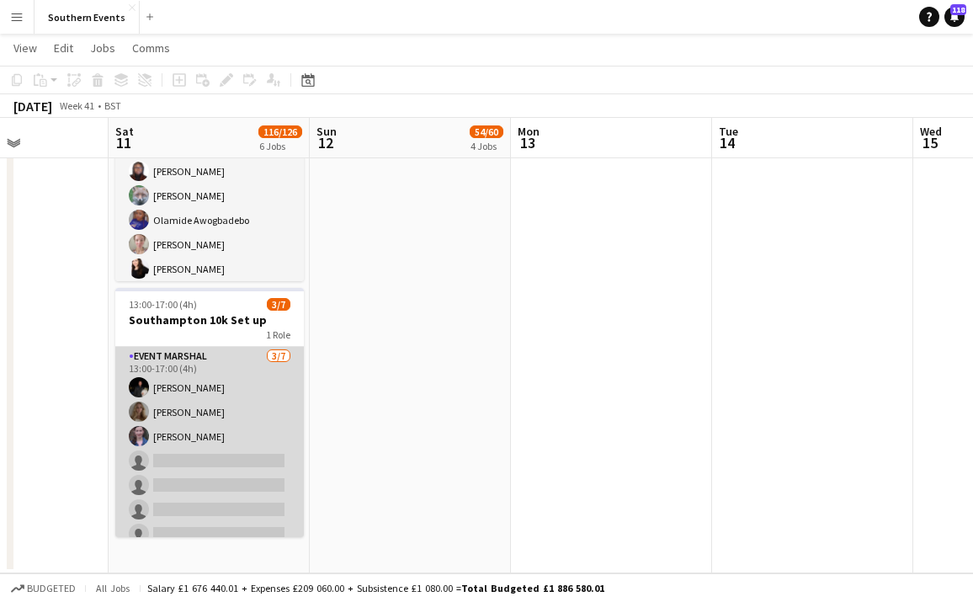
click at [242, 399] on app-card-role "Event Marshal 3/7 13:00-17:00 (4h) Harry Lynch Holly O’Connor Ella Shipley sing…" at bounding box center [209, 449] width 189 height 204
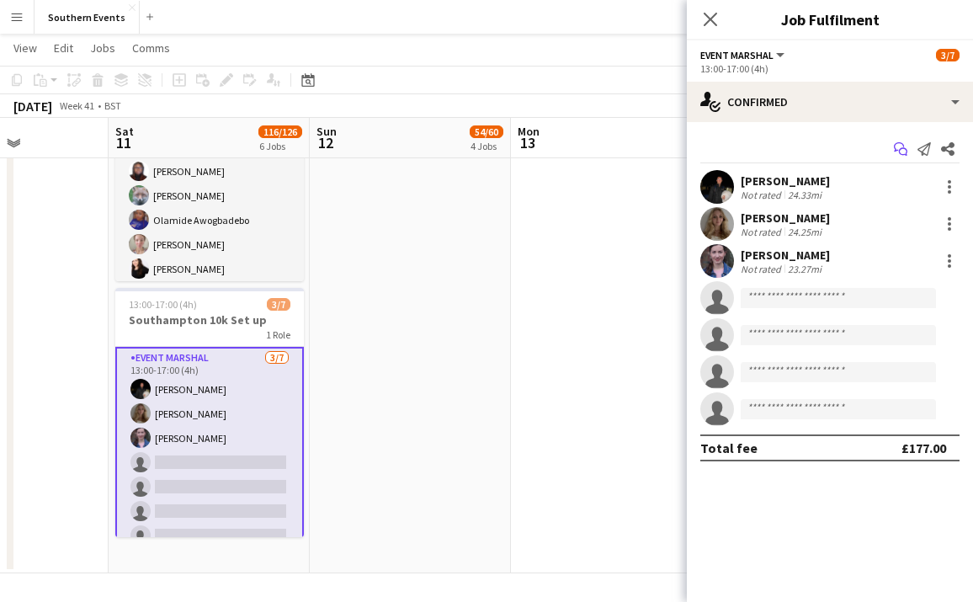
click at [898, 152] on icon "Start chat" at bounding box center [900, 148] width 13 height 13
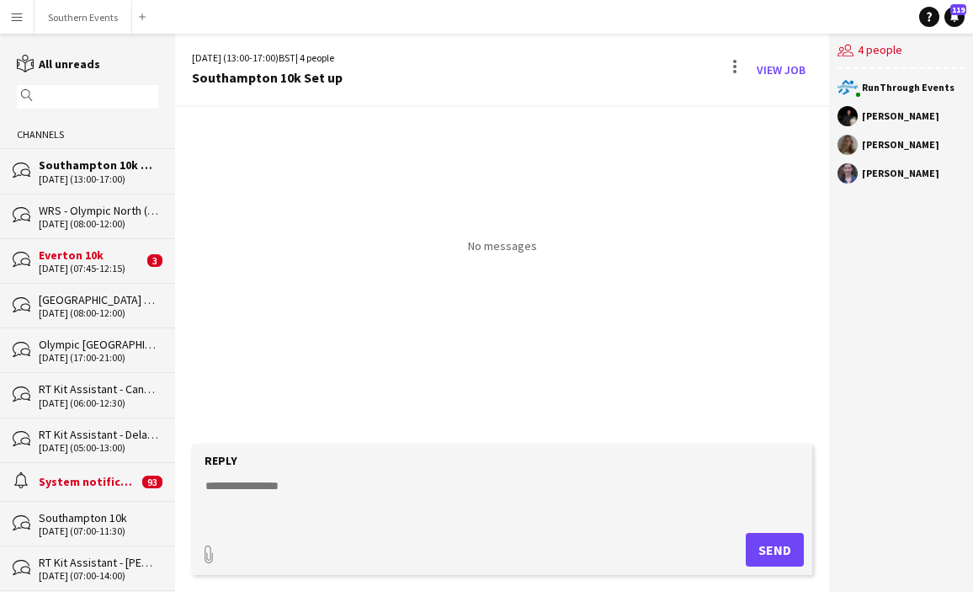
click at [266, 491] on textarea at bounding box center [506, 499] width 604 height 44
paste textarea "**********"
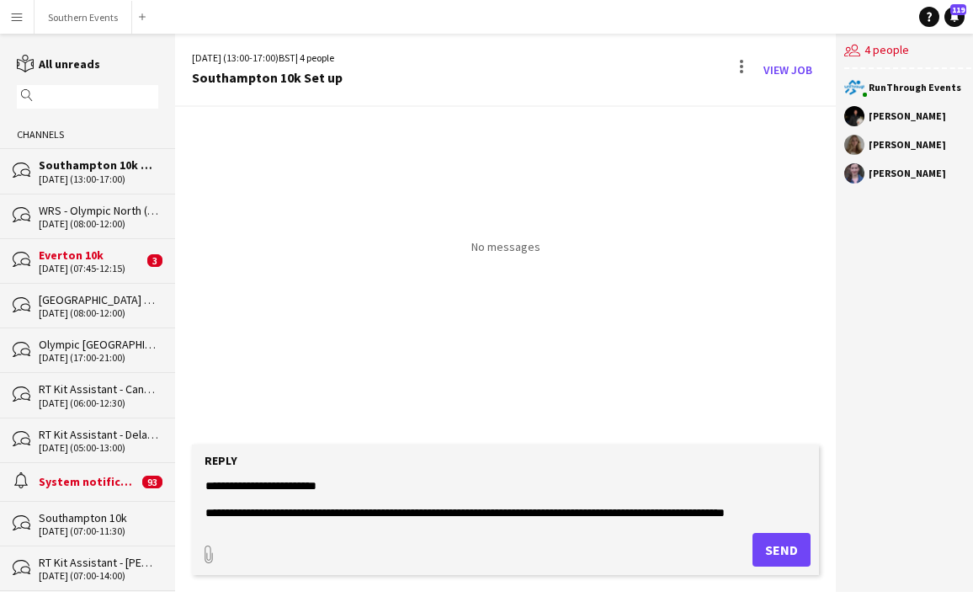
drag, startPoint x: 356, startPoint y: 487, endPoint x: 151, endPoint y: 486, distance: 205.4
click at [151, 486] on div "reading All unreads magnifier Channels bubbles Southampton 10k Set up 11-10-202…" at bounding box center [486, 313] width 973 height 558
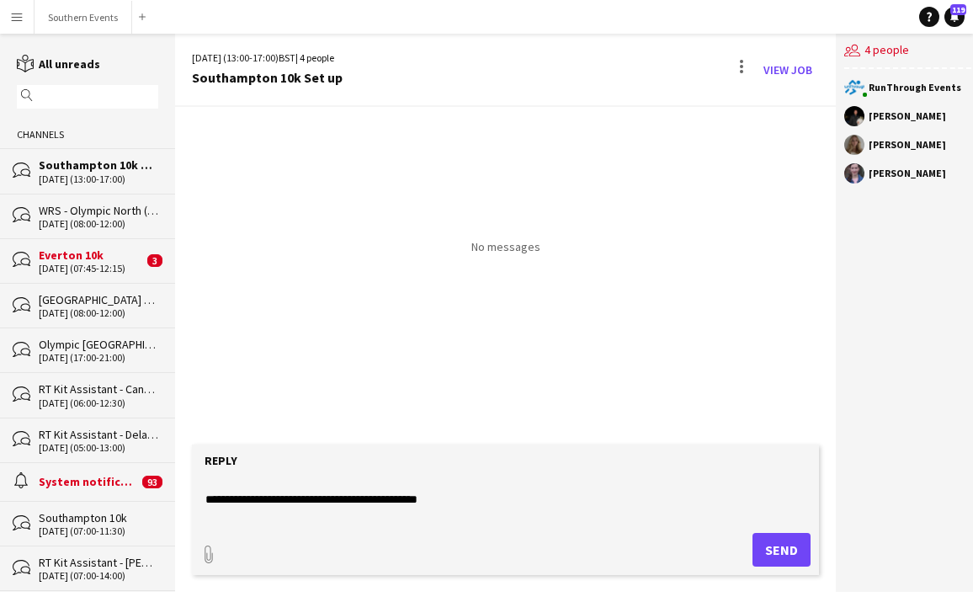
scroll to position [379, 0]
type textarea "**********"
click at [777, 546] on button "Send" at bounding box center [782, 550] width 58 height 34
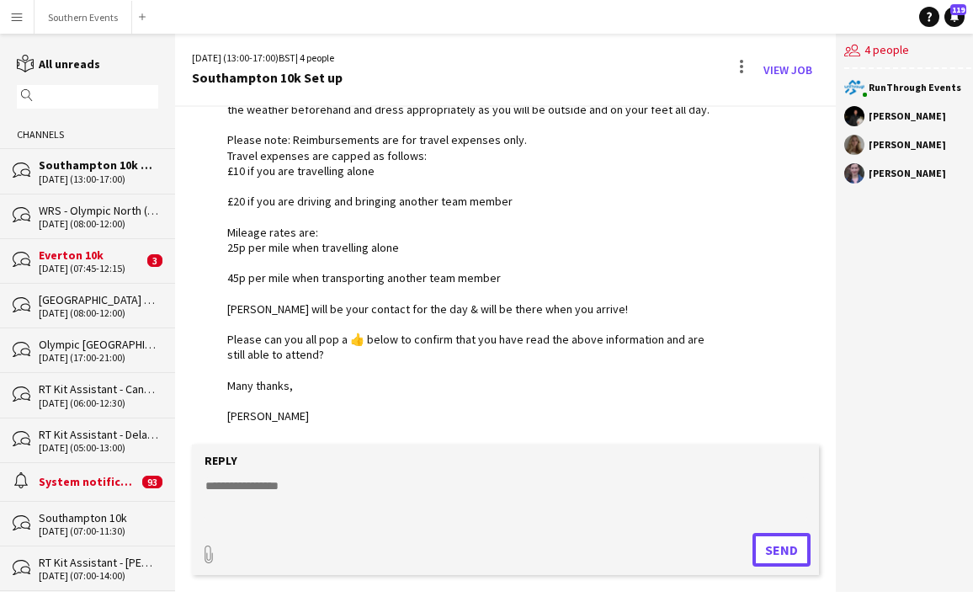
scroll to position [264, 0]
click at [405, 506] on textarea at bounding box center [506, 499] width 604 height 44
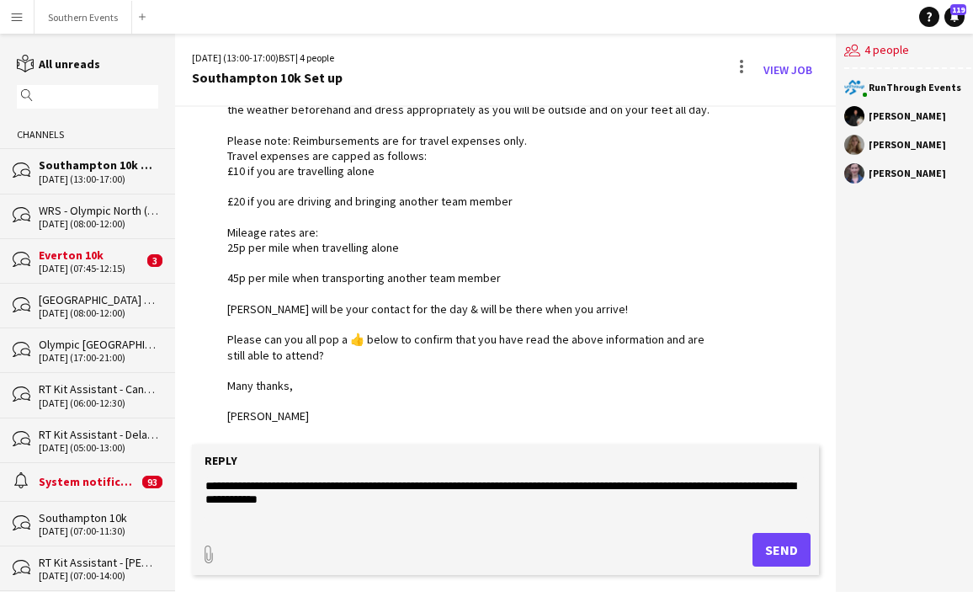
type textarea "**********"
click at [790, 549] on button "Send" at bounding box center [782, 550] width 58 height 34
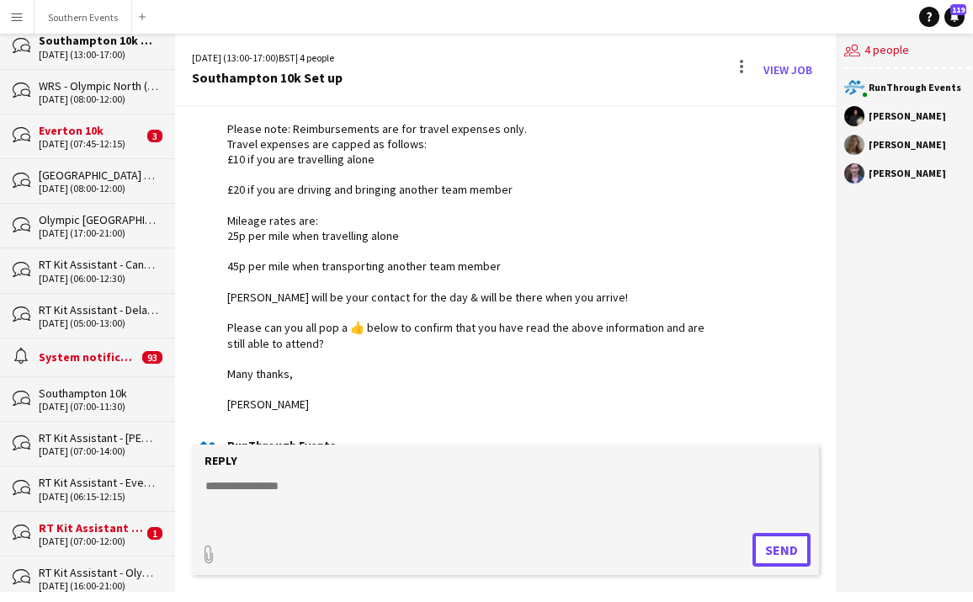
scroll to position [125, 0]
click at [71, 402] on div "12-10-2025 (07:00-11:30)" at bounding box center [99, 406] width 120 height 12
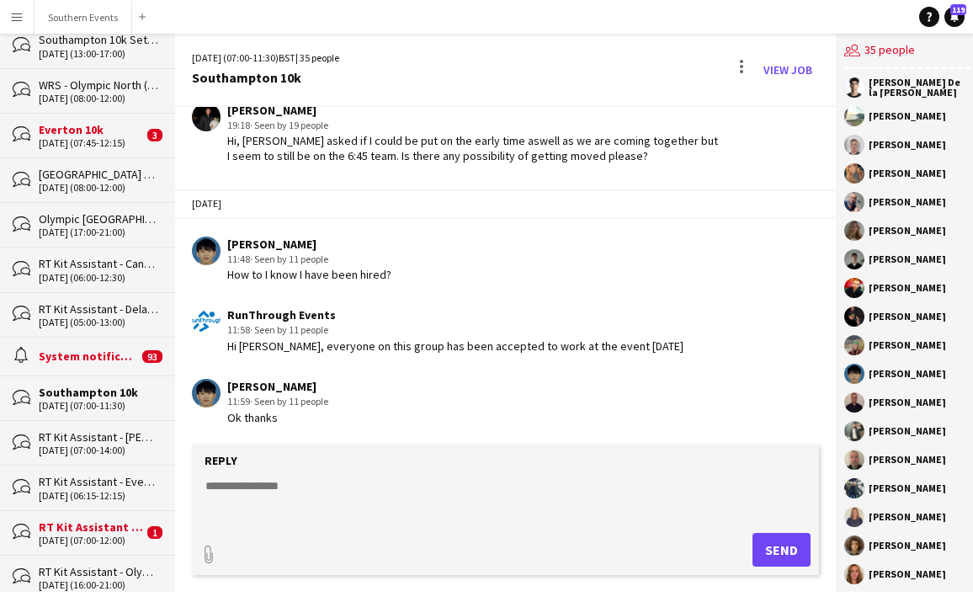
scroll to position [2439, 0]
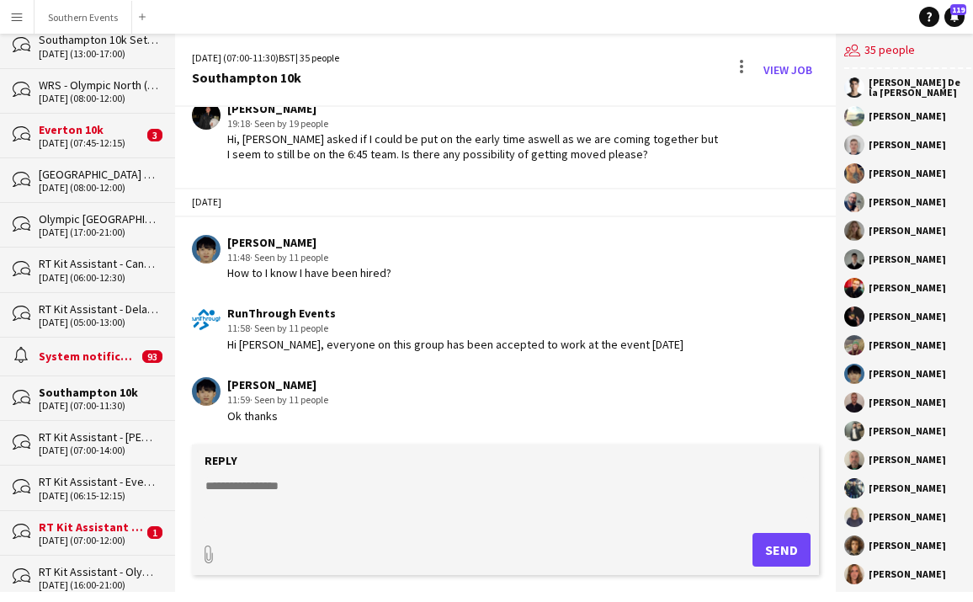
click at [317, 487] on textarea at bounding box center [506, 499] width 604 height 44
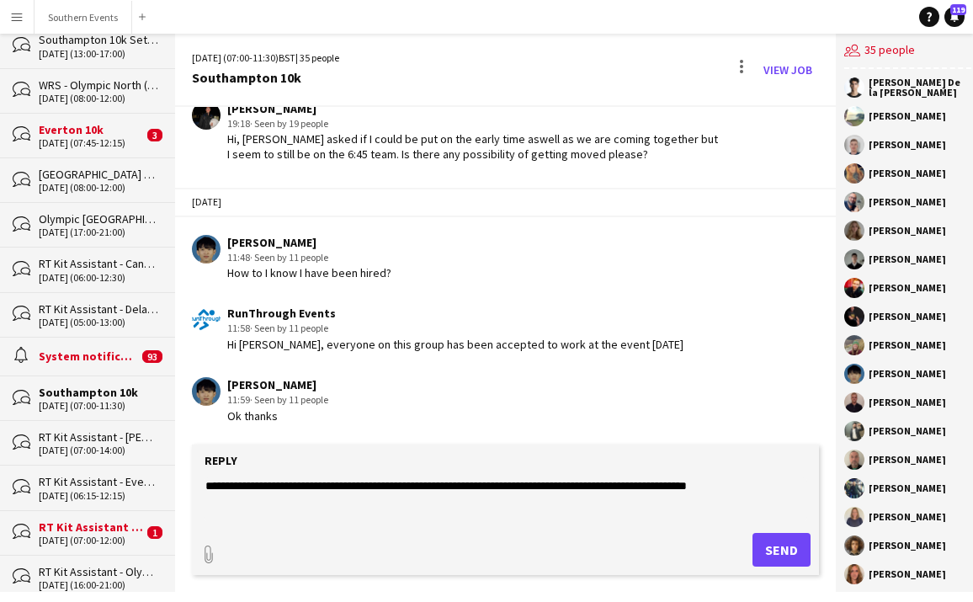
type textarea "**********"
drag, startPoint x: 775, startPoint y: 487, endPoint x: 178, endPoint y: 477, distance: 596.9
click at [178, 480] on app-message-form "**********" at bounding box center [505, 517] width 661 height 147
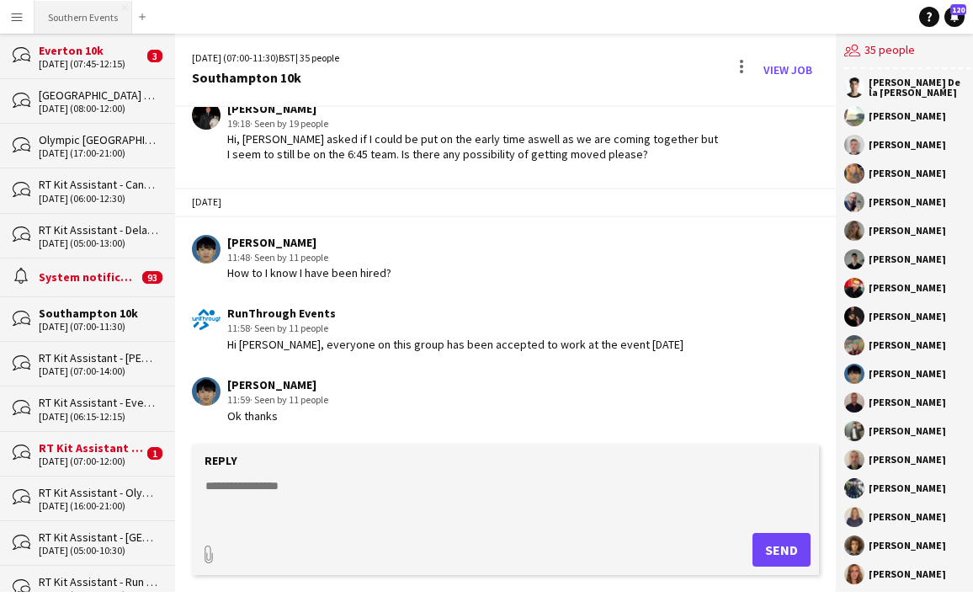
click at [65, 11] on button "Southern Events Close" at bounding box center [84, 17] width 98 height 33
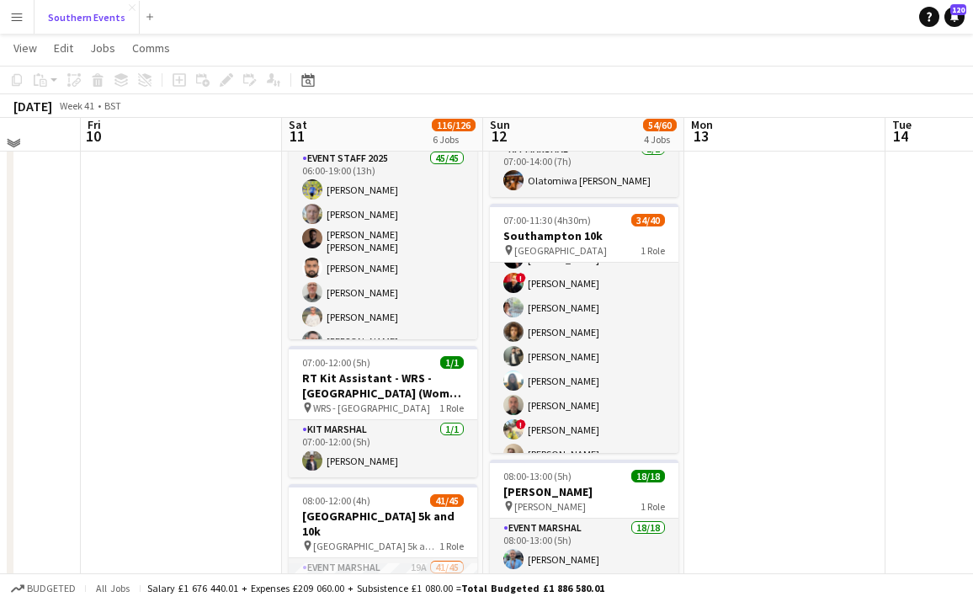
scroll to position [260, 0]
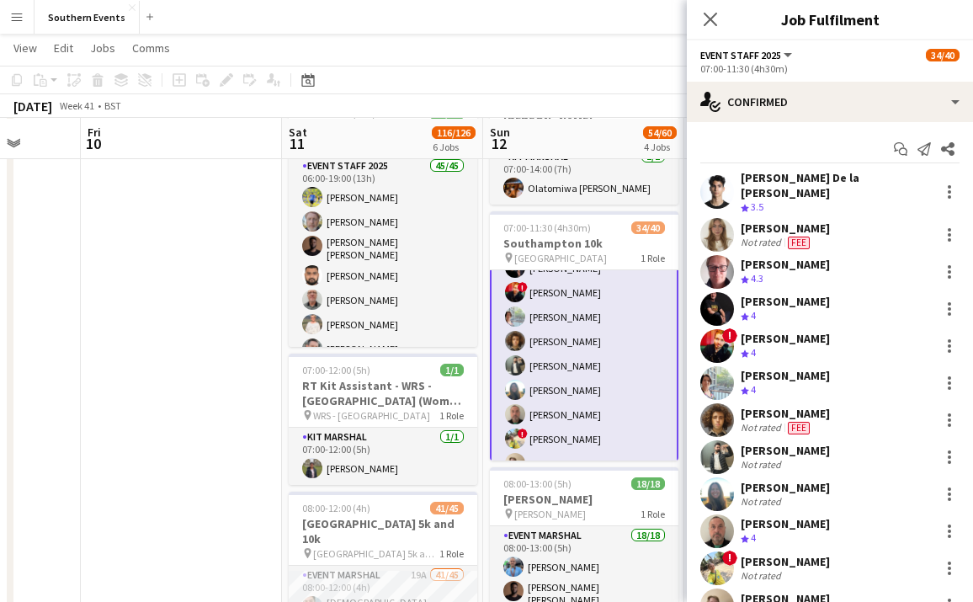
scroll to position [125, 0]
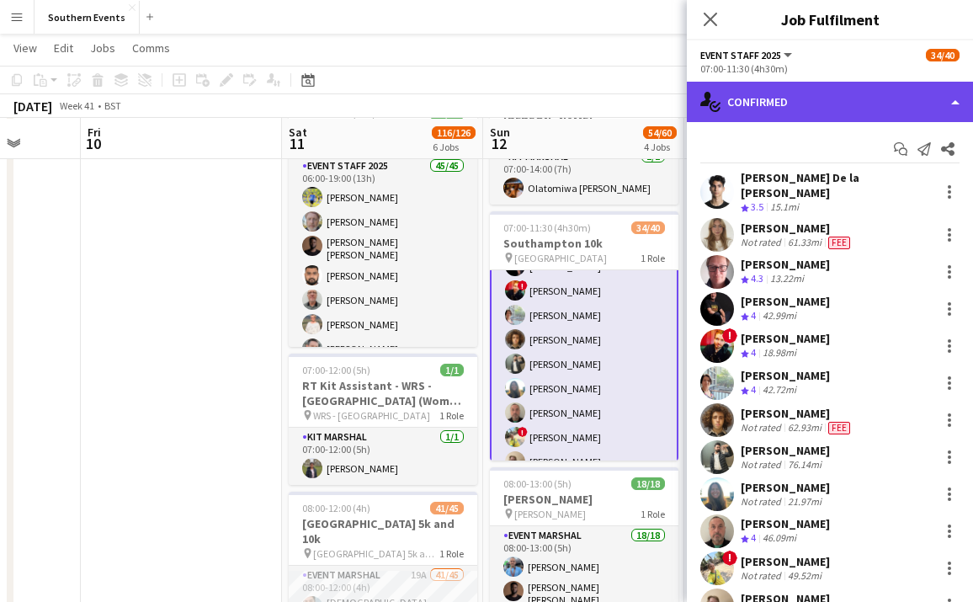
click at [861, 89] on div "single-neutral-actions-check-2 Confirmed" at bounding box center [830, 102] width 286 height 40
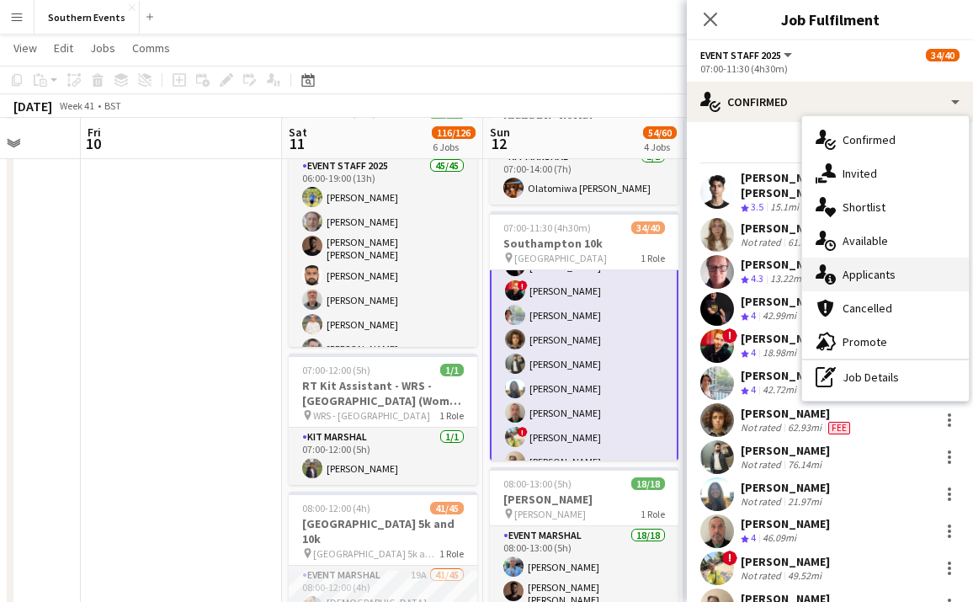
click at [871, 275] on span "Applicants" at bounding box center [869, 274] width 53 height 15
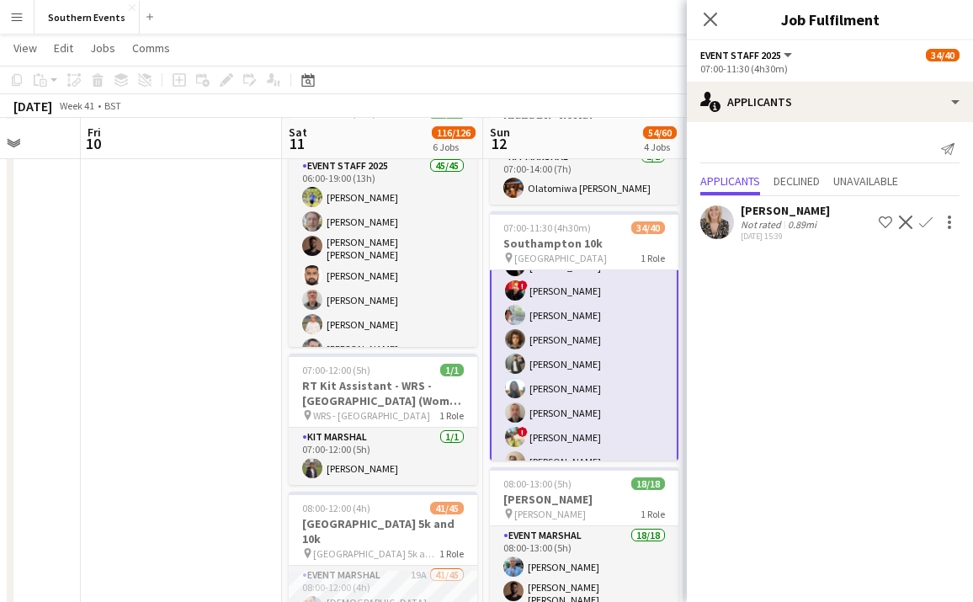
click at [824, 221] on div "Not rated 0.89mi" at bounding box center [785, 224] width 89 height 13
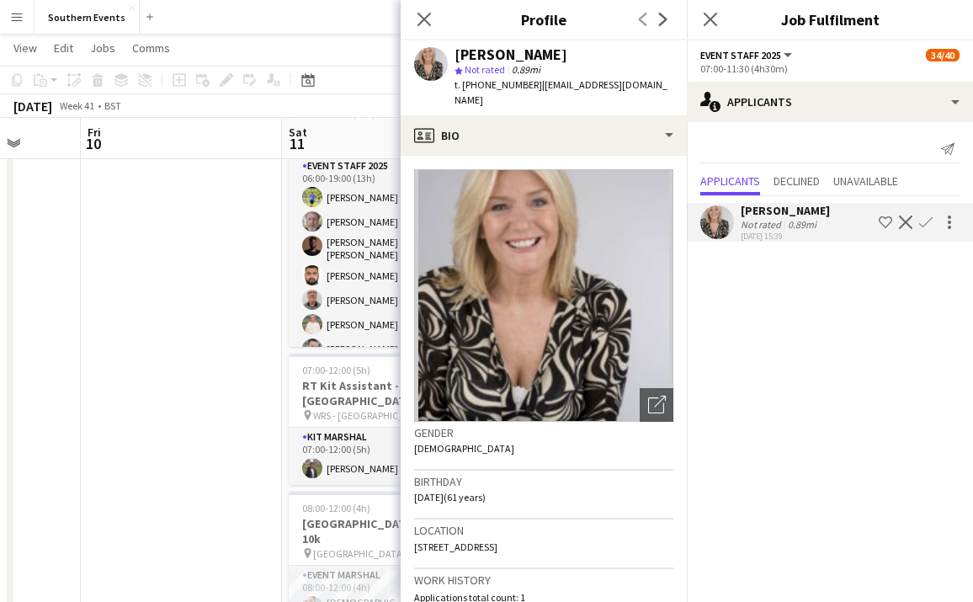
drag, startPoint x: 596, startPoint y: 56, endPoint x: 446, endPoint y: 56, distance: 149.8
click at [446, 56] on div "Corinne Annunziata star Not rated 0.89mi t. +4407717772827 | corinneandtoni@gma…" at bounding box center [544, 77] width 286 height 75
copy div "[PERSON_NAME]"
click at [927, 226] on app-icon "Confirm" at bounding box center [925, 221] width 13 height 13
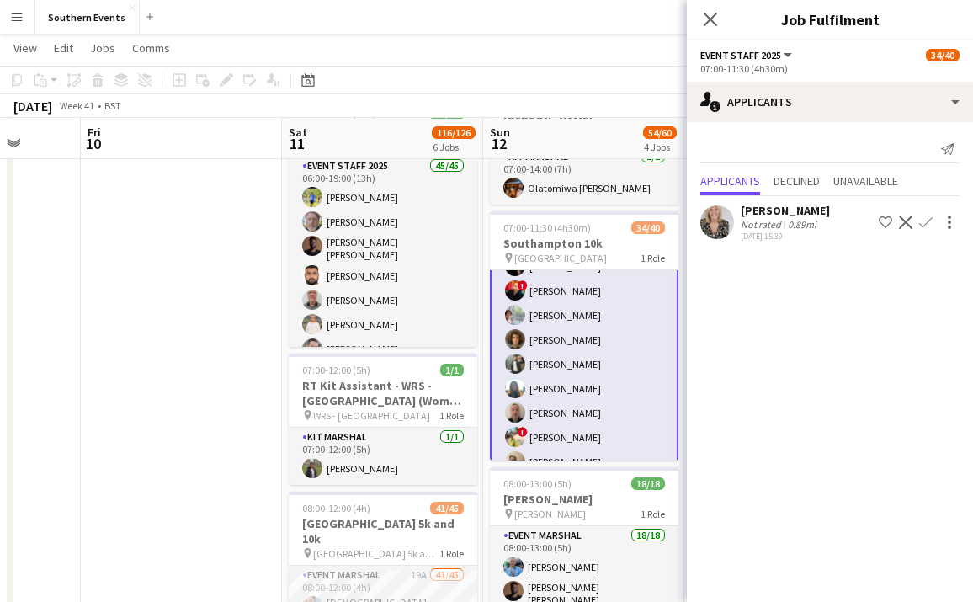
click at [927, 226] on app-icon "Confirm" at bounding box center [925, 221] width 13 height 13
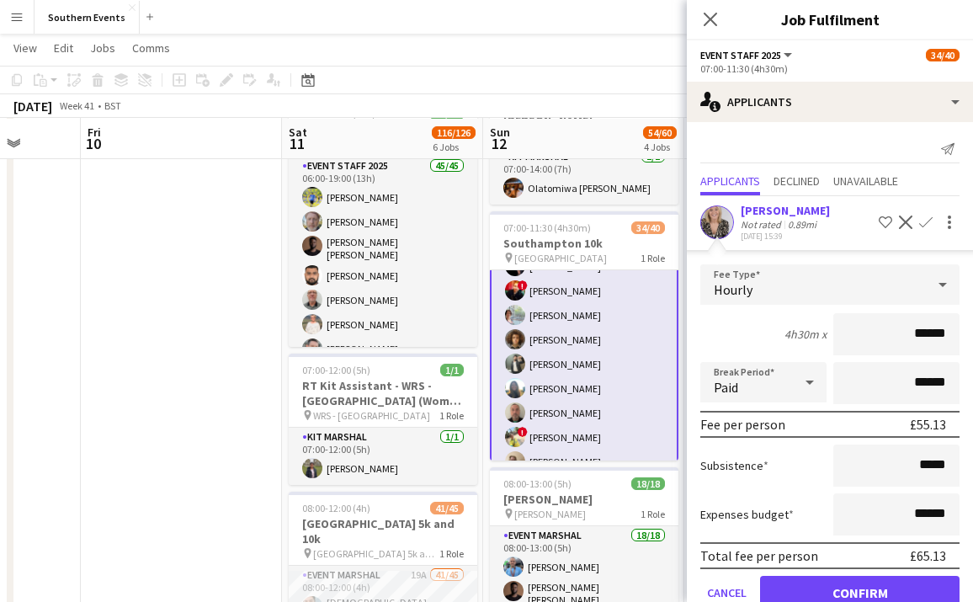
scroll to position [39, 0]
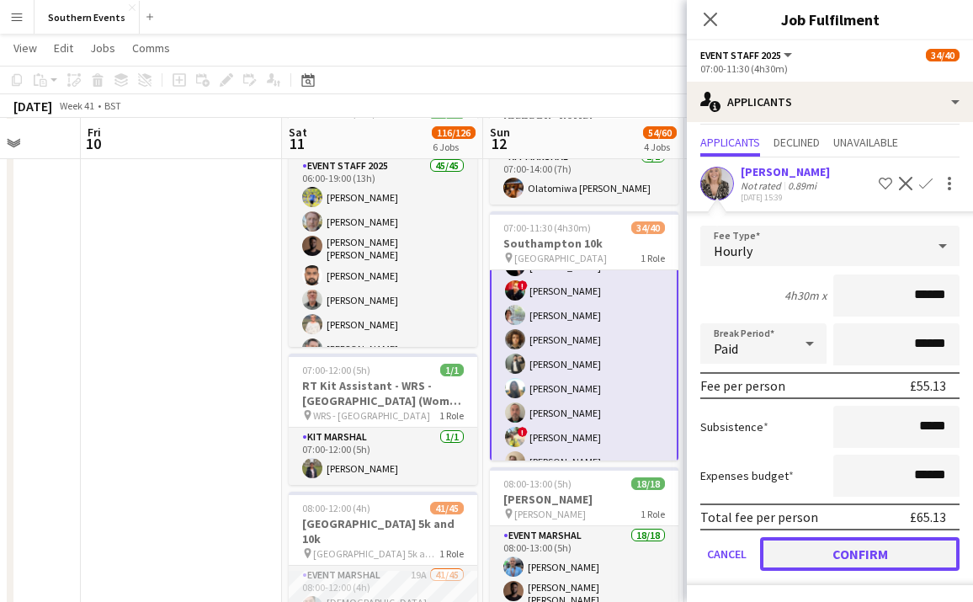
click at [848, 554] on button "Confirm" at bounding box center [859, 554] width 199 height 34
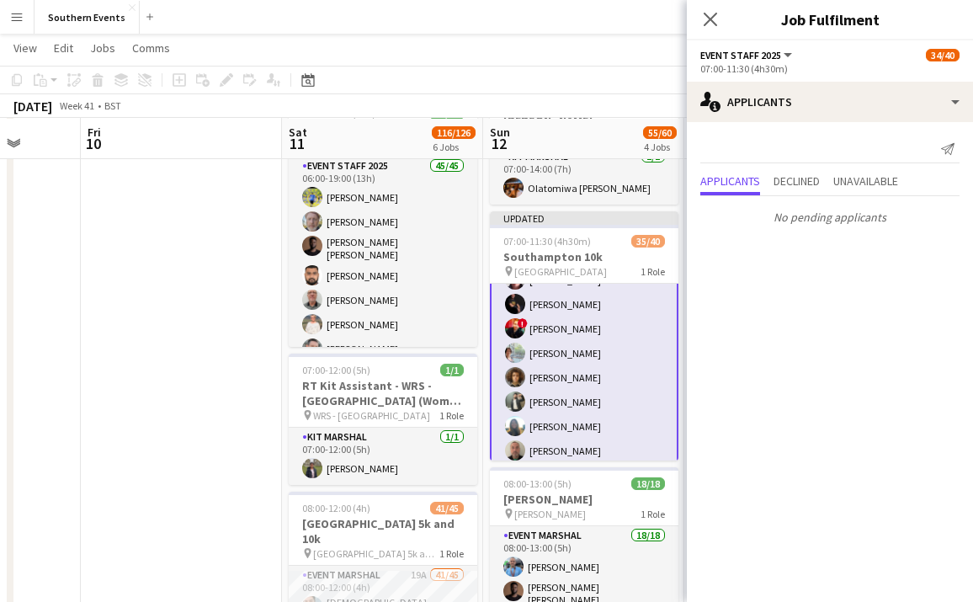
scroll to position [0, 0]
click at [629, 94] on div "October 2025 Week 41 • BST Publish 1 job Revert 1 job" at bounding box center [486, 106] width 973 height 24
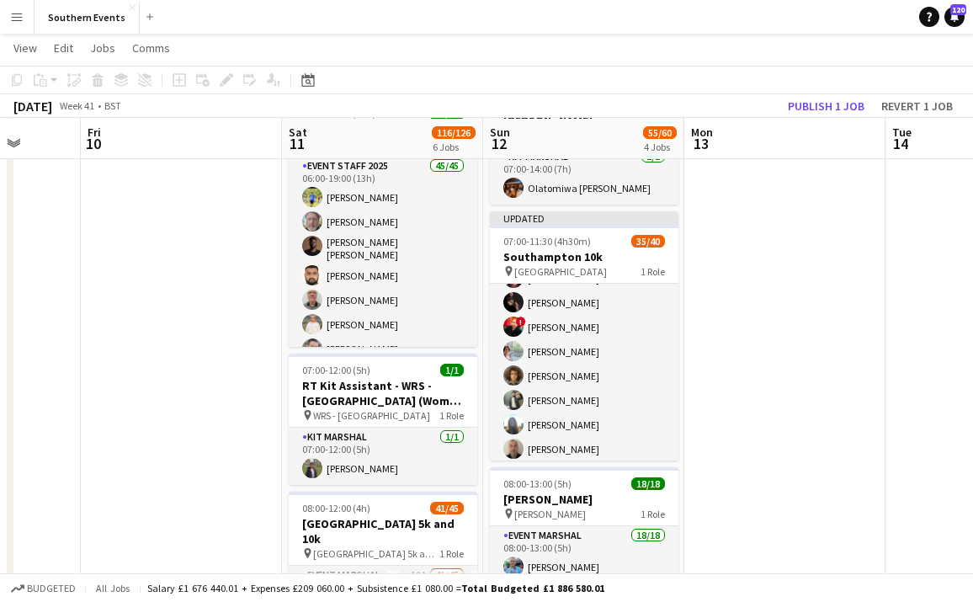
scroll to position [123, 0]
click at [829, 113] on button "Publish 1 job" at bounding box center [826, 106] width 90 height 22
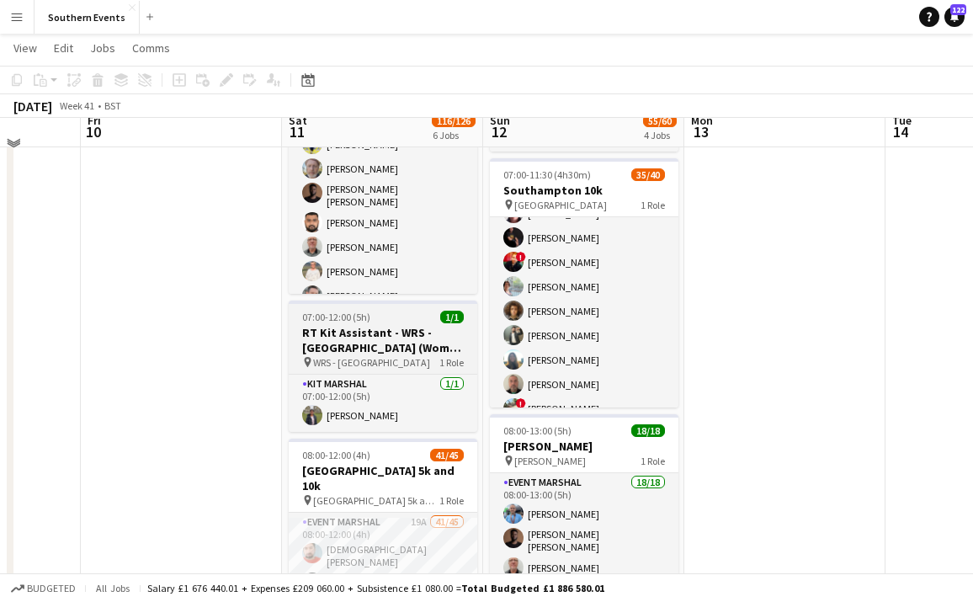
scroll to position [301, 0]
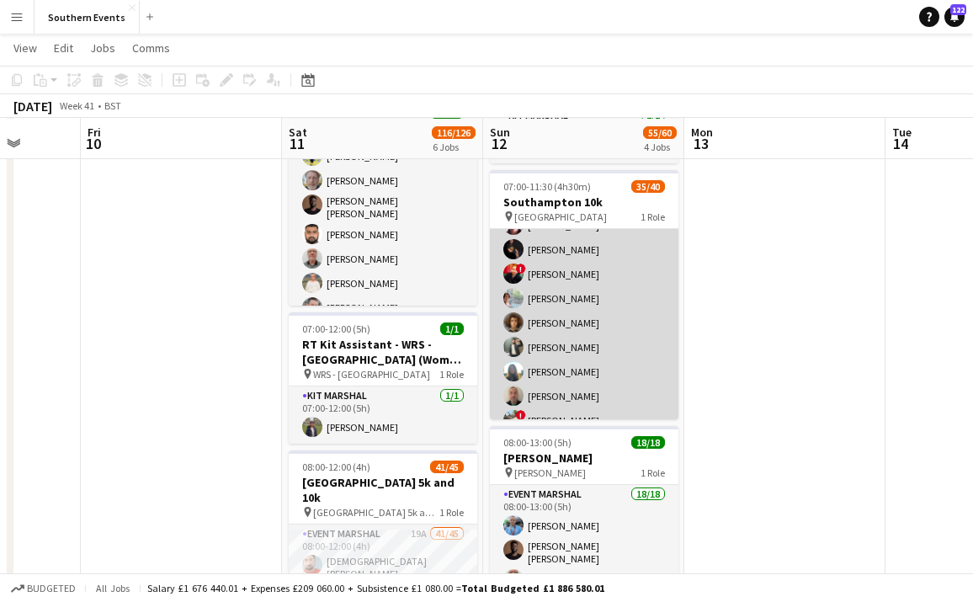
click at [612, 328] on app-card-role "Event Staff 2025 1A 35/40 07:00-11:30 (4h30m) Corinne Annunziata Adrian De la R…" at bounding box center [584, 613] width 189 height 1014
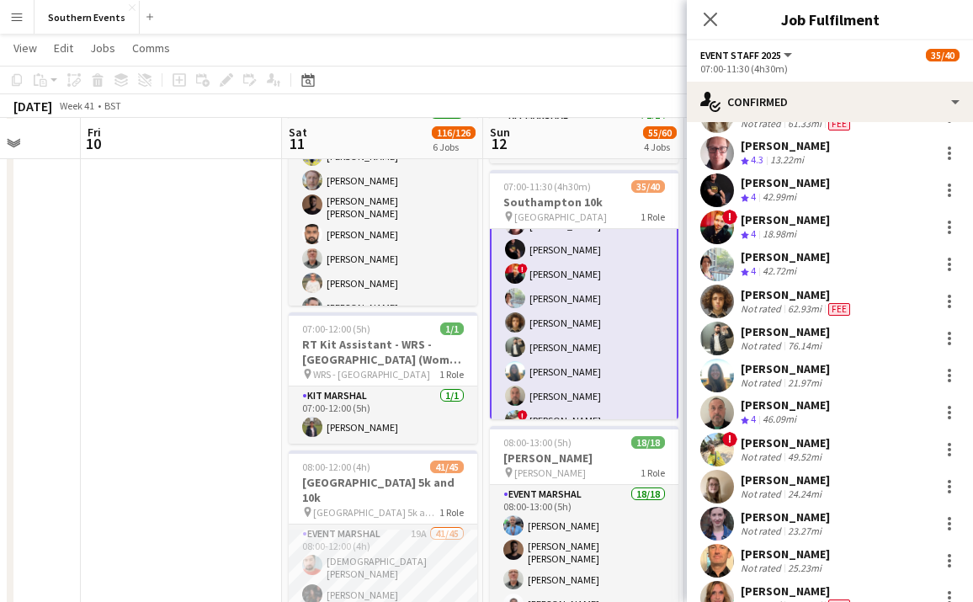
scroll to position [0, 0]
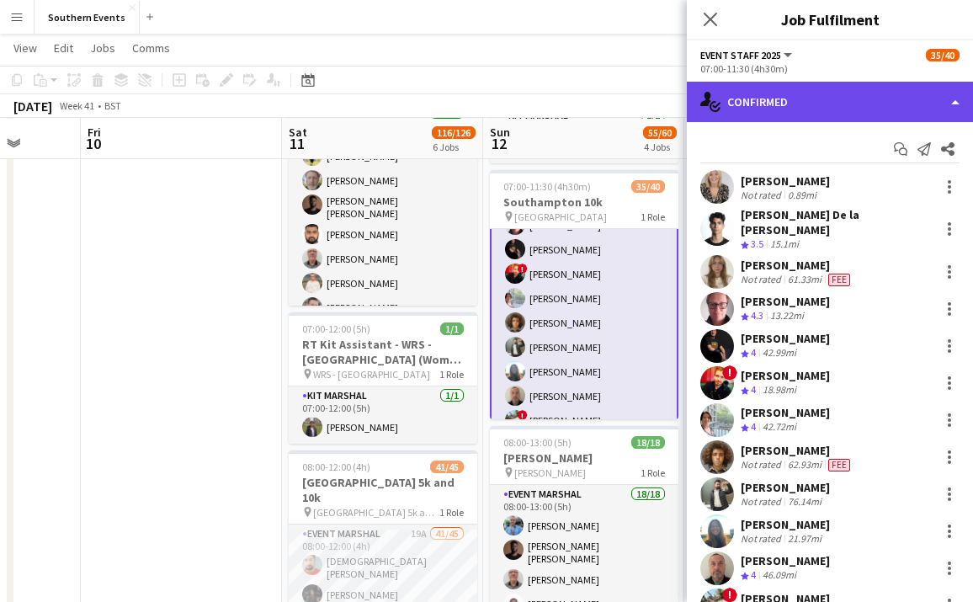
click at [914, 108] on div "single-neutral-actions-check-2 Confirmed" at bounding box center [830, 102] width 286 height 40
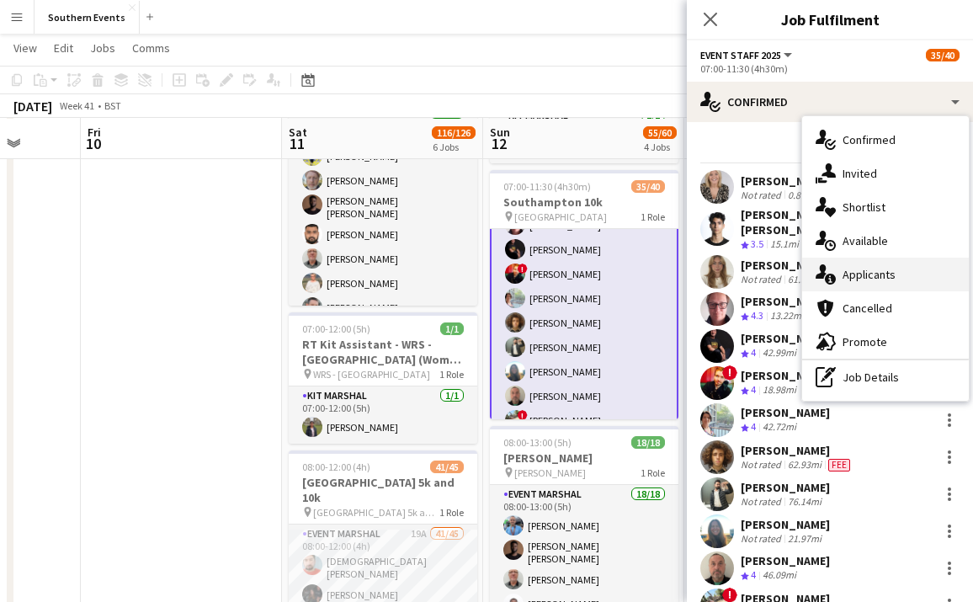
click at [872, 274] on span "Applicants" at bounding box center [869, 274] width 53 height 15
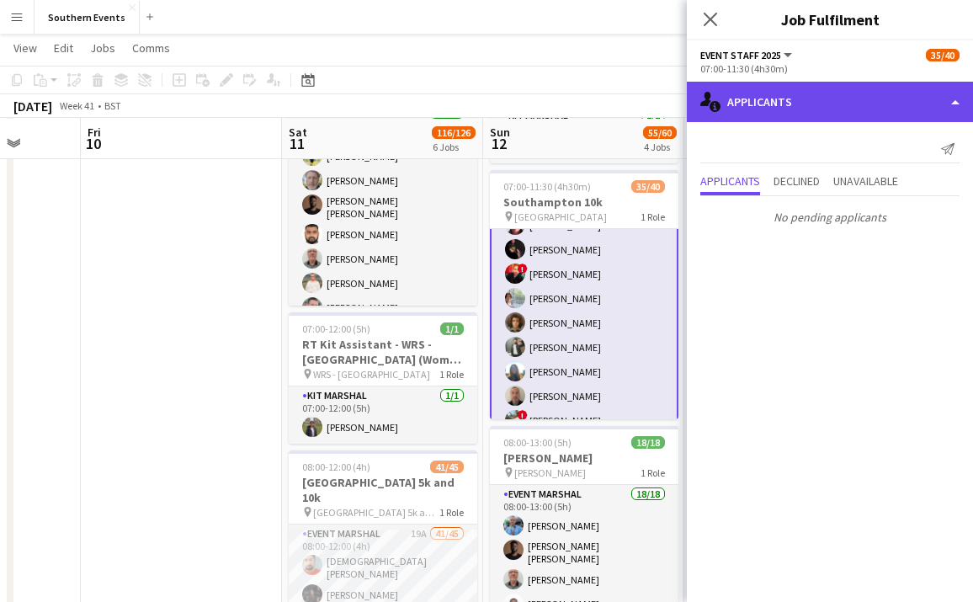
click at [865, 95] on div "single-neutral-actions-information Applicants" at bounding box center [830, 102] width 286 height 40
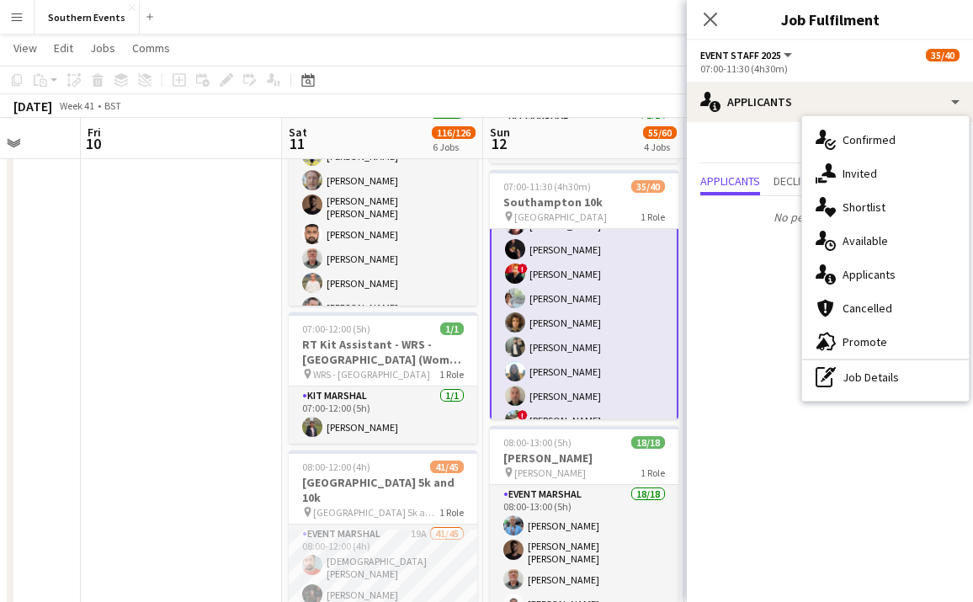
click at [519, 62] on app-page-menu "View Day view expanded Day view collapsed Month view Date picker Jump to today …" at bounding box center [486, 50] width 973 height 32
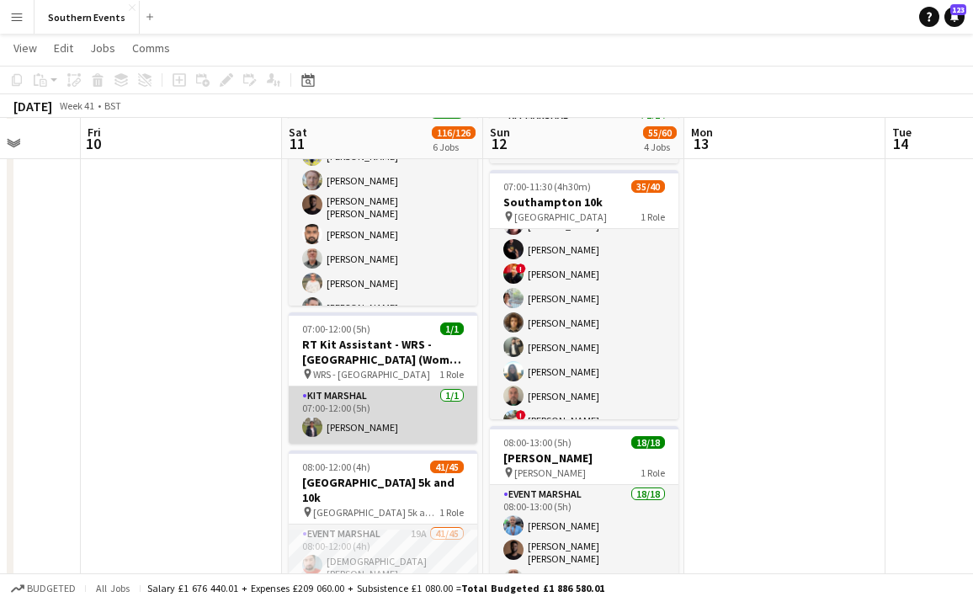
scroll to position [318, 0]
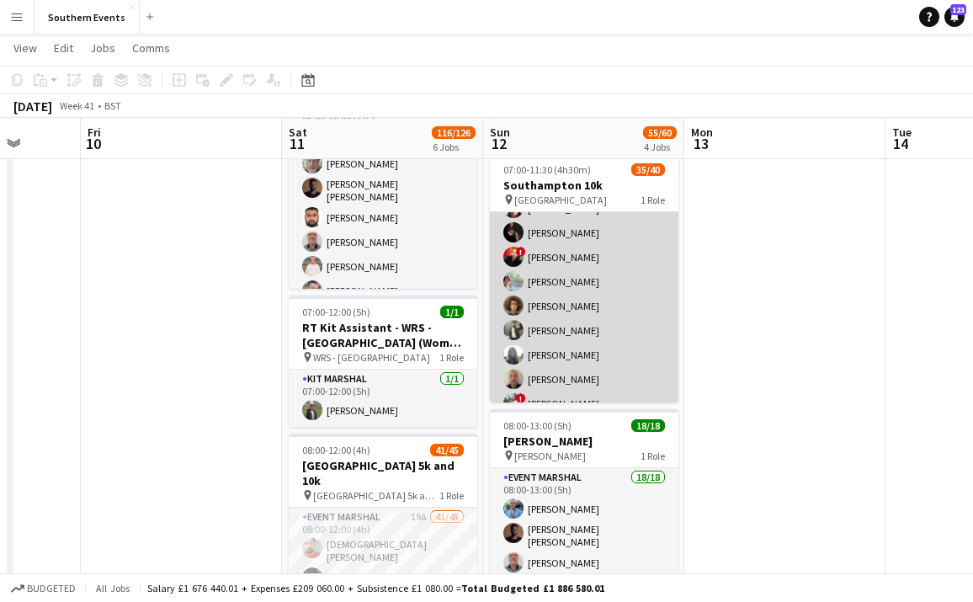
click at [584, 332] on app-card-role "Event Staff 2025 1A 35/40 07:00-11:30 (4h30m) Corinne Annunziata Adrian De la R…" at bounding box center [584, 596] width 189 height 1014
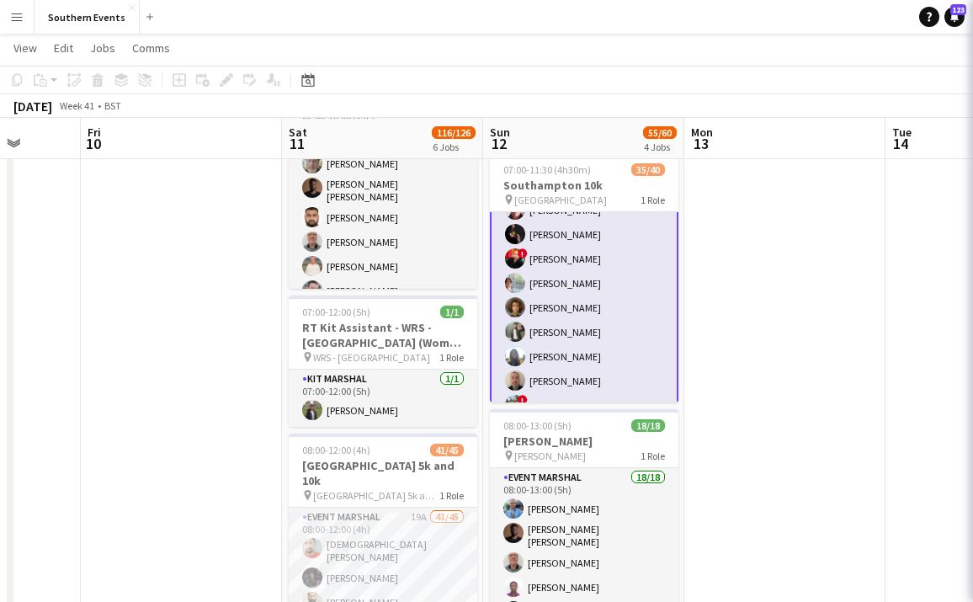
scroll to position [125, 0]
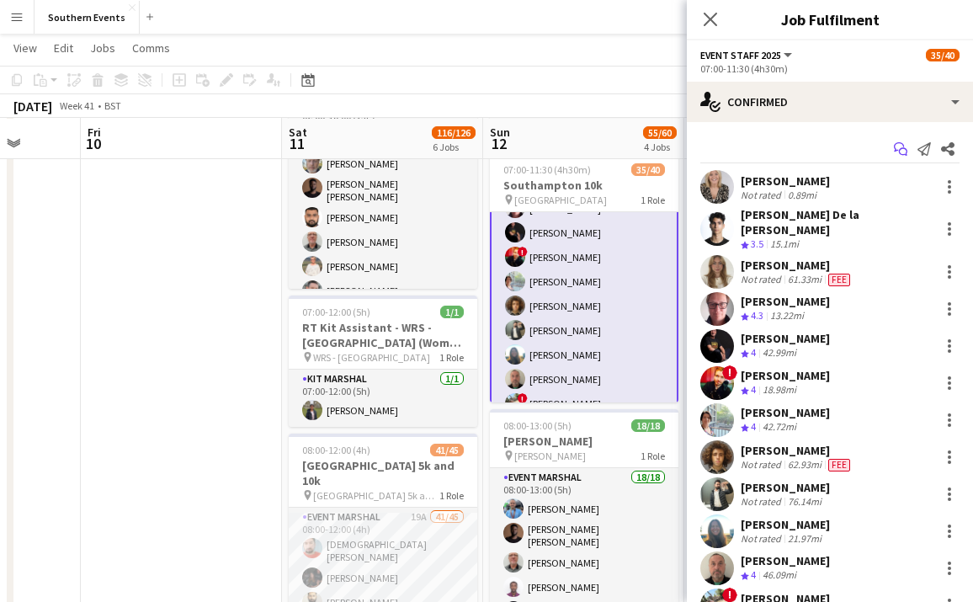
click at [901, 155] on icon "Start chat" at bounding box center [900, 148] width 13 height 13
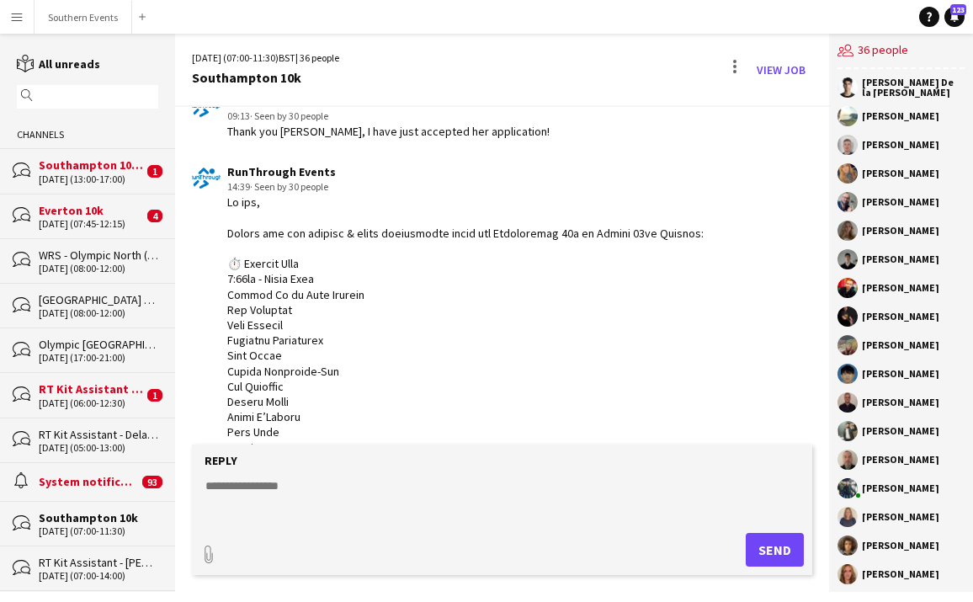
scroll to position [1786, 0]
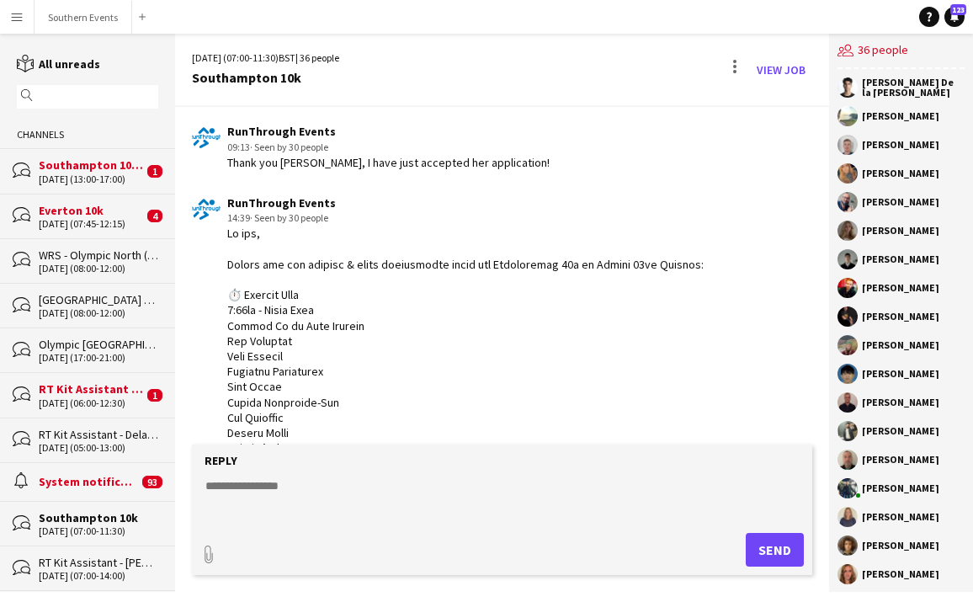
drag, startPoint x: 418, startPoint y: 313, endPoint x: 219, endPoint y: 192, distance: 233.4
copy div "Hi all, Please see all arrival & event information below for Southampton 10k on…"
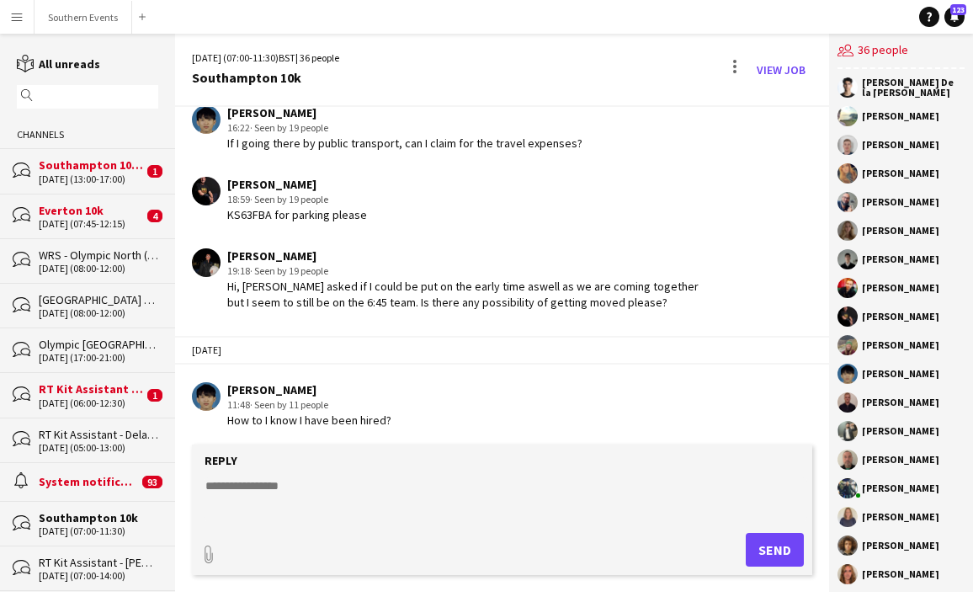
scroll to position [5443, 0]
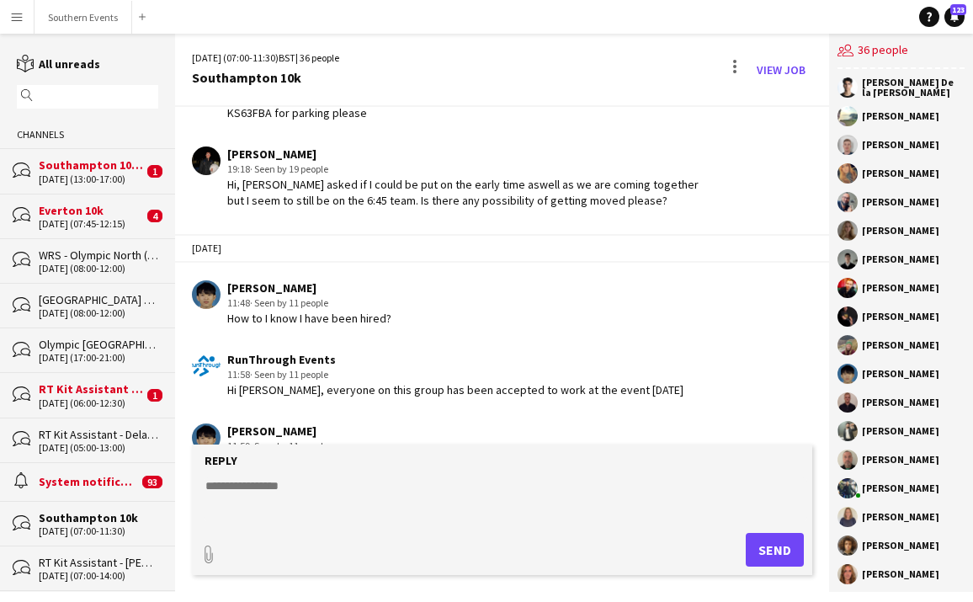
click at [323, 489] on textarea at bounding box center [506, 499] width 604 height 44
paste textarea "**********"
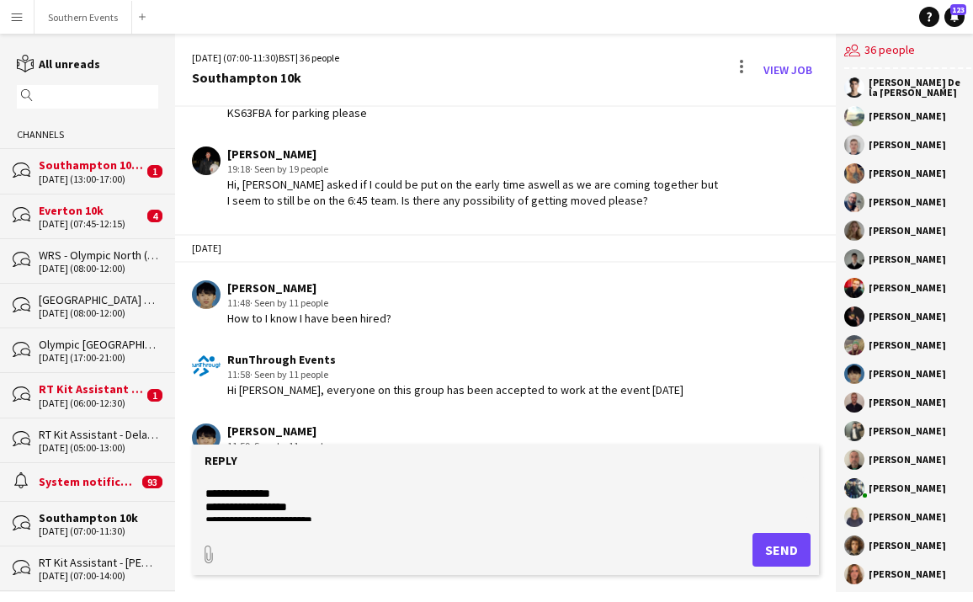
scroll to position [0, 0]
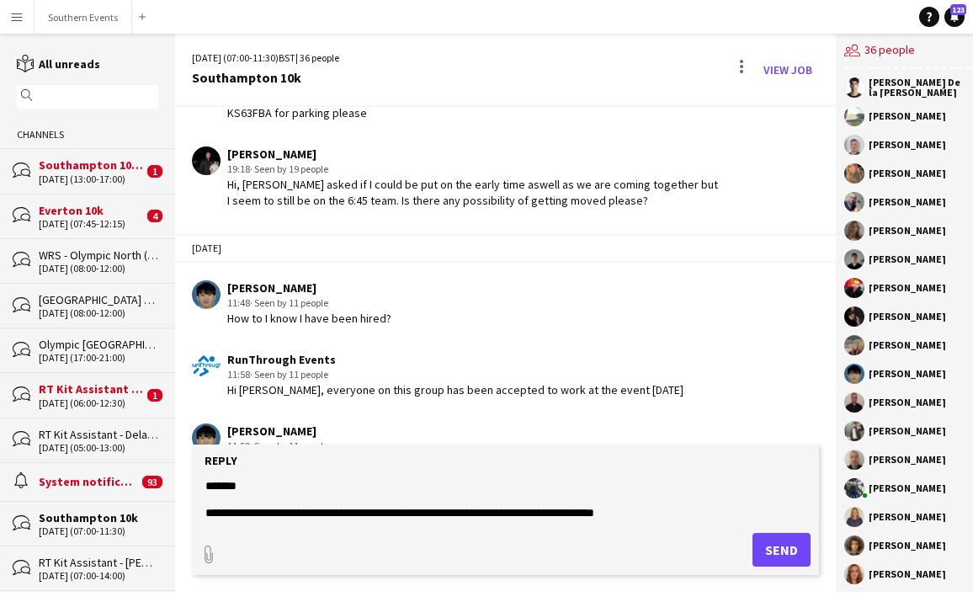
drag, startPoint x: 684, startPoint y: 513, endPoint x: 566, endPoint y: 483, distance: 122.5
click at [566, 482] on textarea at bounding box center [506, 499] width 604 height 44
click at [581, 527] on form "Reply paperclip Send" at bounding box center [505, 509] width 627 height 130
drag, startPoint x: 673, startPoint y: 510, endPoint x: 550, endPoint y: 510, distance: 123.7
click at [550, 510] on textarea at bounding box center [506, 499] width 604 height 44
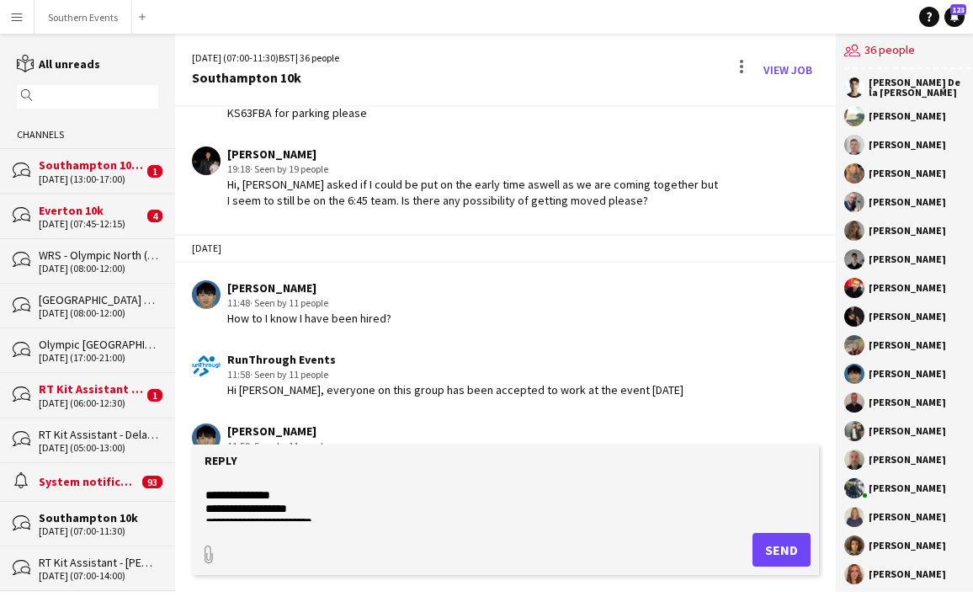
scroll to position [55, 0]
type textarea "**********"
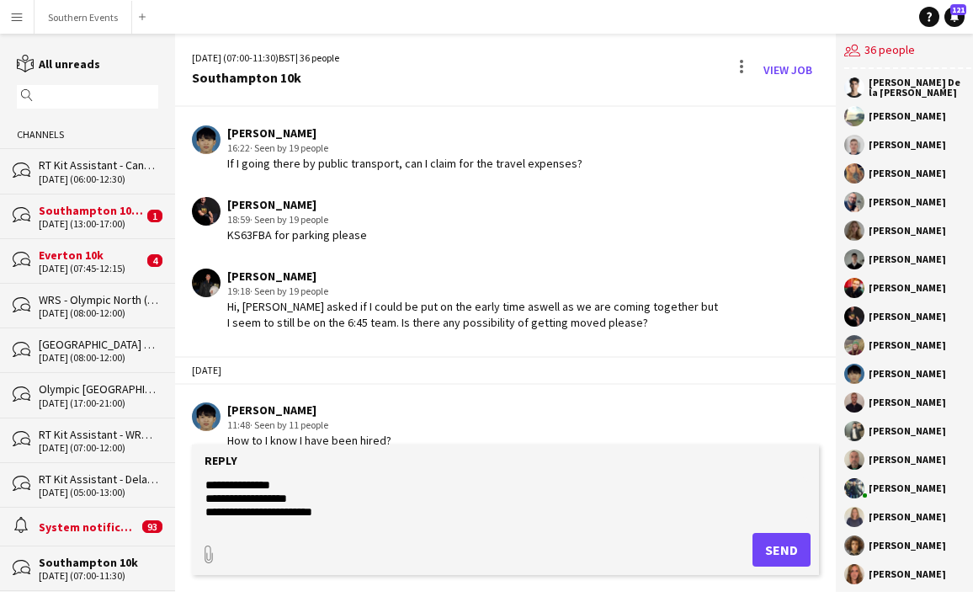
scroll to position [5329, 0]
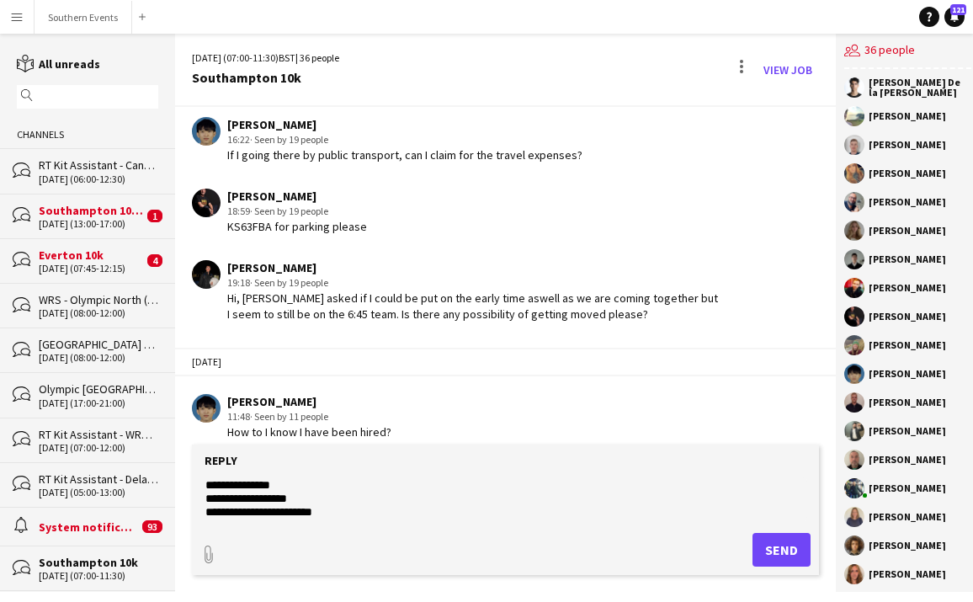
click at [354, 514] on textarea at bounding box center [506, 499] width 604 height 44
drag, startPoint x: 402, startPoint y: 512, endPoint x: 220, endPoint y: 404, distance: 212.1
click at [220, 403] on div "12-10-2025 (07:00-11:30) BST | 36 people Southampton 10k View Job 26-09-2025 Ru…" at bounding box center [505, 313] width 661 height 558
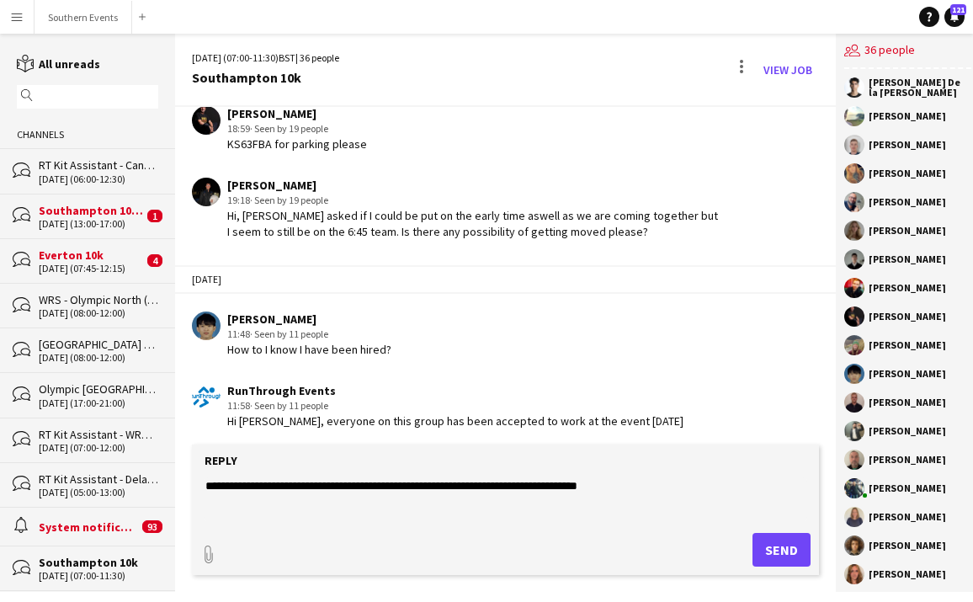
scroll to position [5443, 0]
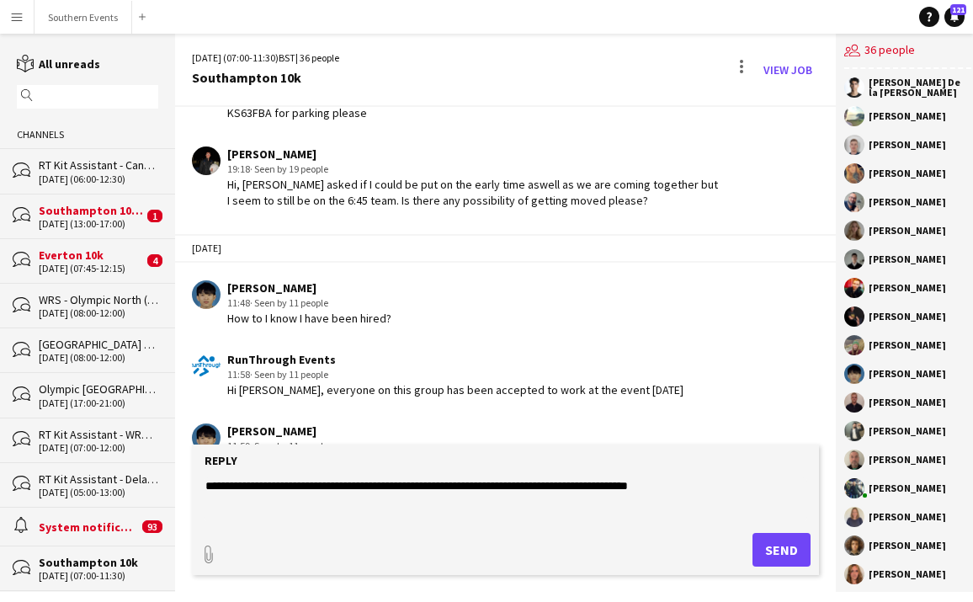
type textarea "**********"
click at [769, 549] on button "Send" at bounding box center [782, 550] width 58 height 34
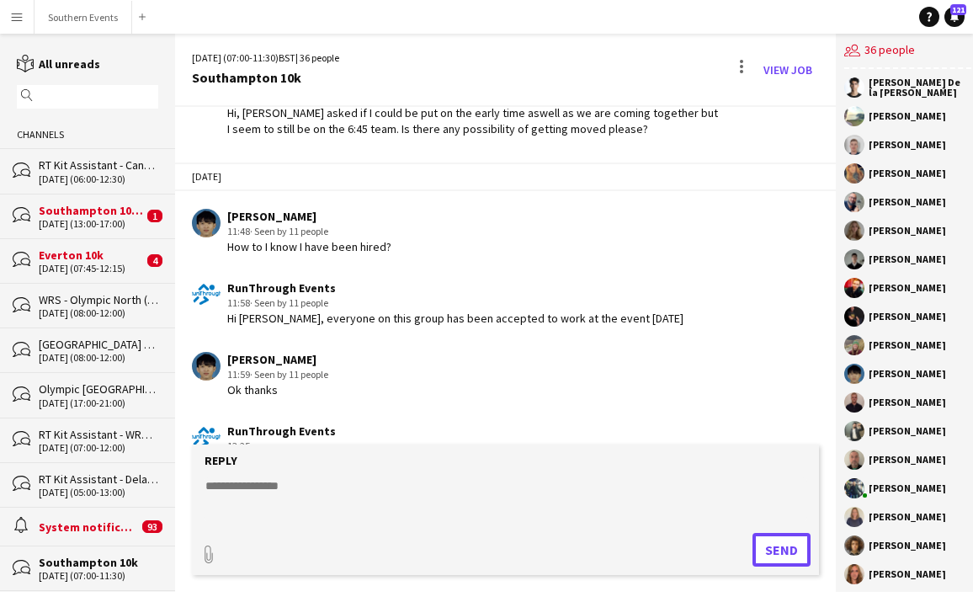
scroll to position [5529, 0]
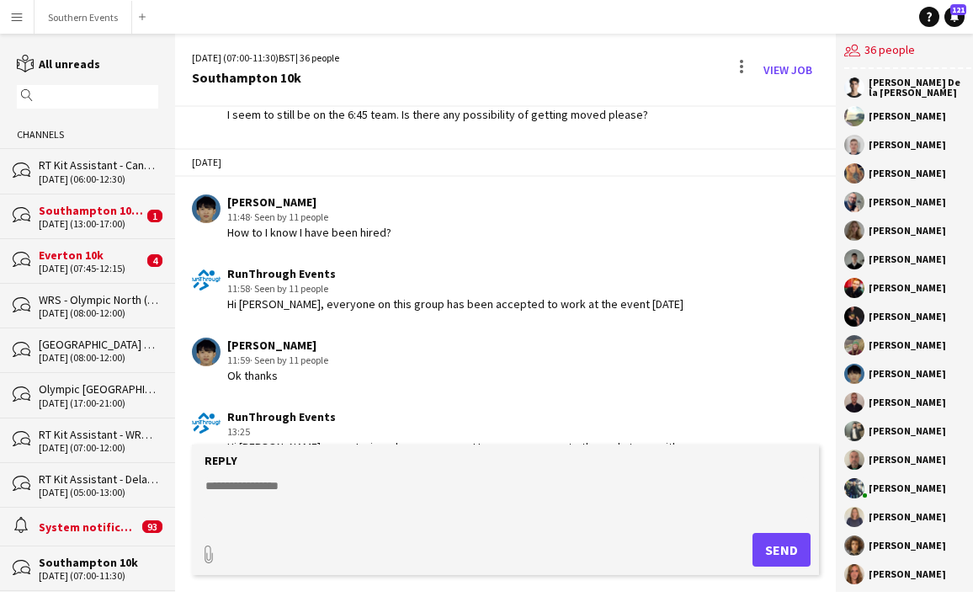
click at [352, 491] on textarea at bounding box center [506, 499] width 604 height 44
paste textarea "**********"
click at [205, 487] on textarea at bounding box center [506, 499] width 604 height 44
click at [221, 486] on textarea at bounding box center [506, 499] width 604 height 44
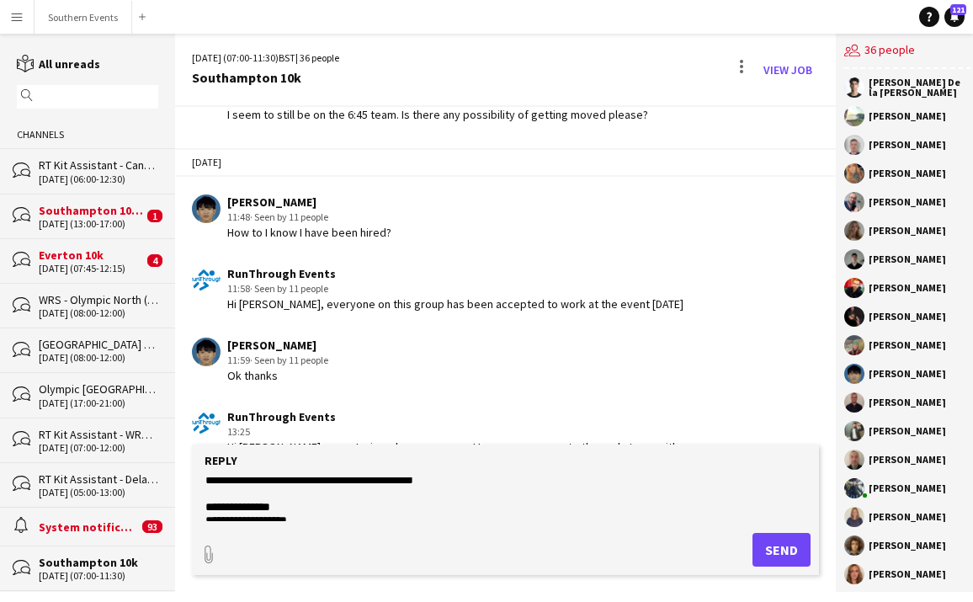
scroll to position [26, 0]
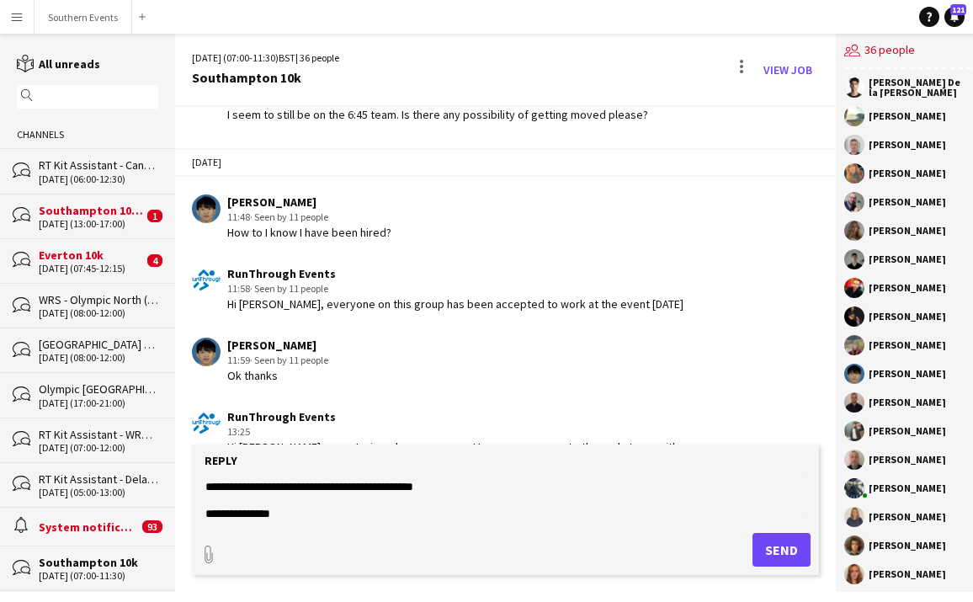
click at [460, 489] on textarea at bounding box center [506, 499] width 604 height 44
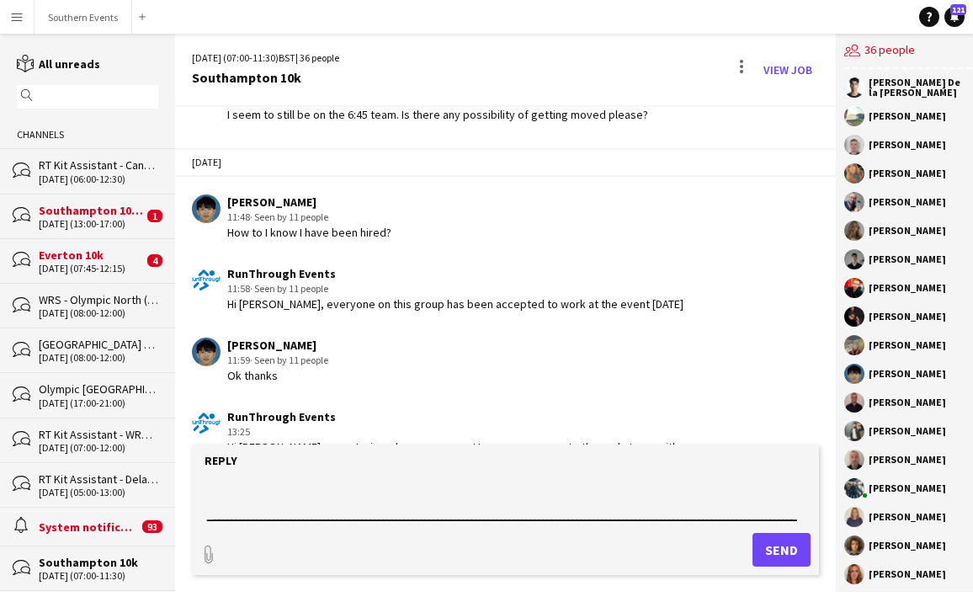
scroll to position [808, 0]
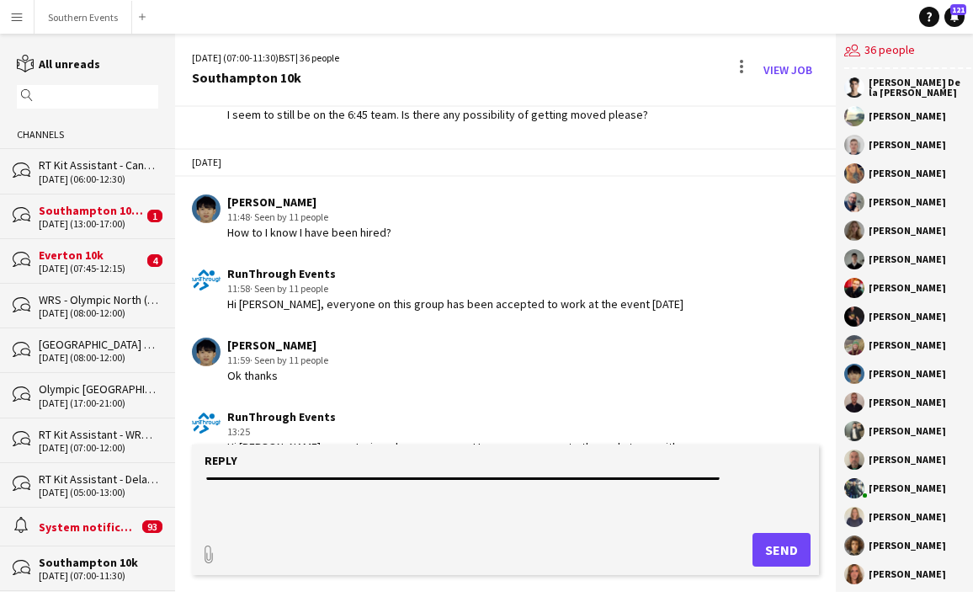
click at [376, 510] on textarea at bounding box center [506, 499] width 604 height 44
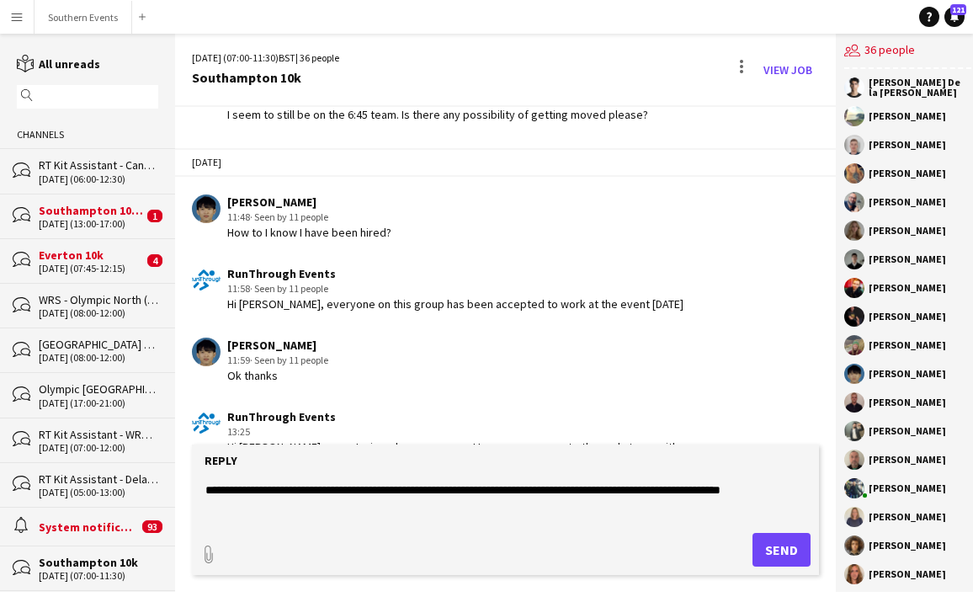
scroll to position [804, 0]
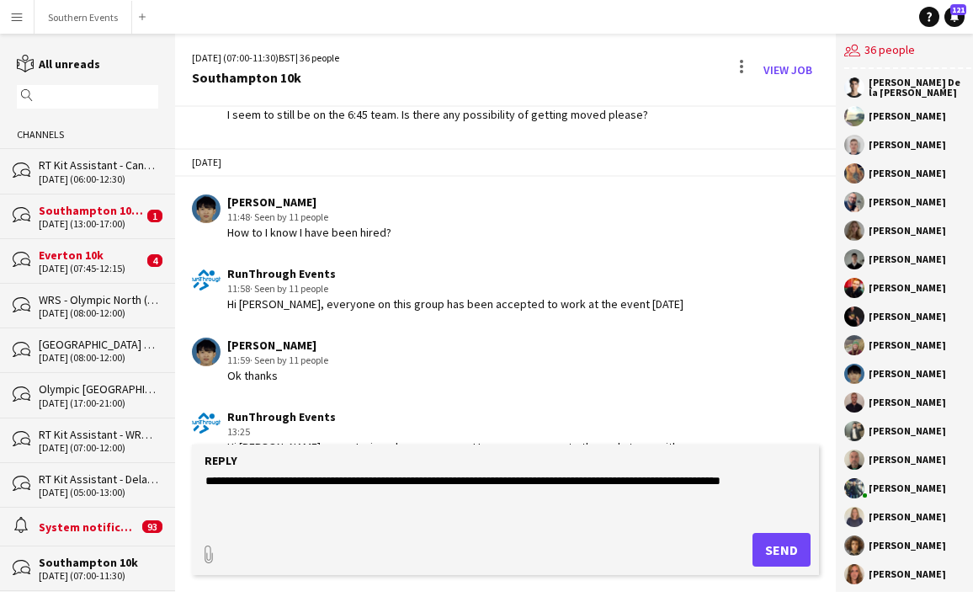
click at [378, 496] on textarea at bounding box center [506, 499] width 604 height 44
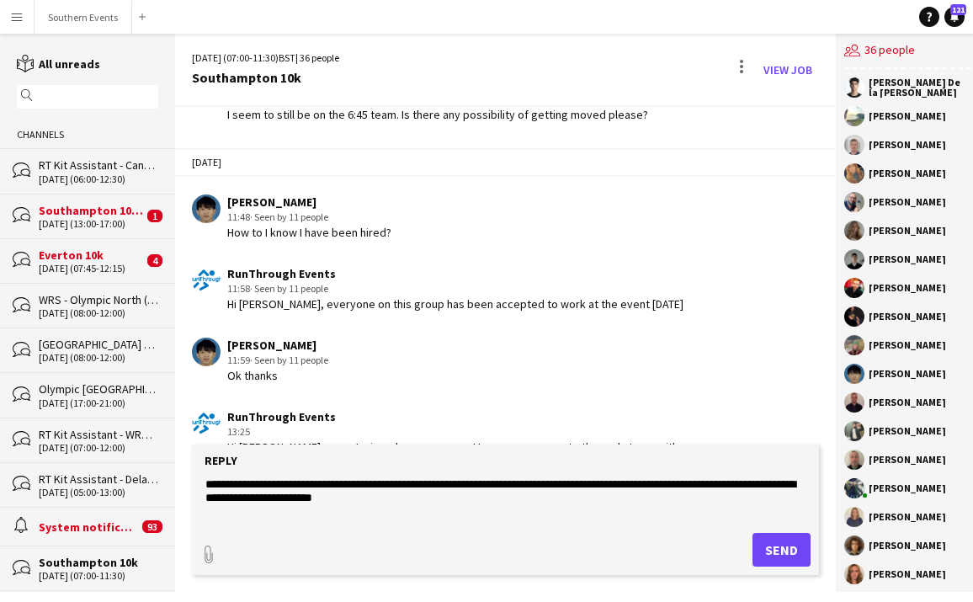
scroll to position [637, 0]
click at [418, 511] on textarea at bounding box center [506, 499] width 604 height 44
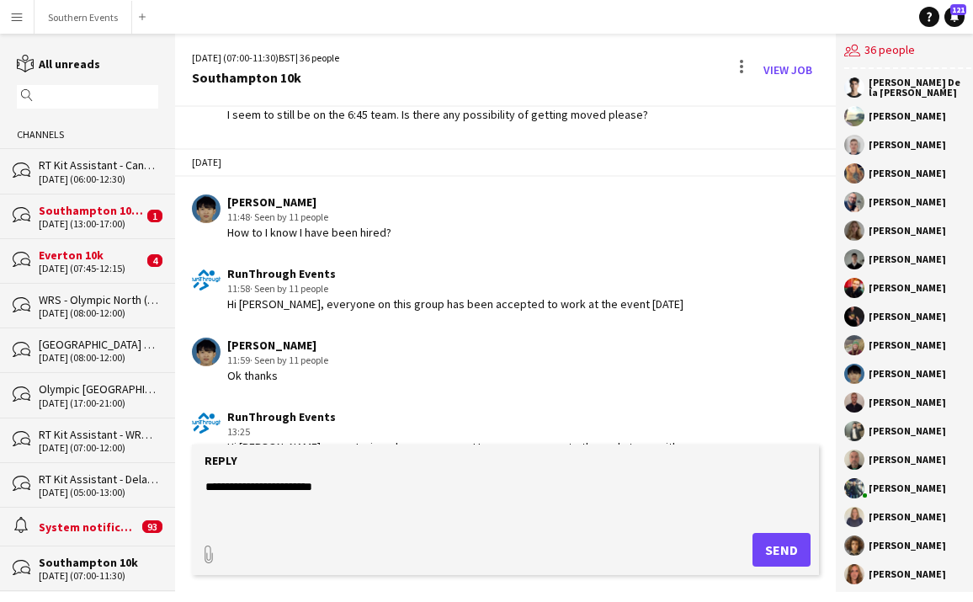
scroll to position [662, 0]
paste textarea "**********"
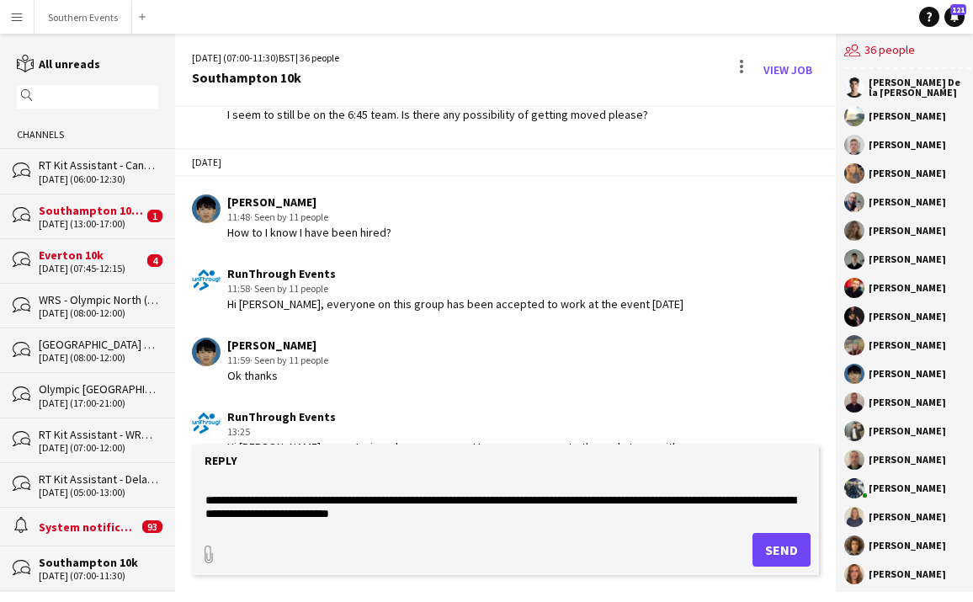
scroll to position [676, 0]
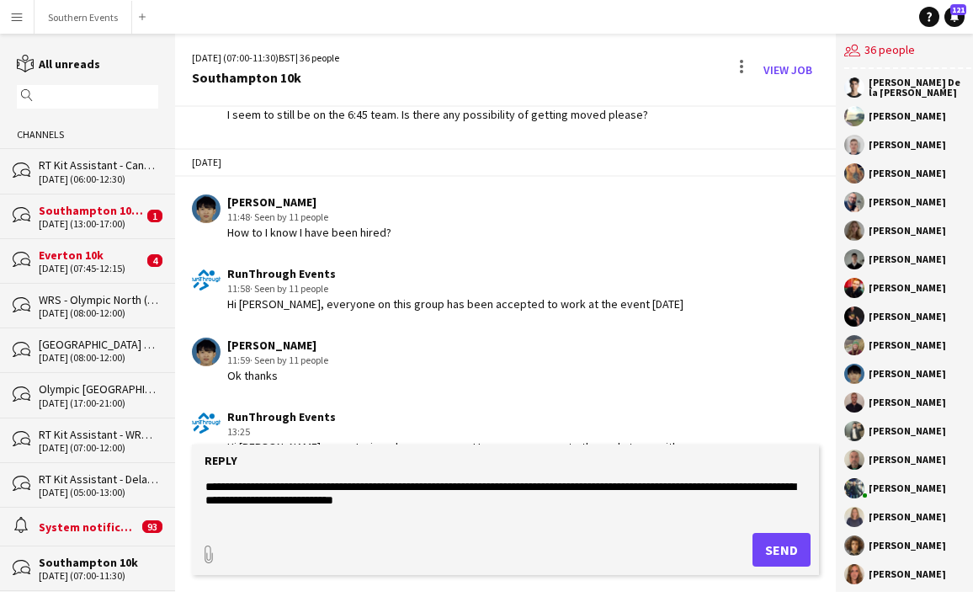
click at [646, 511] on textarea at bounding box center [506, 499] width 604 height 44
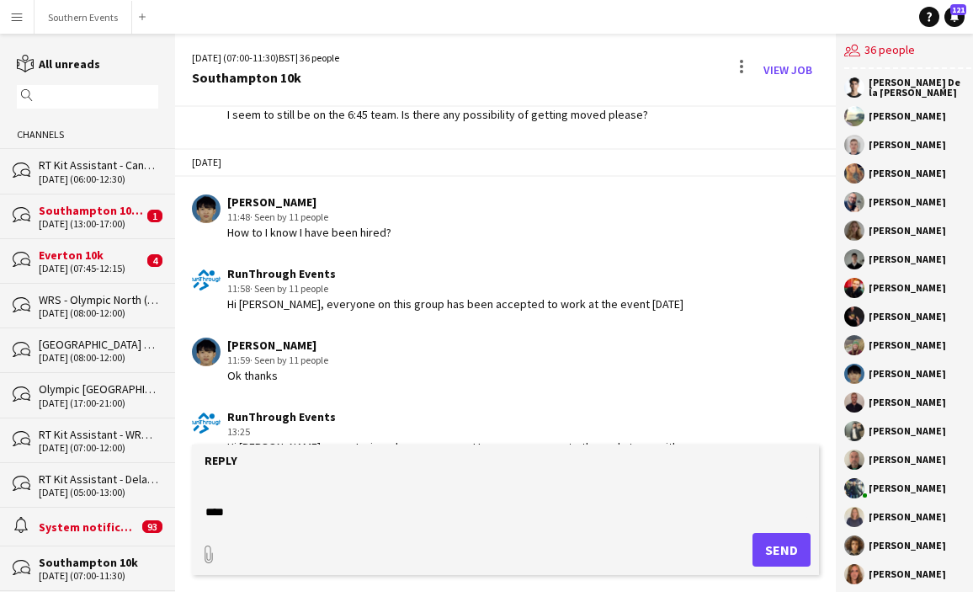
scroll to position [1053, 0]
click at [369, 501] on textarea at bounding box center [506, 499] width 604 height 44
type textarea "**********"
click at [774, 550] on button "Send" at bounding box center [782, 550] width 58 height 34
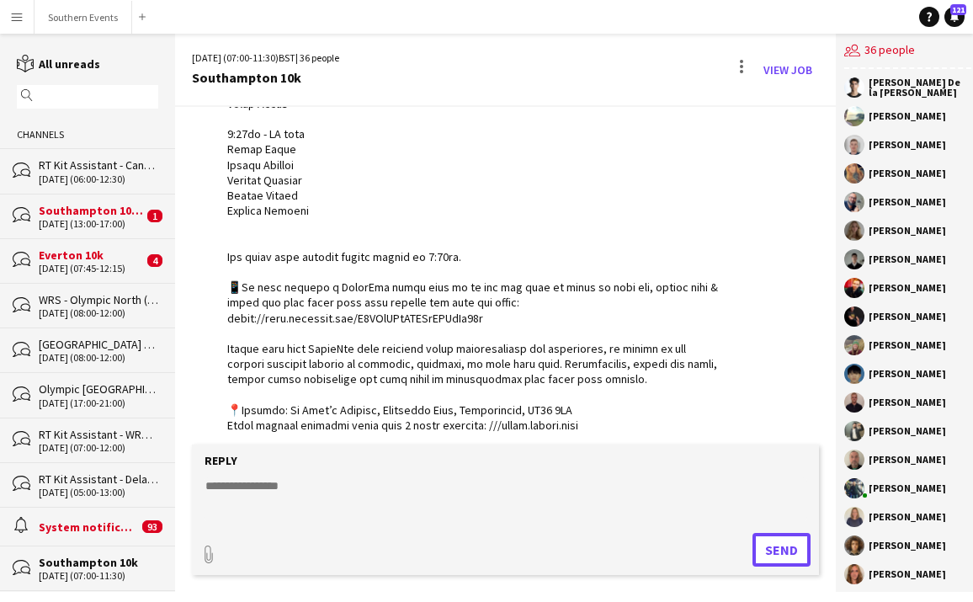
scroll to position [6266, 0]
click at [113, 221] on div "11-10-2025 (13:00-17:00)" at bounding box center [91, 224] width 104 height 12
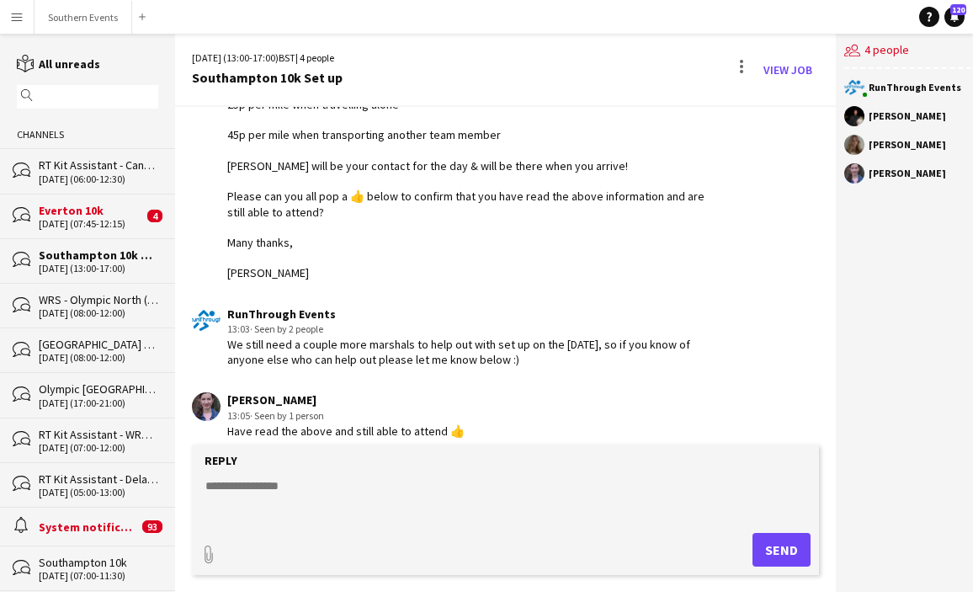
scroll to position [423, 0]
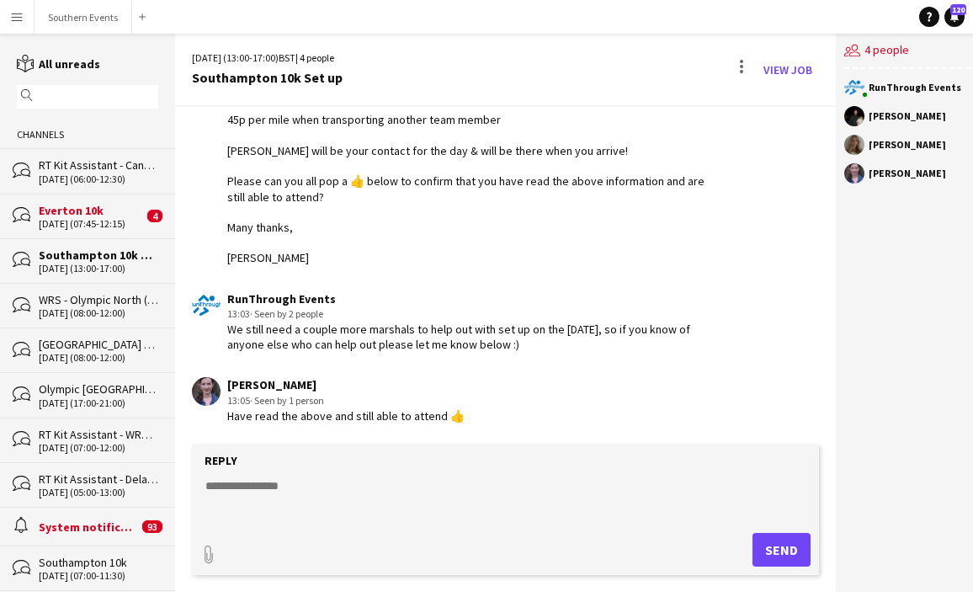
click at [295, 490] on textarea at bounding box center [506, 499] width 604 height 44
type textarea "**********"
click at [765, 545] on button "Send" at bounding box center [782, 550] width 58 height 34
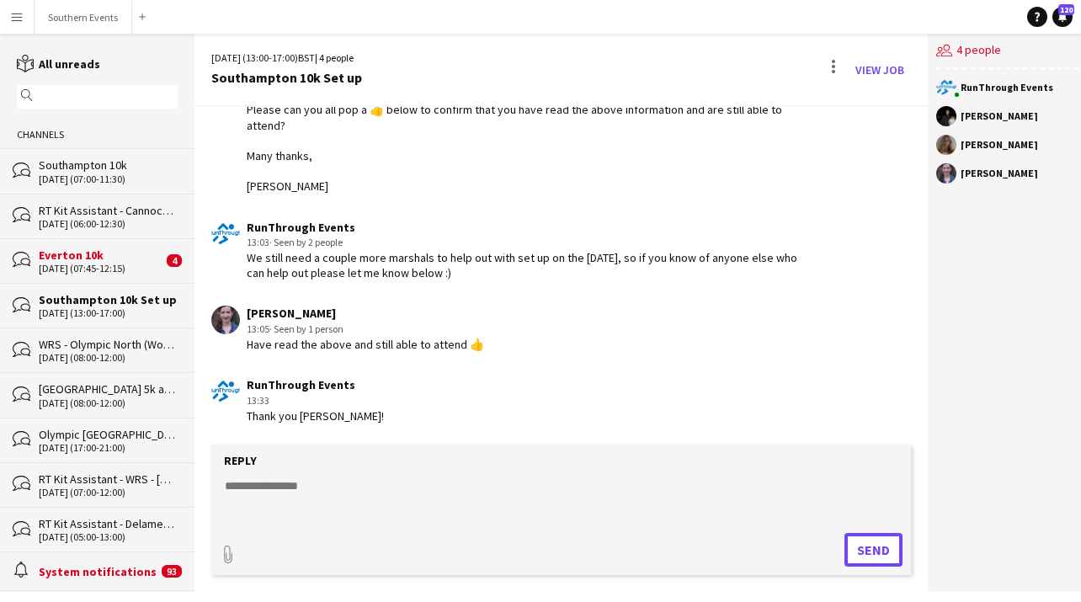
scroll to position [494, 0]
click at [72, 16] on button "Southern Events Close" at bounding box center [84, 17] width 98 height 33
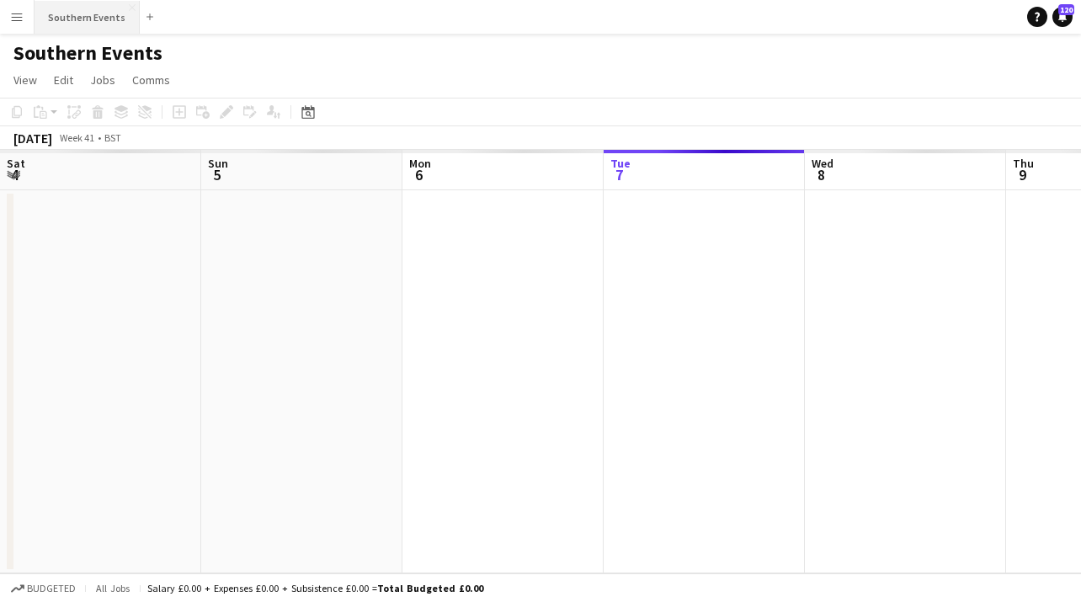
scroll to position [0, 402]
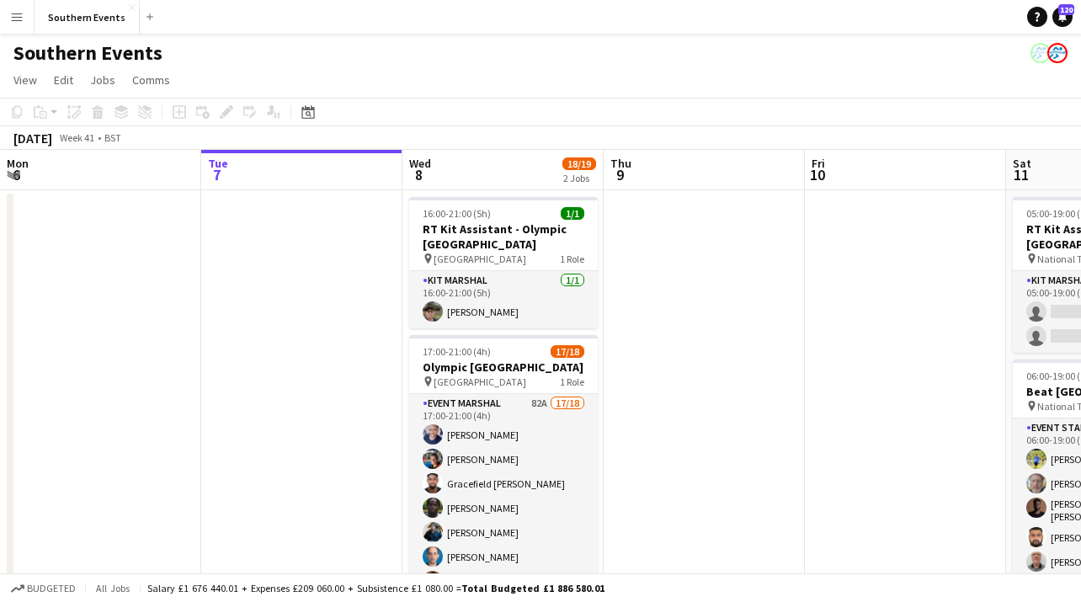
click at [26, 16] on button "Menu" at bounding box center [17, 17] width 34 height 34
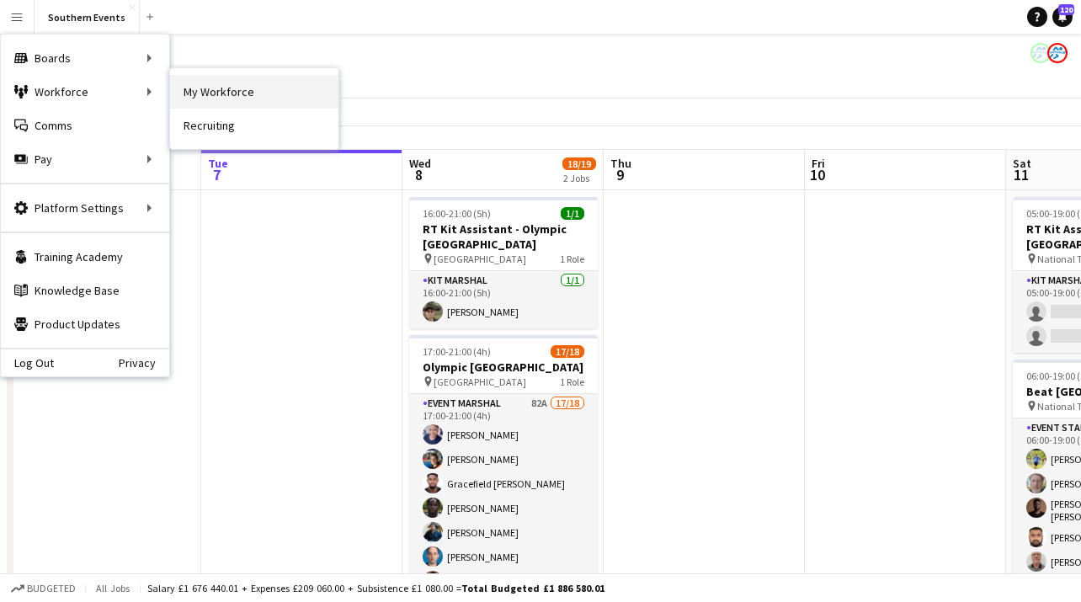
click at [233, 93] on link "My Workforce" at bounding box center [254, 92] width 168 height 34
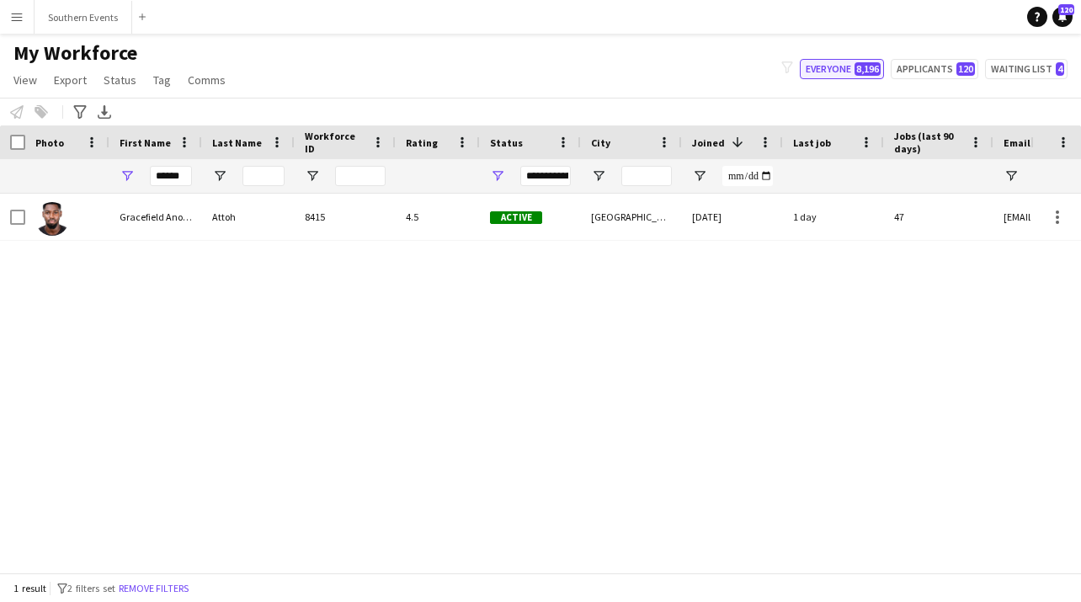
click at [845, 72] on button "Everyone 8,196" at bounding box center [842, 69] width 84 height 20
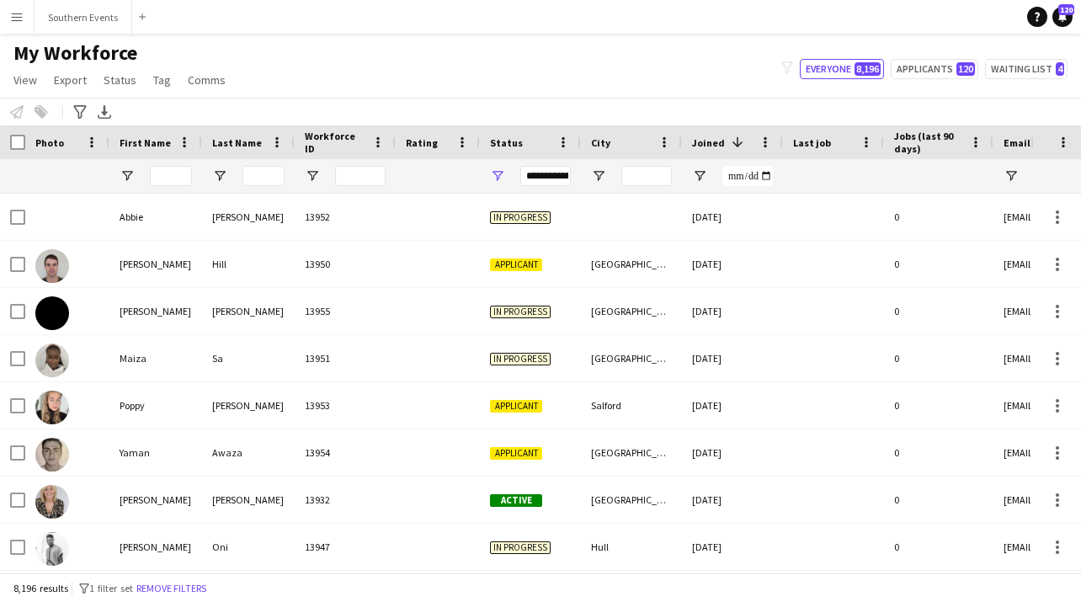
click at [552, 175] on div "**********" at bounding box center [545, 176] width 51 height 20
click at [644, 176] on input "City Filter Input" at bounding box center [646, 176] width 51 height 20
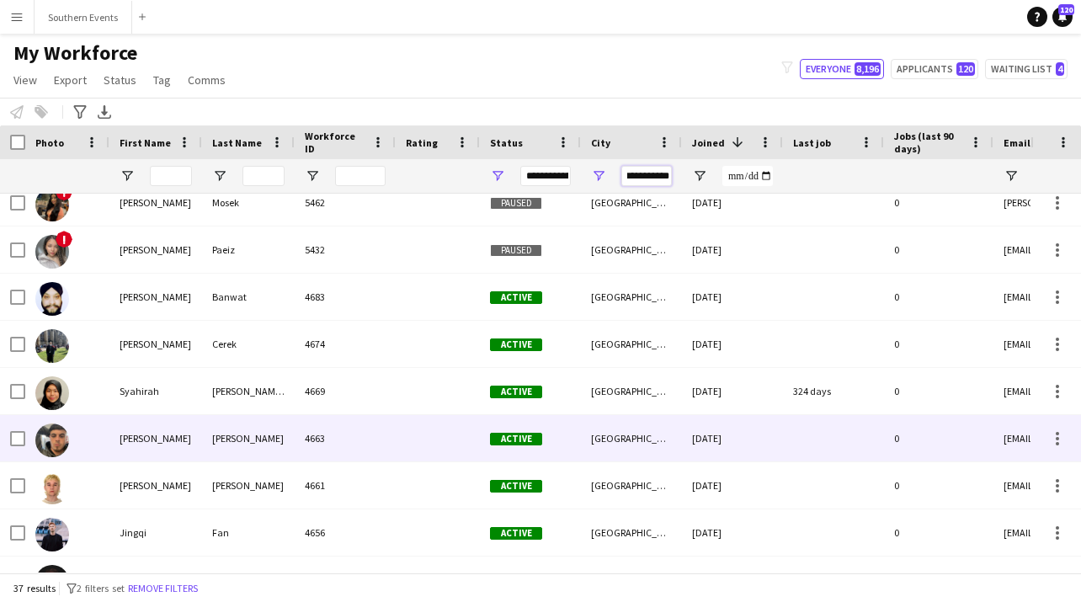
scroll to position [1365, 0]
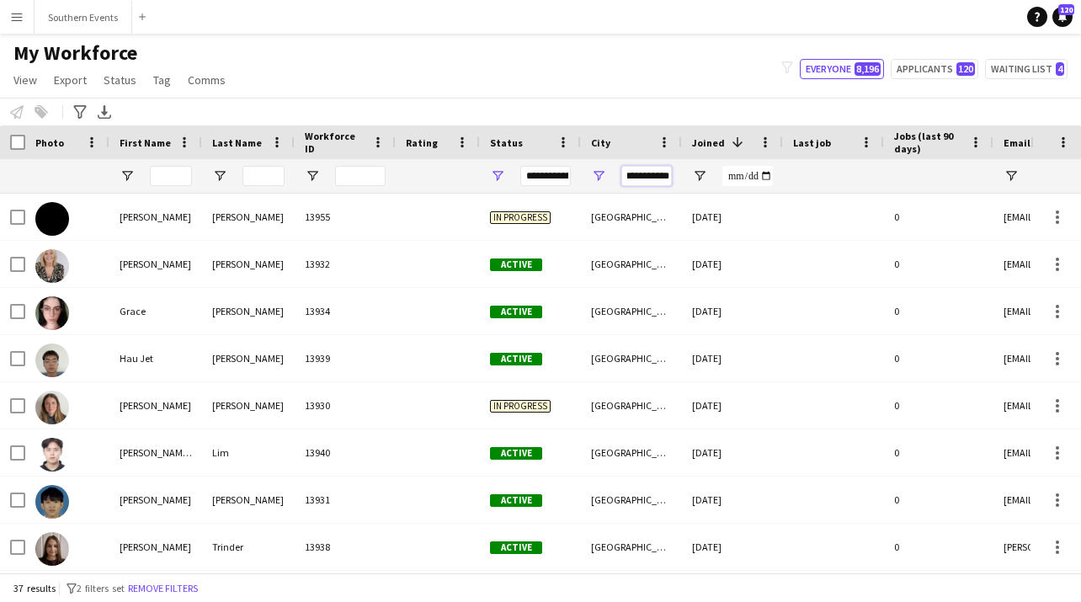
type input "**********"
click at [561, 175] on div "**********" at bounding box center [545, 176] width 51 height 20
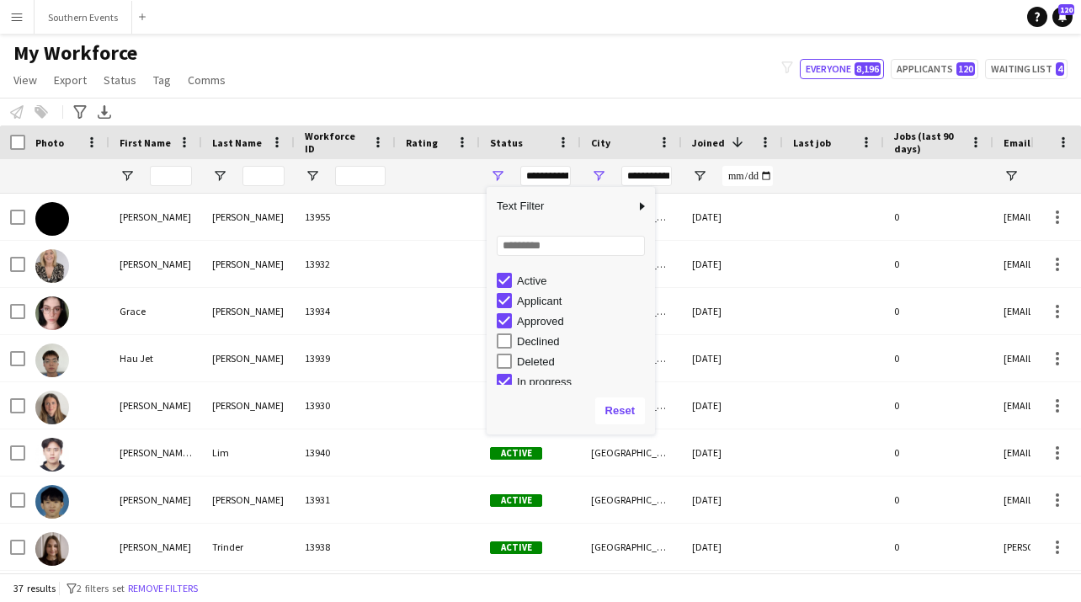
click at [512, 321] on div "Approved" at bounding box center [576, 321] width 158 height 20
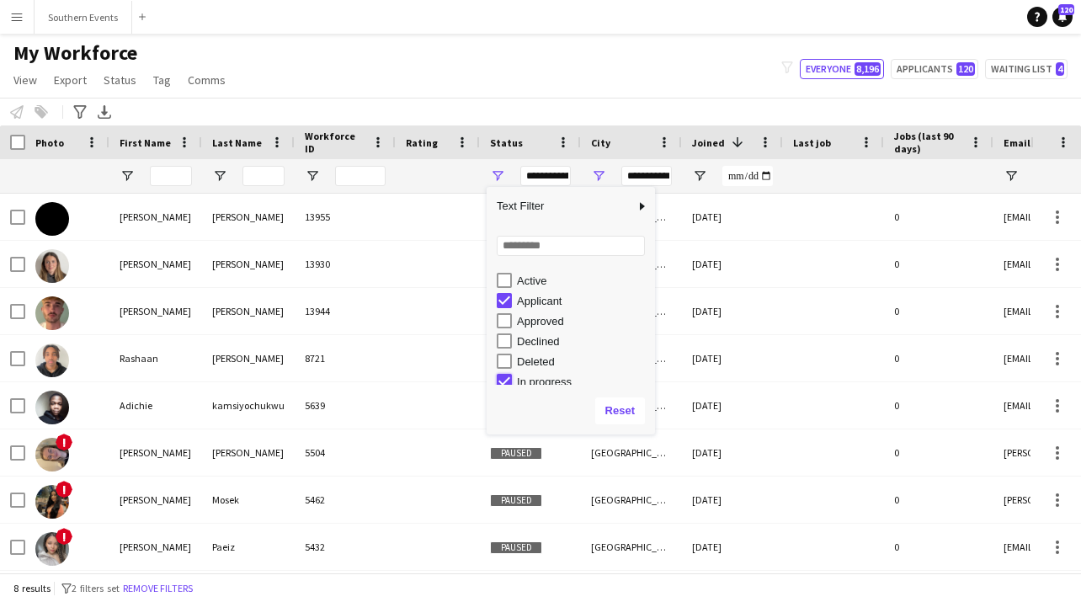
type input "**********"
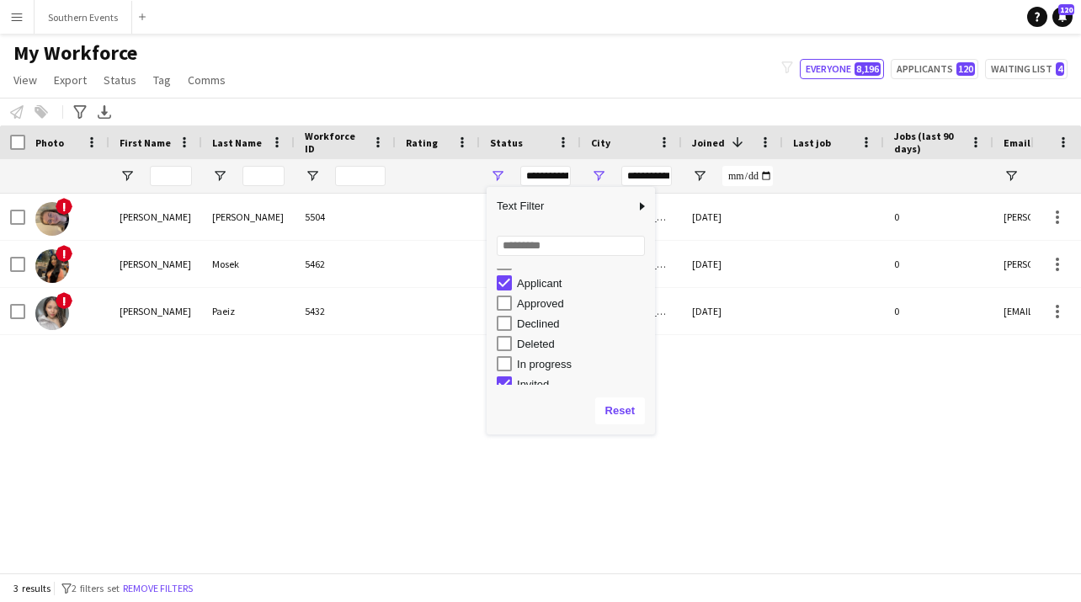
click at [740, 390] on div "! Gabrielle Palmer 5504 Paused Southampton 21-11-2023 0 gabrielle-nicole-palmer…" at bounding box center [515, 383] width 1030 height 379
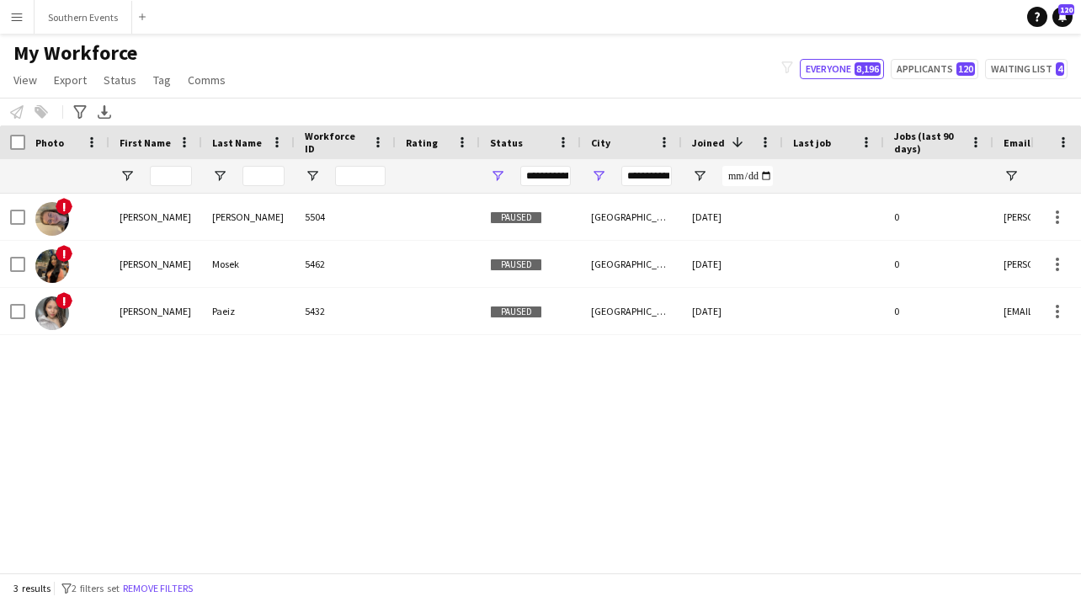
click at [19, 14] on app-icon "Menu" at bounding box center [16, 16] width 13 height 13
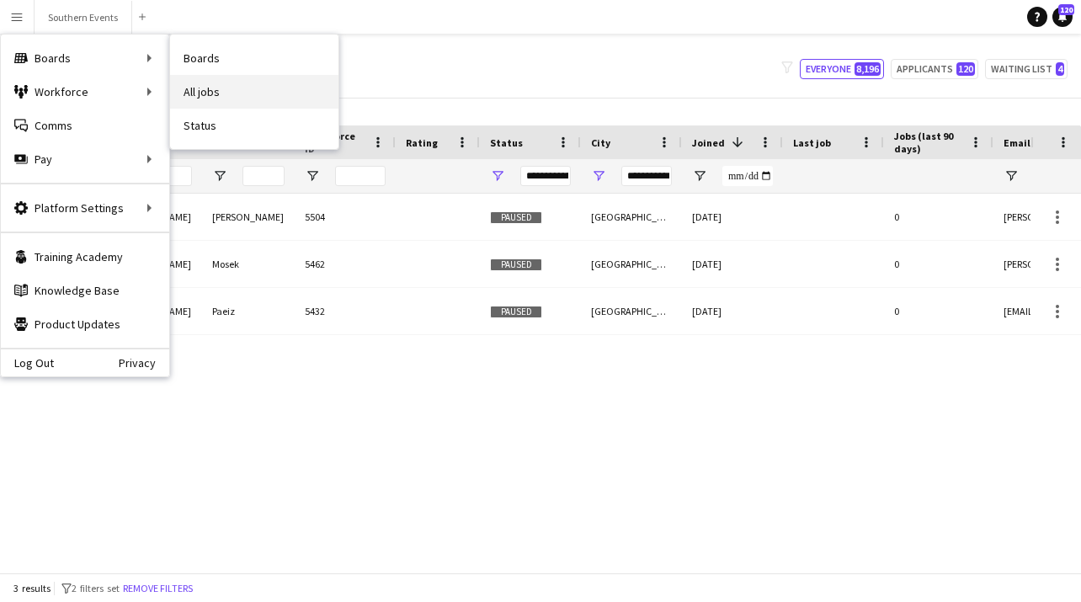
click at [223, 93] on link "All jobs" at bounding box center [254, 92] width 168 height 34
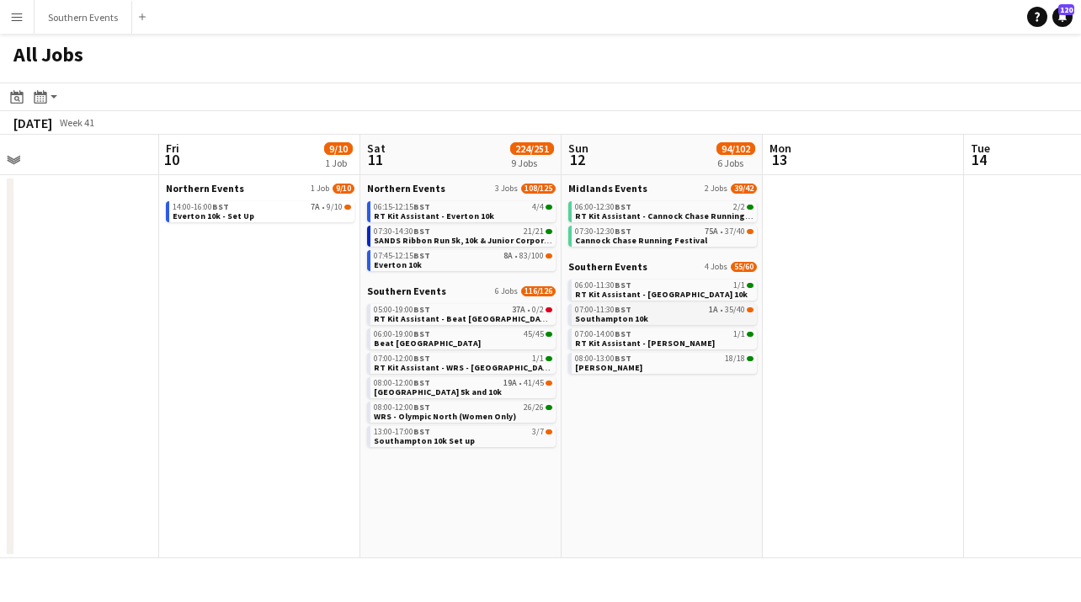
click at [654, 318] on link "07:00-11:30 BST 1A • 35/40 Southampton 10k" at bounding box center [664, 313] width 178 height 19
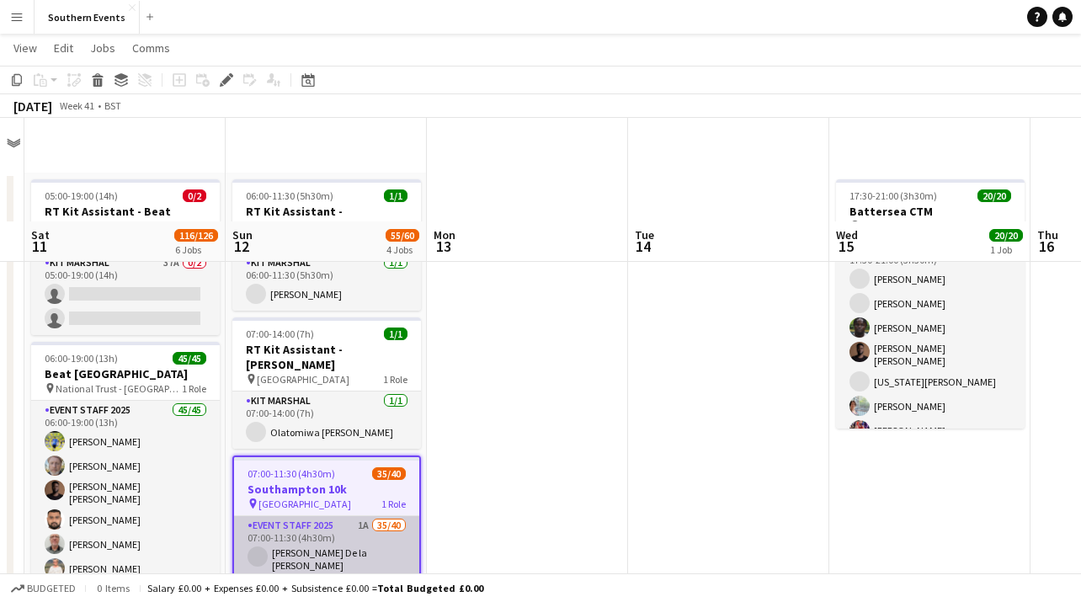
scroll to position [120, 0]
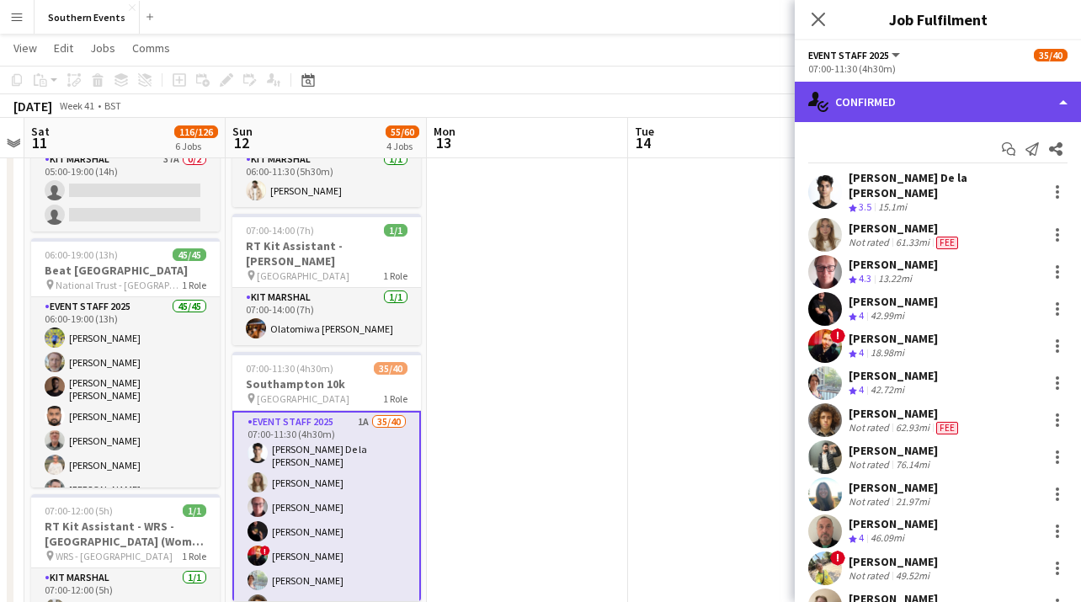
click at [1026, 88] on div "single-neutral-actions-check-2 Confirmed" at bounding box center [938, 102] width 286 height 40
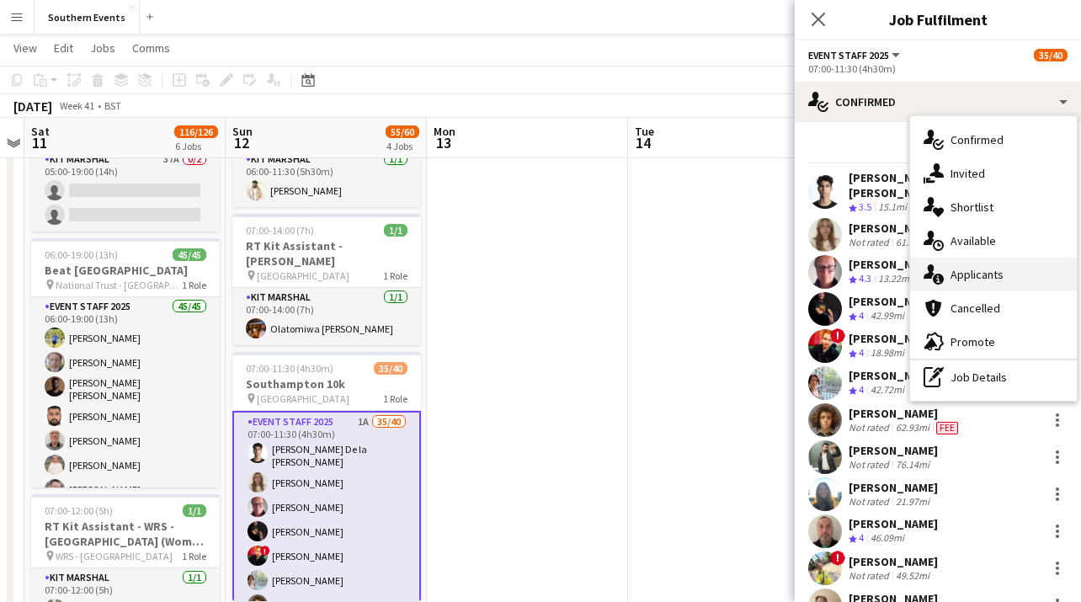
click at [970, 268] on span "Applicants" at bounding box center [976, 274] width 53 height 15
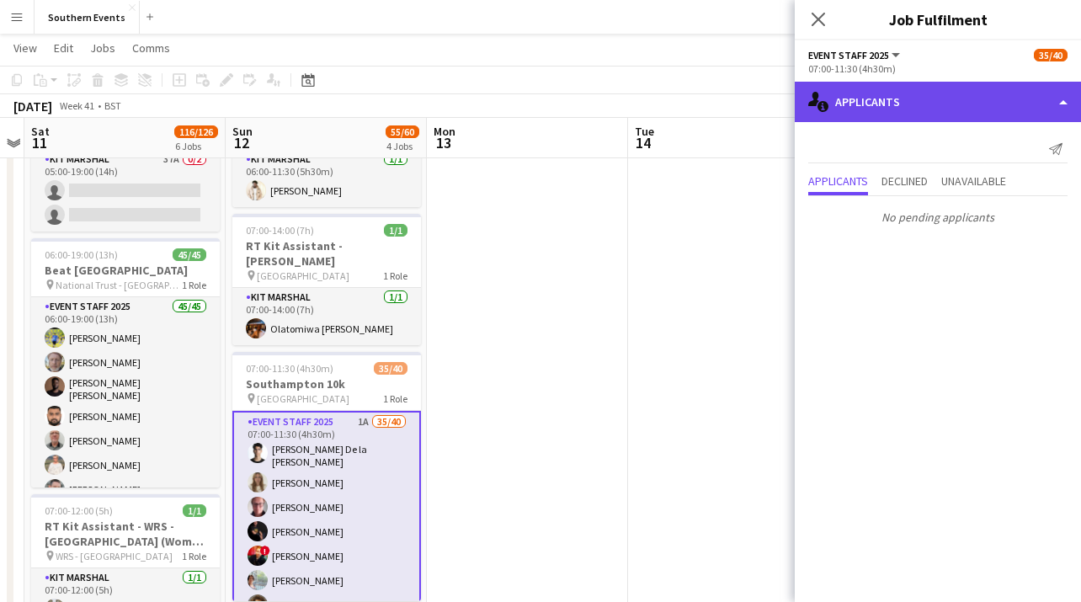
click at [1004, 103] on div "single-neutral-actions-information Applicants" at bounding box center [938, 102] width 286 height 40
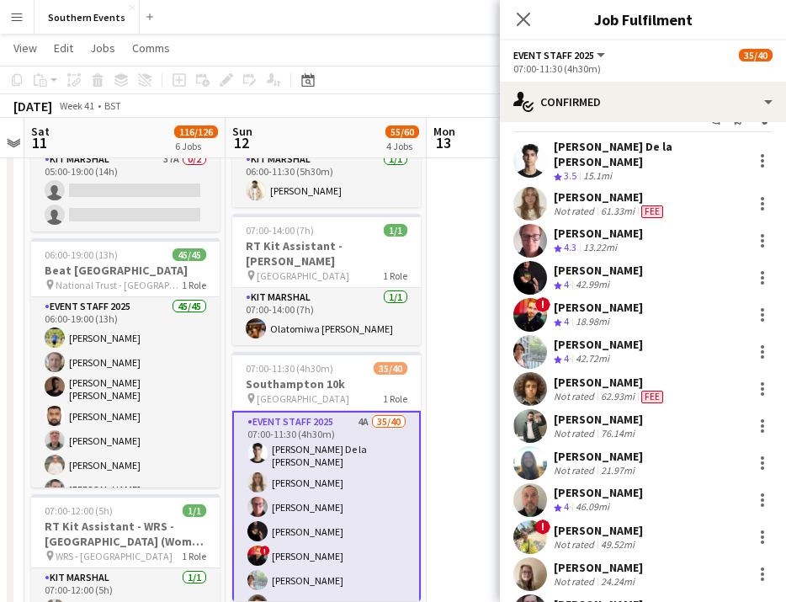
scroll to position [38, 0]
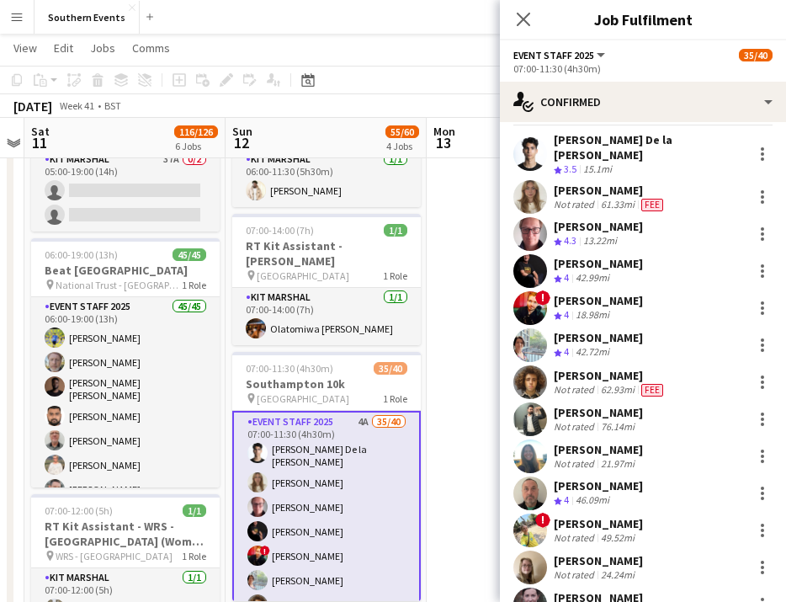
click at [617, 293] on div "[PERSON_NAME]" at bounding box center [598, 300] width 89 height 15
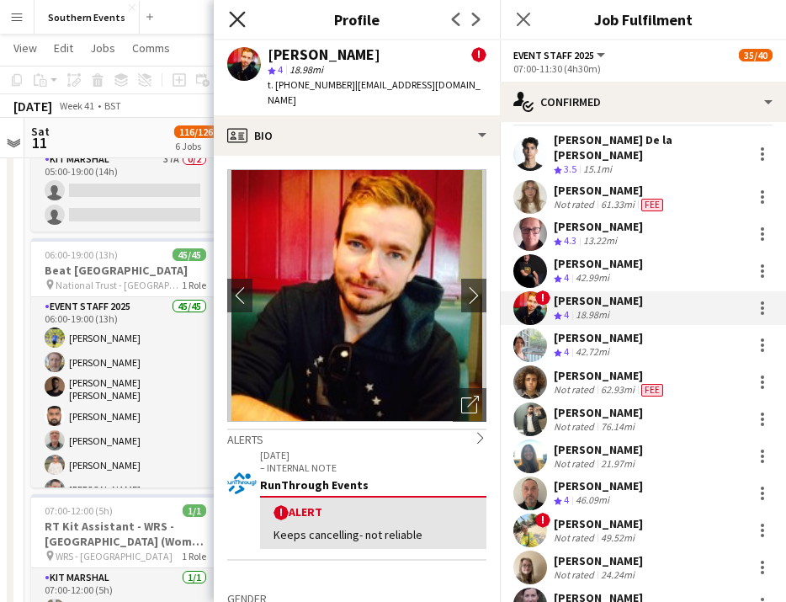
click at [233, 24] on icon "Close pop-in" at bounding box center [237, 19] width 16 height 16
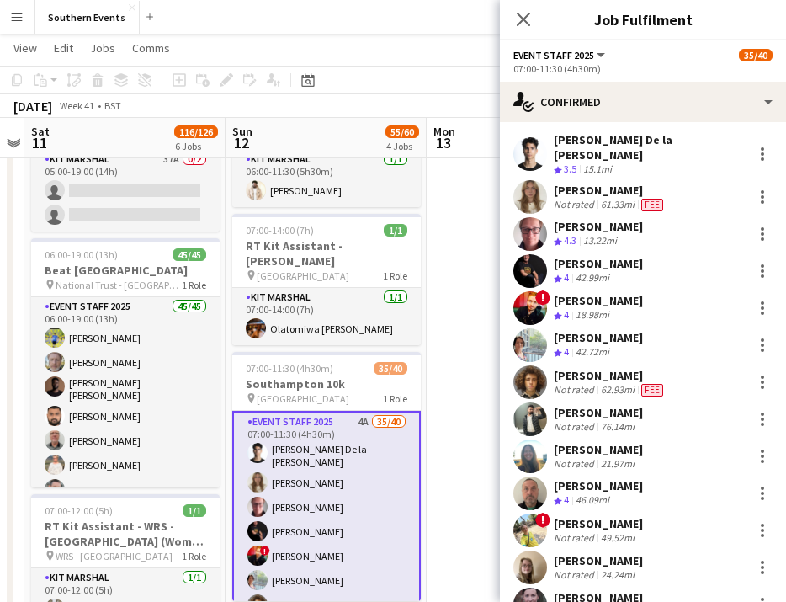
scroll to position [0, 0]
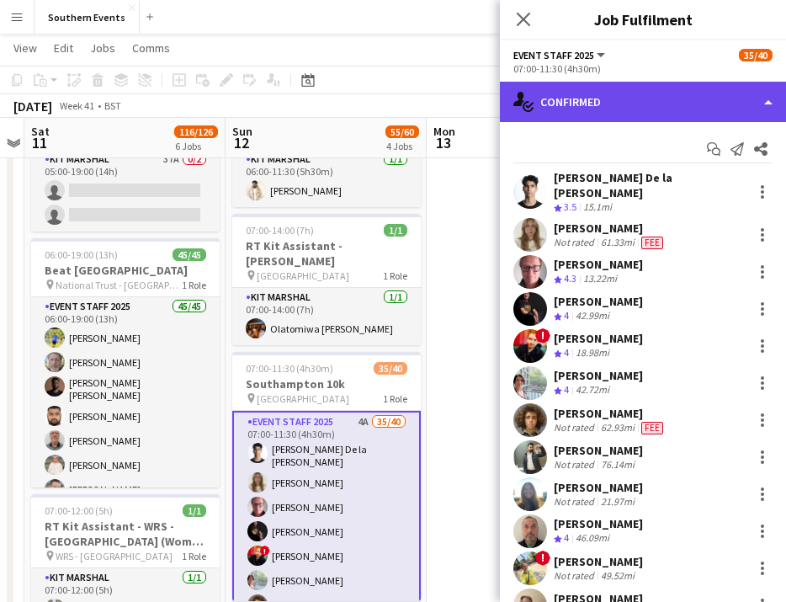
click at [693, 100] on div "single-neutral-actions-check-2 Confirmed" at bounding box center [643, 102] width 286 height 40
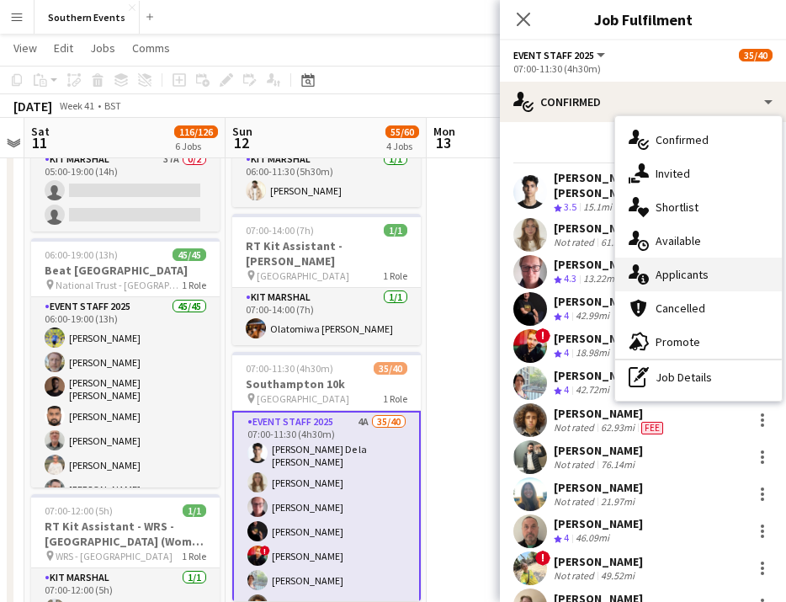
click at [694, 269] on span "Applicants" at bounding box center [682, 274] width 53 height 15
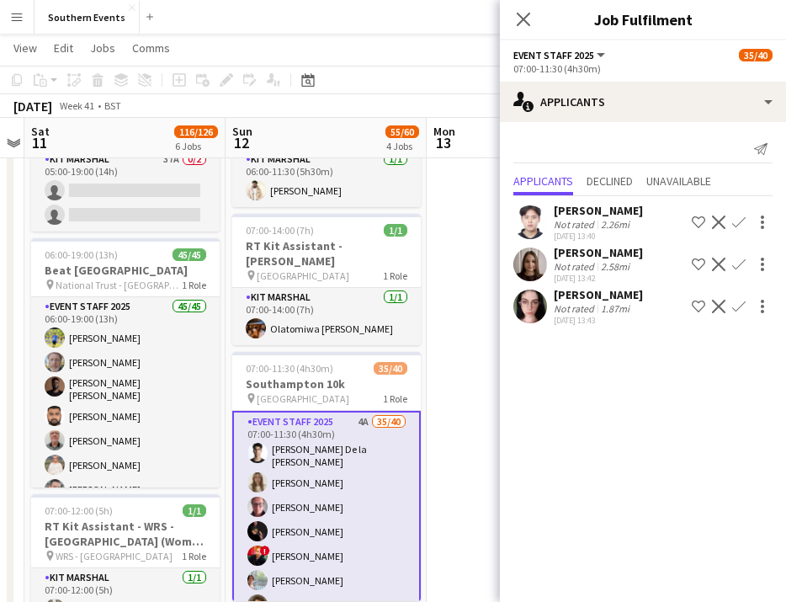
click at [738, 226] on app-icon "Confirm" at bounding box center [738, 221] width 13 height 13
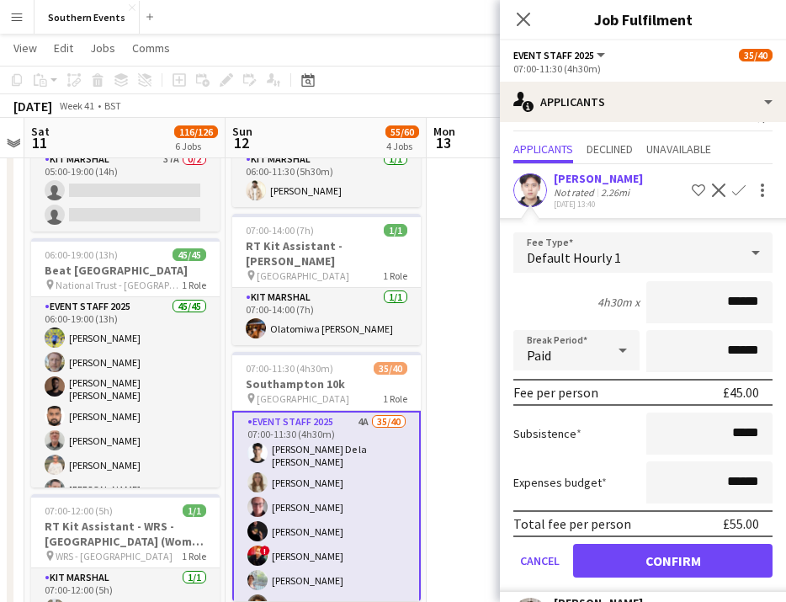
scroll to position [33, 0]
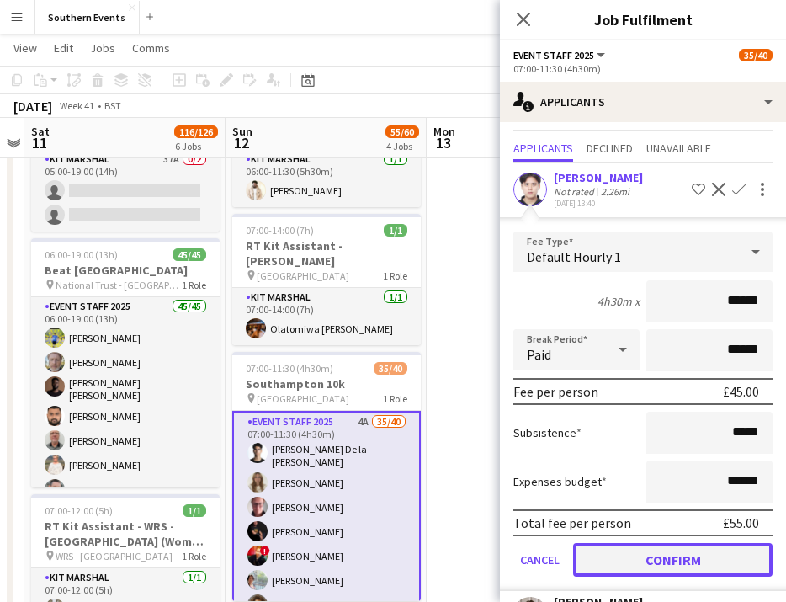
click at [672, 560] on button "Confirm" at bounding box center [672, 560] width 199 height 34
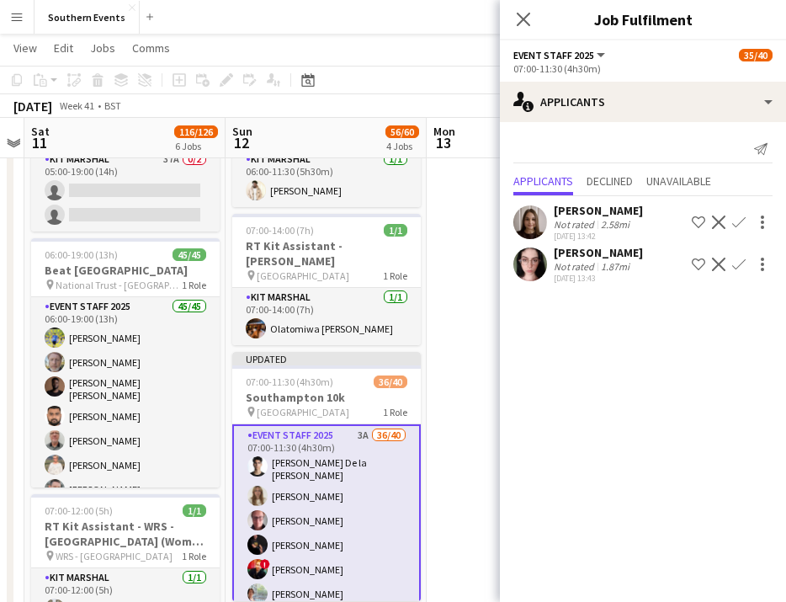
scroll to position [0, 0]
click at [739, 218] on app-icon "Confirm" at bounding box center [738, 221] width 13 height 13
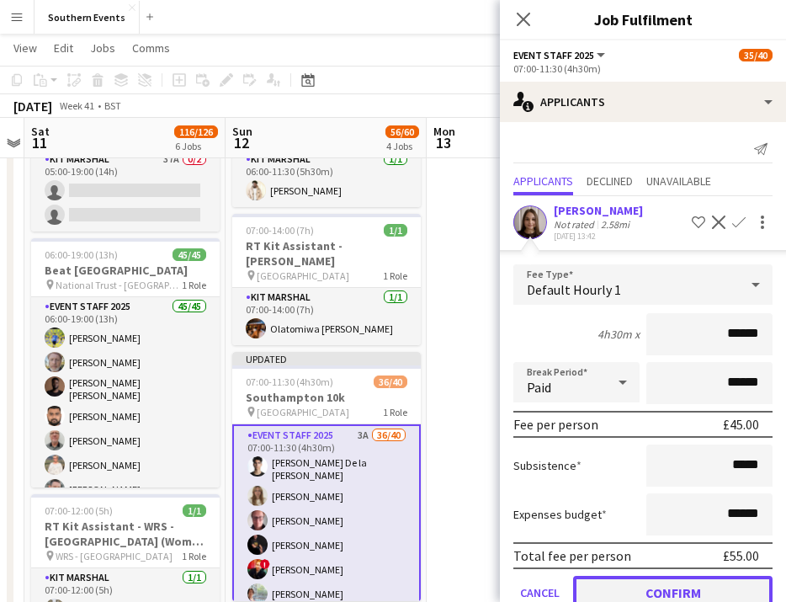
click at [657, 586] on button "Confirm" at bounding box center [672, 593] width 199 height 34
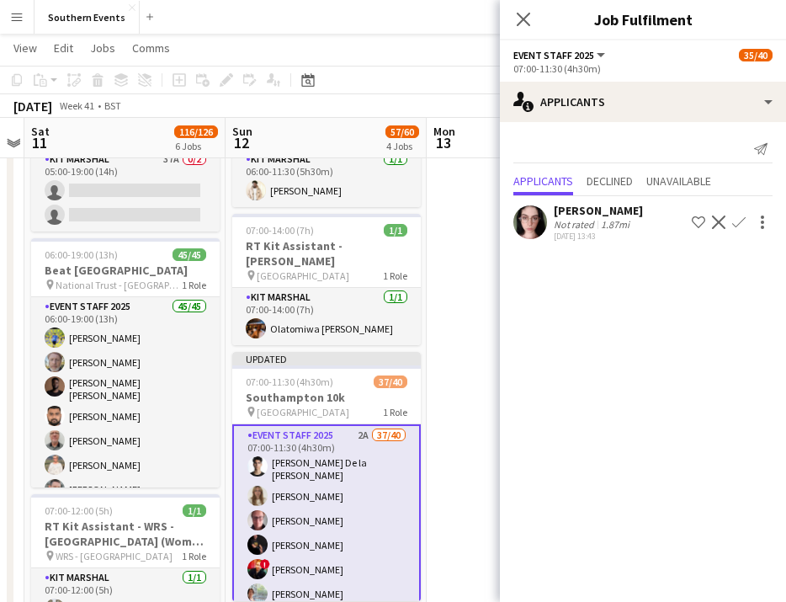
click at [742, 220] on app-icon "Confirm" at bounding box center [738, 221] width 13 height 13
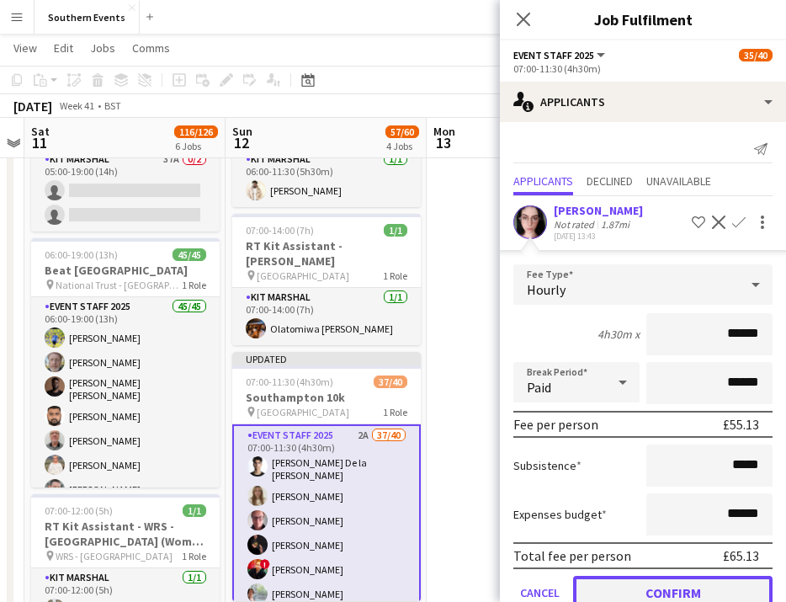
click at [654, 588] on button "Confirm" at bounding box center [672, 593] width 199 height 34
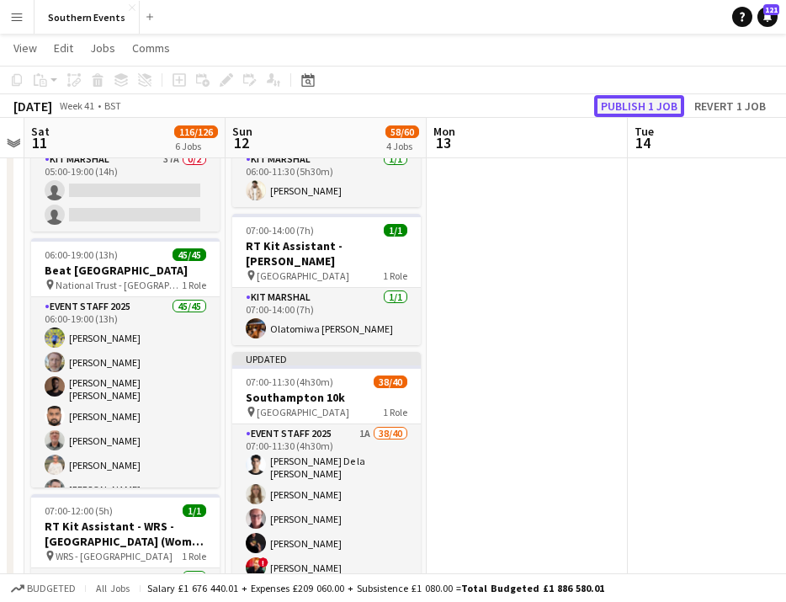
click at [665, 103] on button "Publish 1 job" at bounding box center [639, 106] width 90 height 22
